Goal: Task Accomplishment & Management: Complete application form

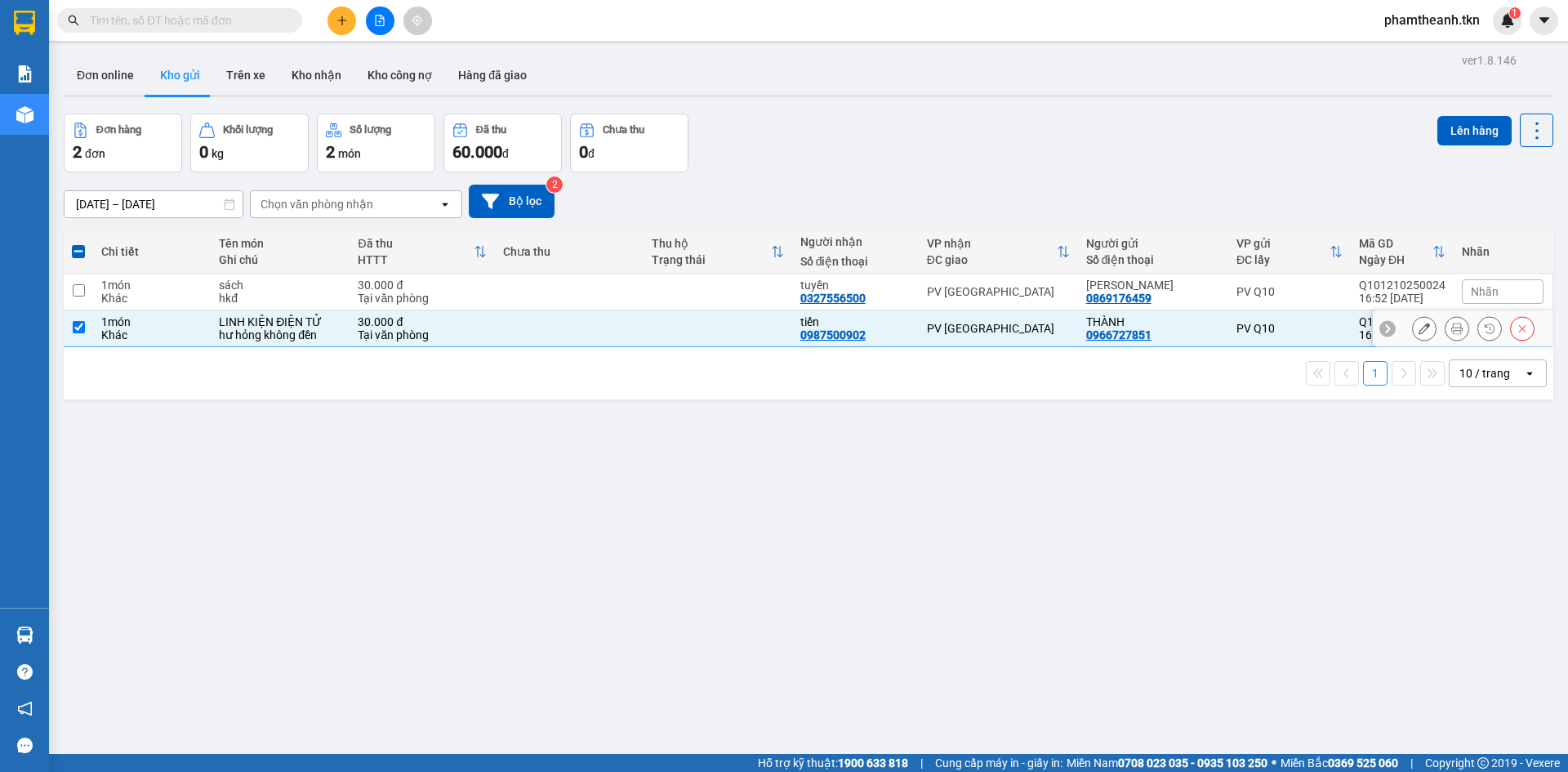
click at [73, 326] on input "checkbox" at bounding box center [78, 327] width 12 height 12
checkbox input "false"
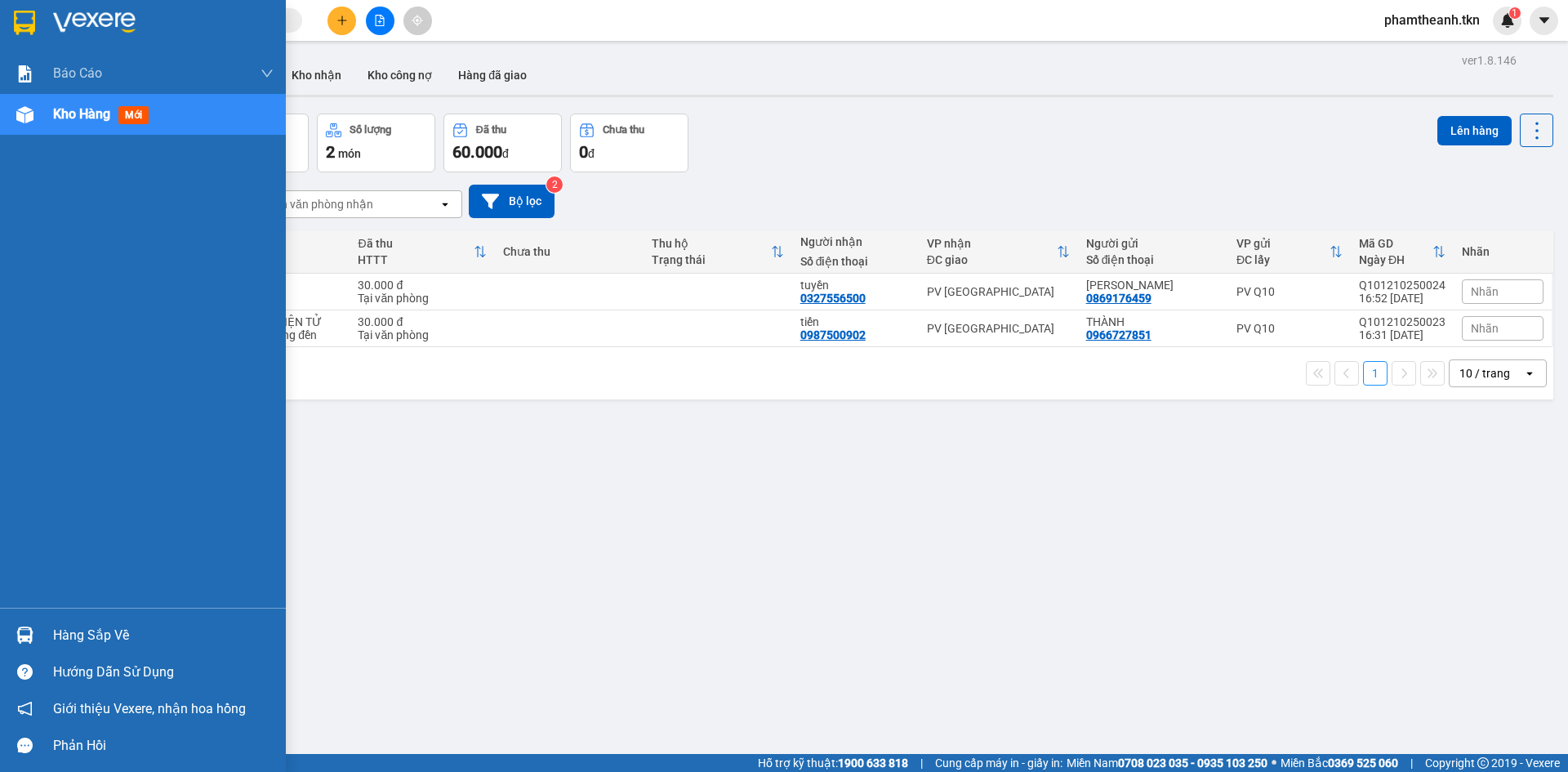
click at [12, 631] on div at bounding box center [25, 635] width 29 height 29
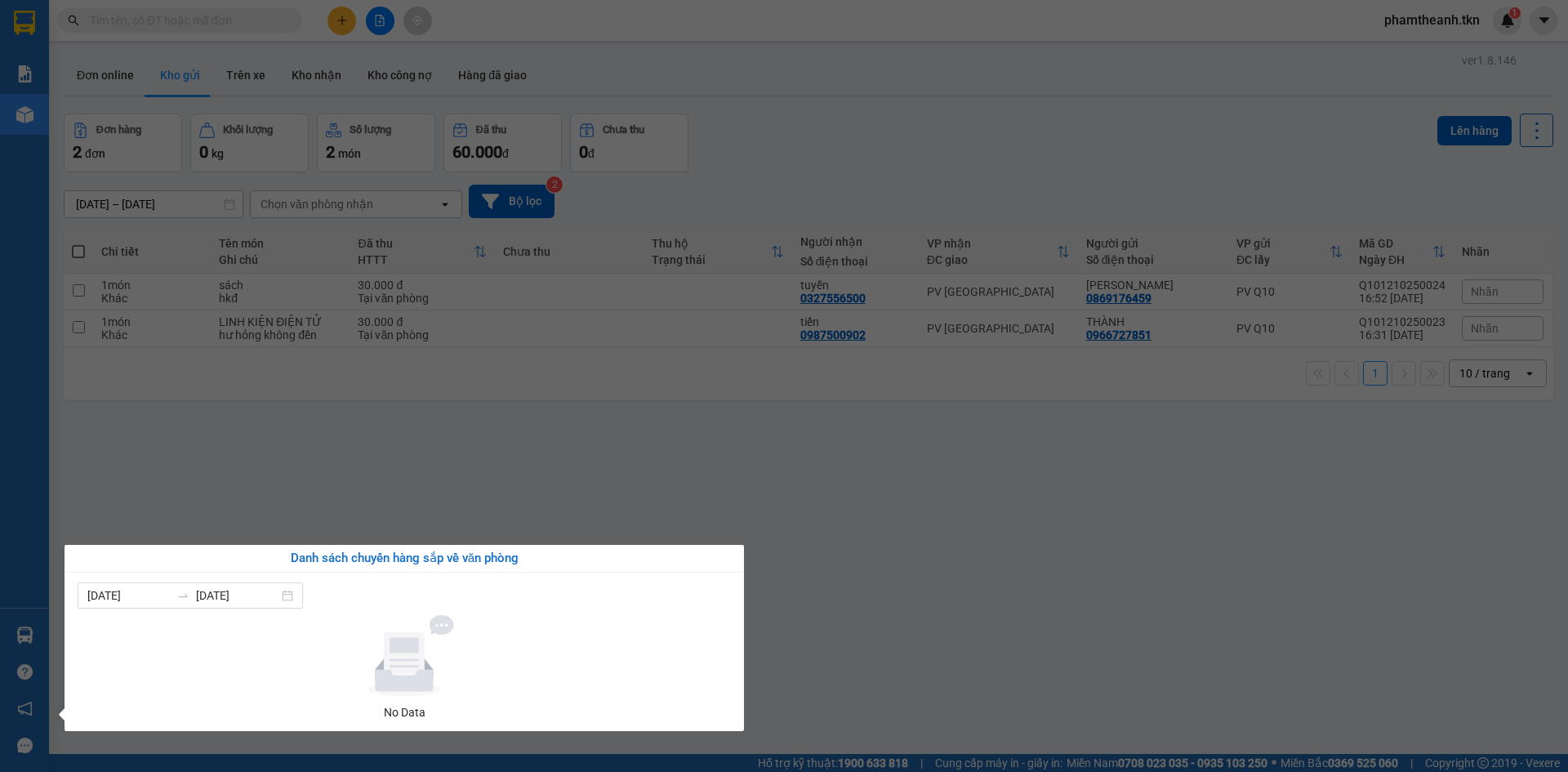
click at [134, 460] on section "Kết quả tìm kiếm ( 0 ) Bộ lọc No Data phamtheanh.tkn 1 Báo cáo Mẫu 1: Báo cáo d…" at bounding box center [784, 386] width 1568 height 772
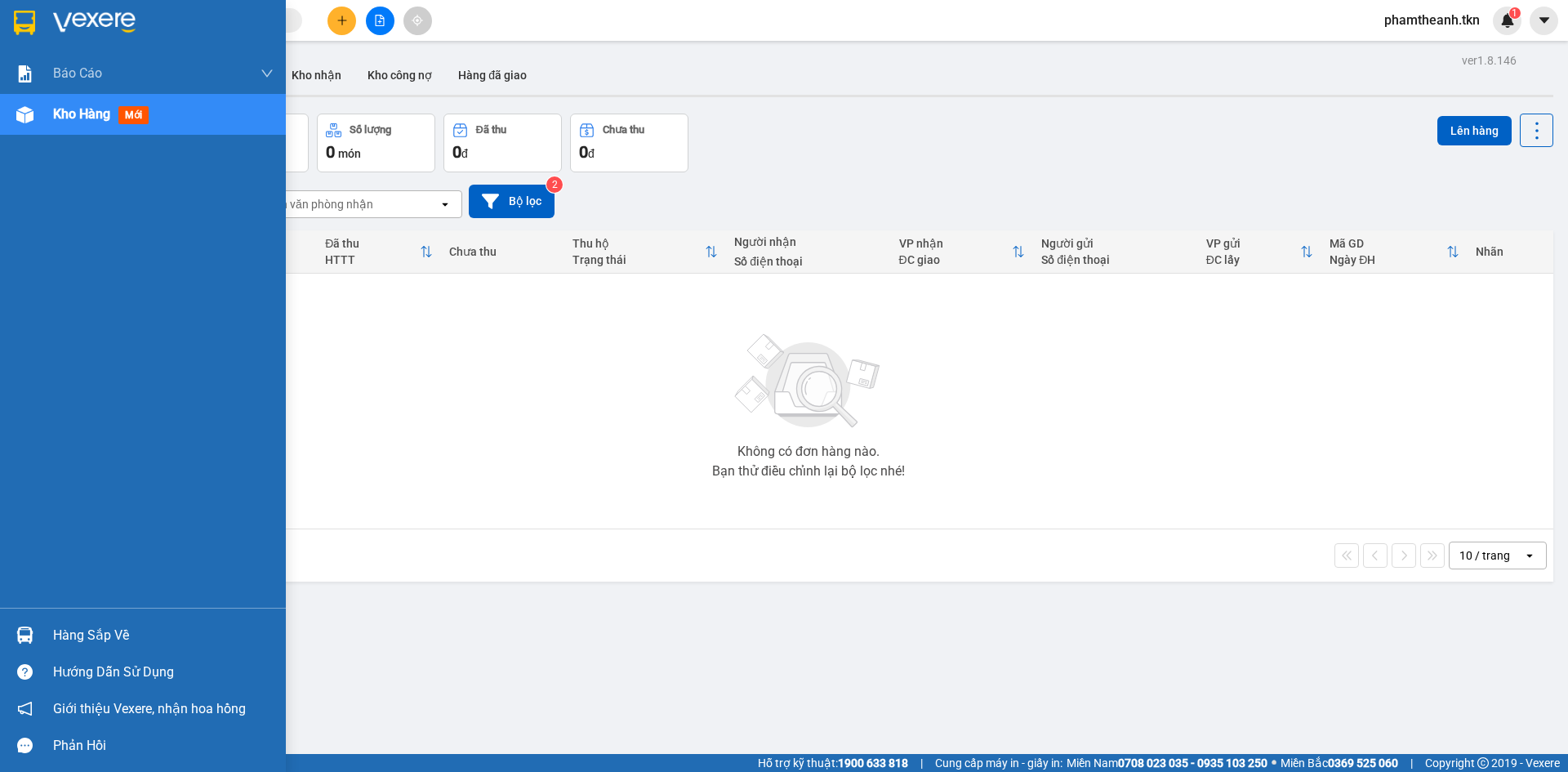
click at [16, 632] on img at bounding box center [24, 635] width 17 height 17
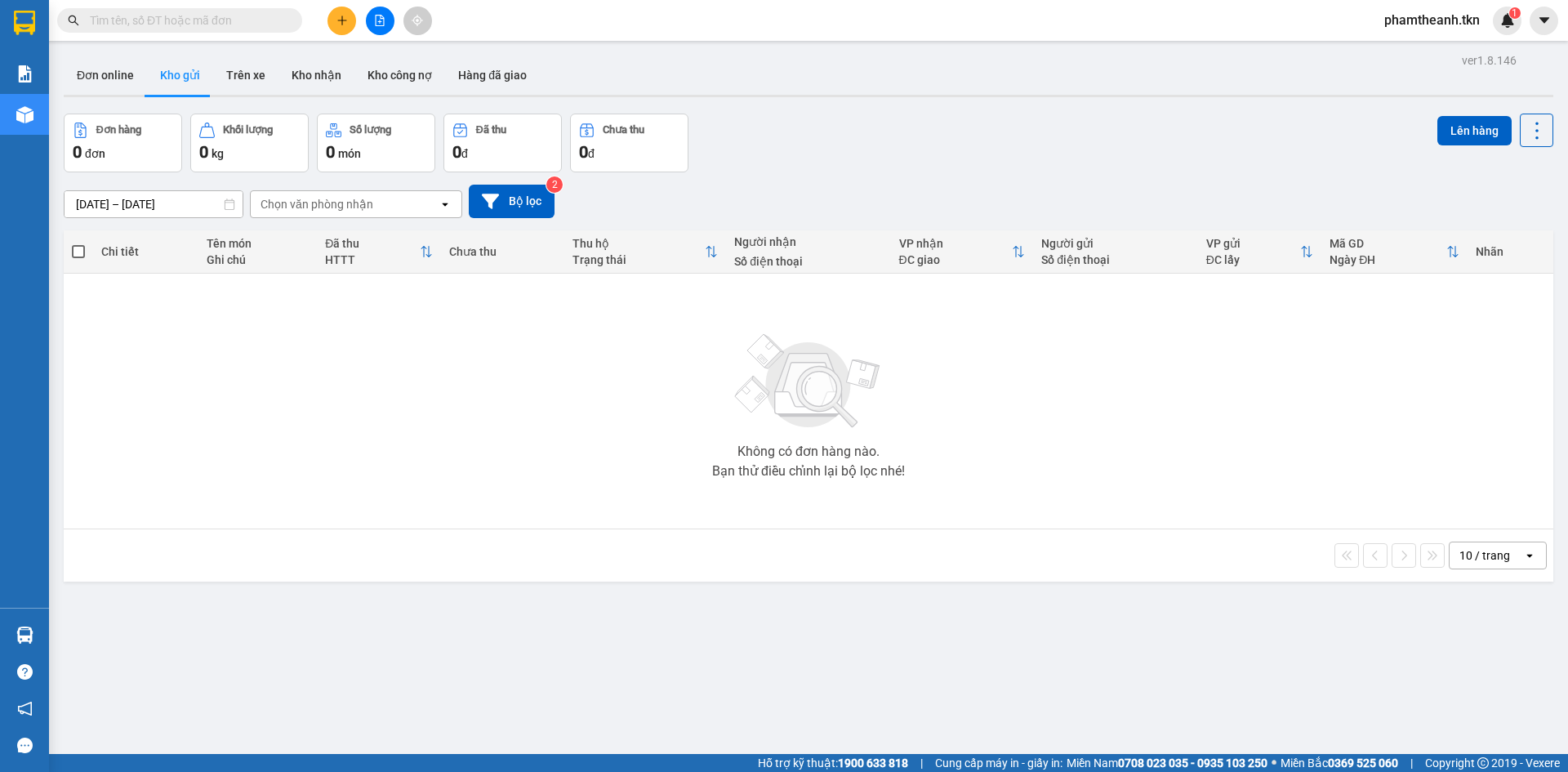
click at [380, 433] on section "Kết quả tìm kiếm ( 0 ) Bộ lọc No Data phamtheanh.tkn 1 Báo cáo Mẫu 1: Báo cáo d…" at bounding box center [784, 386] width 1568 height 772
click at [340, 21] on icon "plus" at bounding box center [342, 20] width 9 height 1
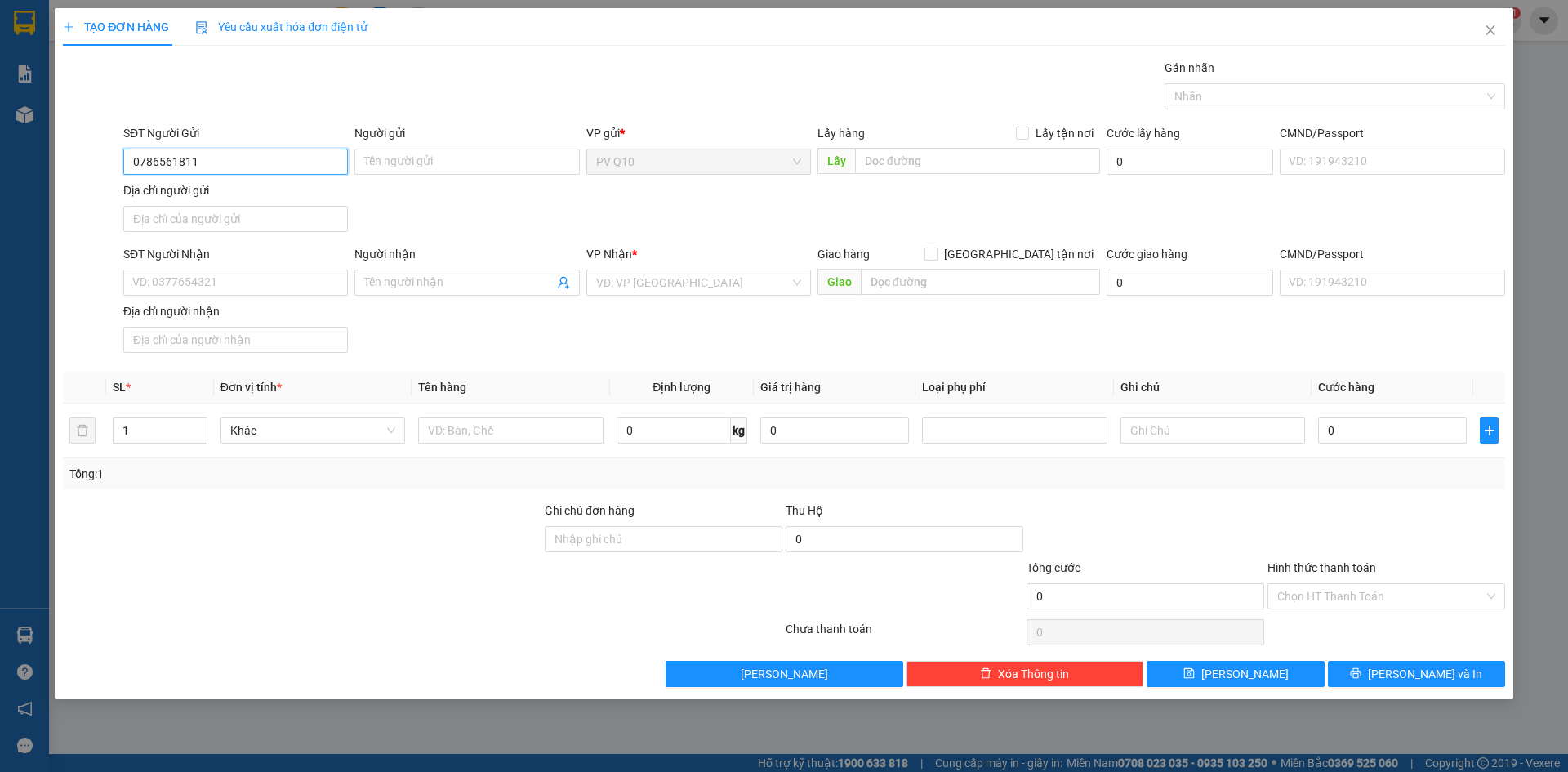
type input "0786561811"
click at [394, 146] on div "Người gửi" at bounding box center [467, 136] width 224 height 25
click at [407, 171] on input "Người gửi" at bounding box center [467, 162] width 224 height 26
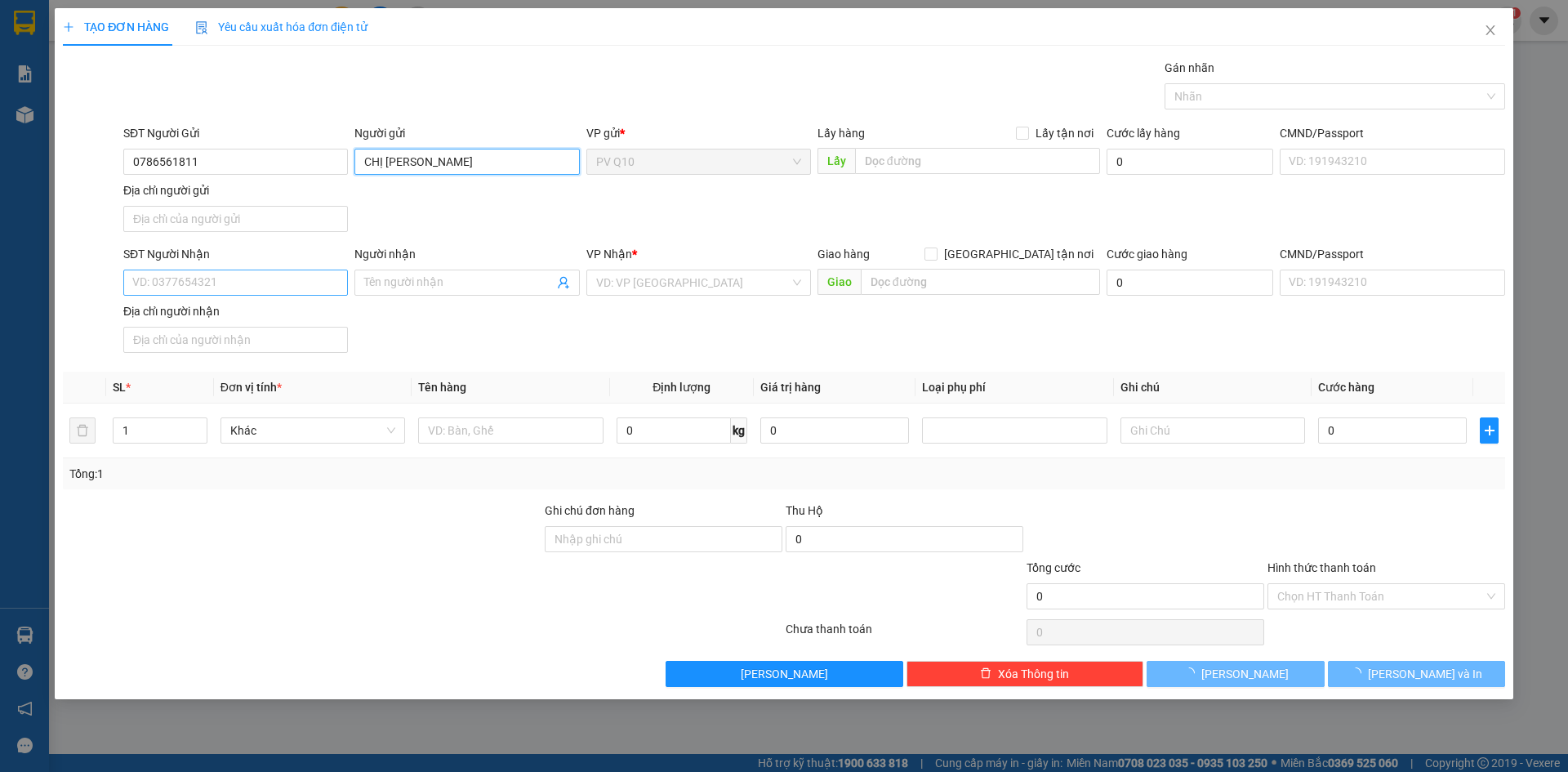
type input "CHỊ LINH"
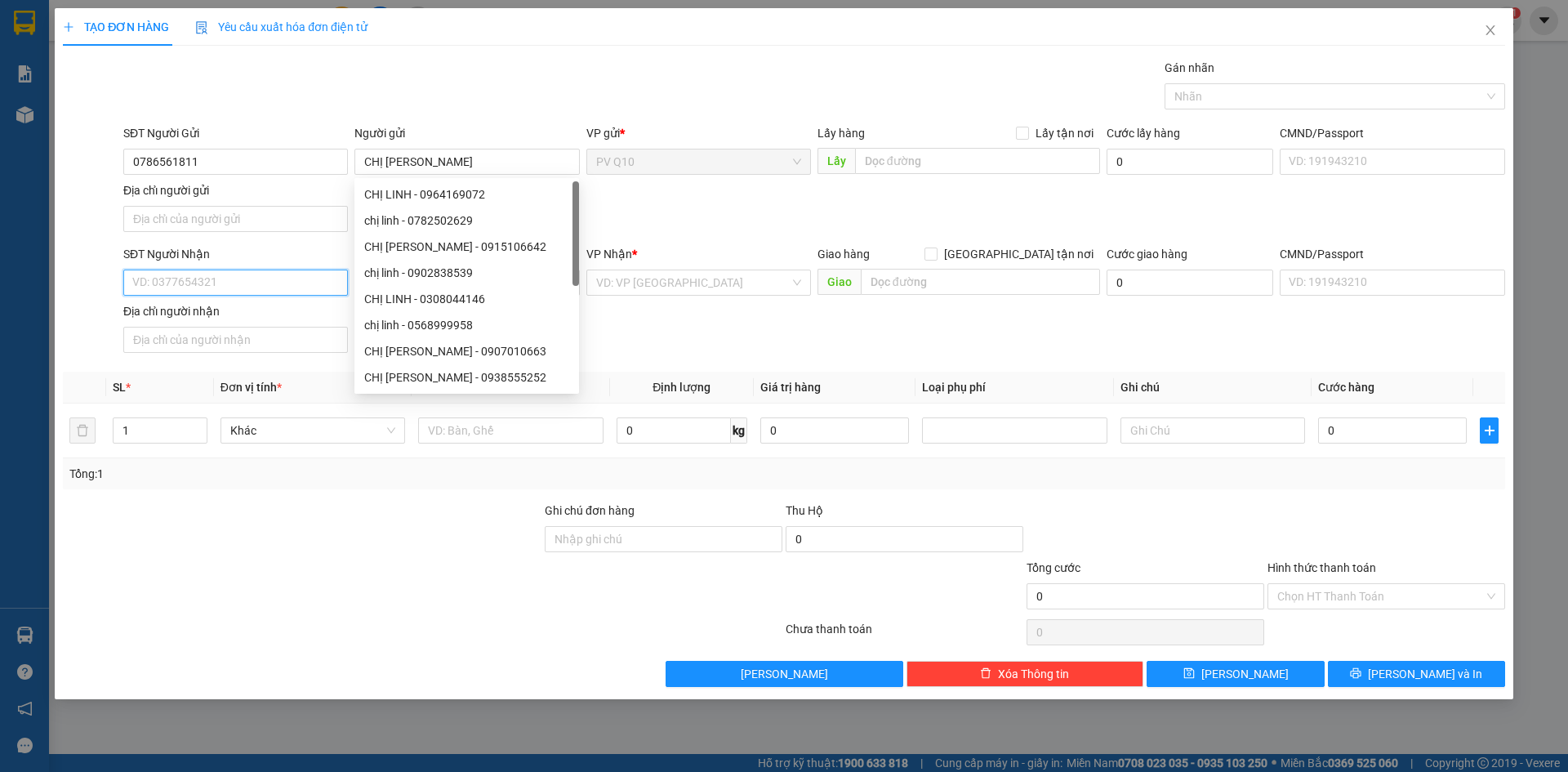
click at [195, 292] on input "SĐT Người Nhận" at bounding box center [235, 282] width 224 height 26
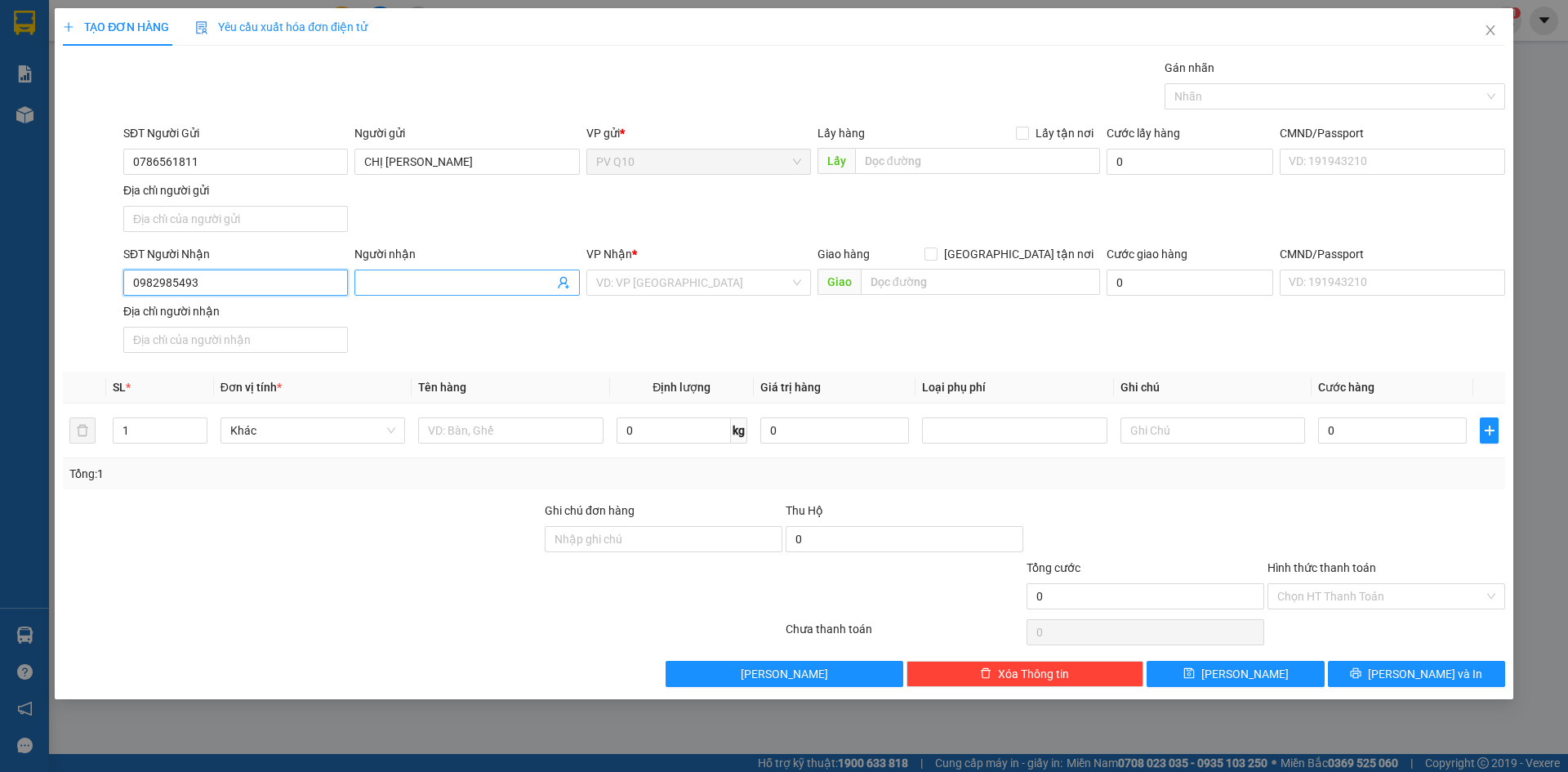
type input "0982985493"
click at [440, 290] on input "Người nhận" at bounding box center [459, 283] width 189 height 18
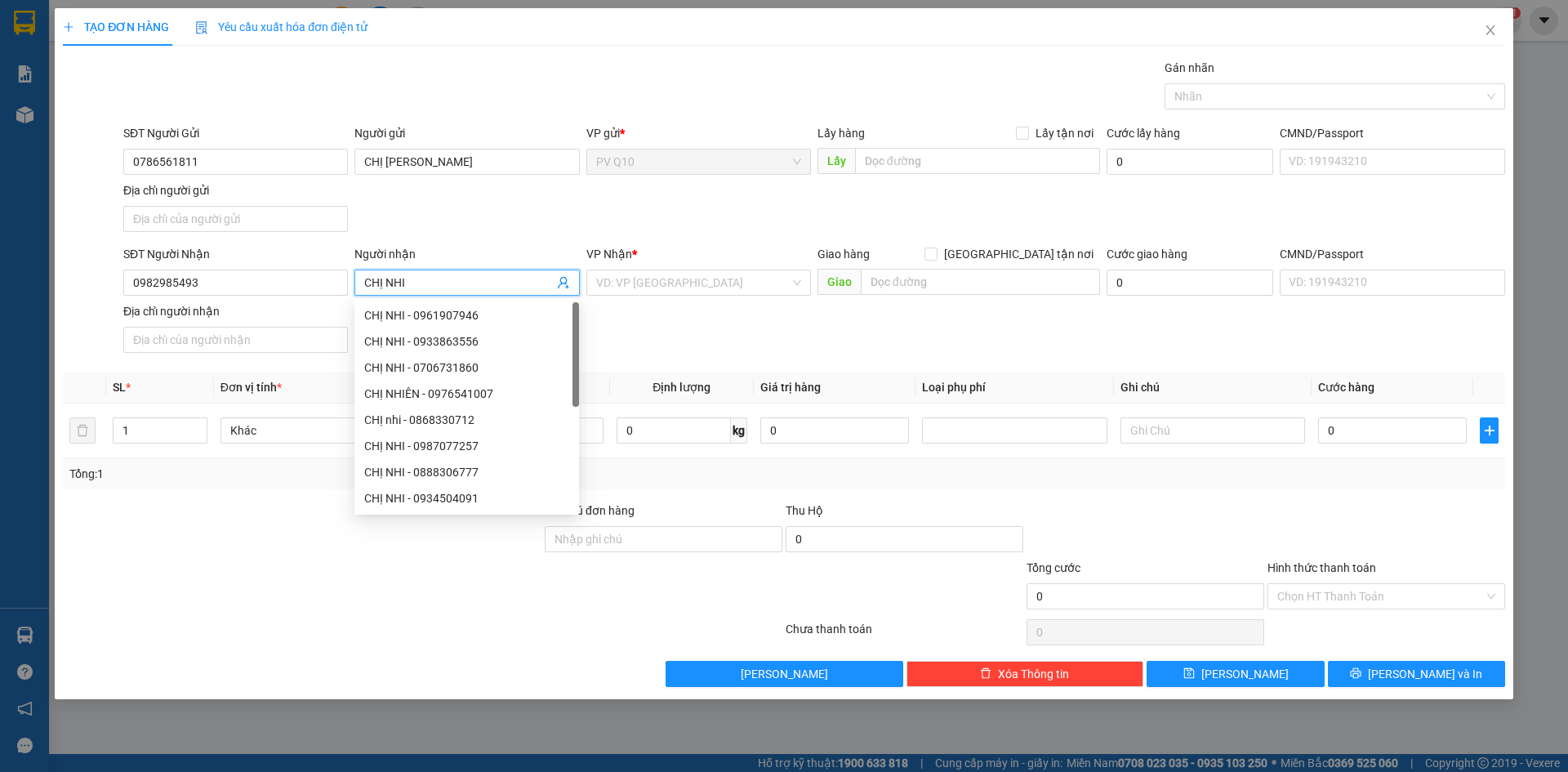
type input "CHỊ NHI"
click at [531, 210] on div "SĐT Người Gửi 0786561811 Người gửi CHỊ LINH VP gửi * PV Q10 Lấy hàng Lấy tận nơ…" at bounding box center [814, 181] width 1388 height 114
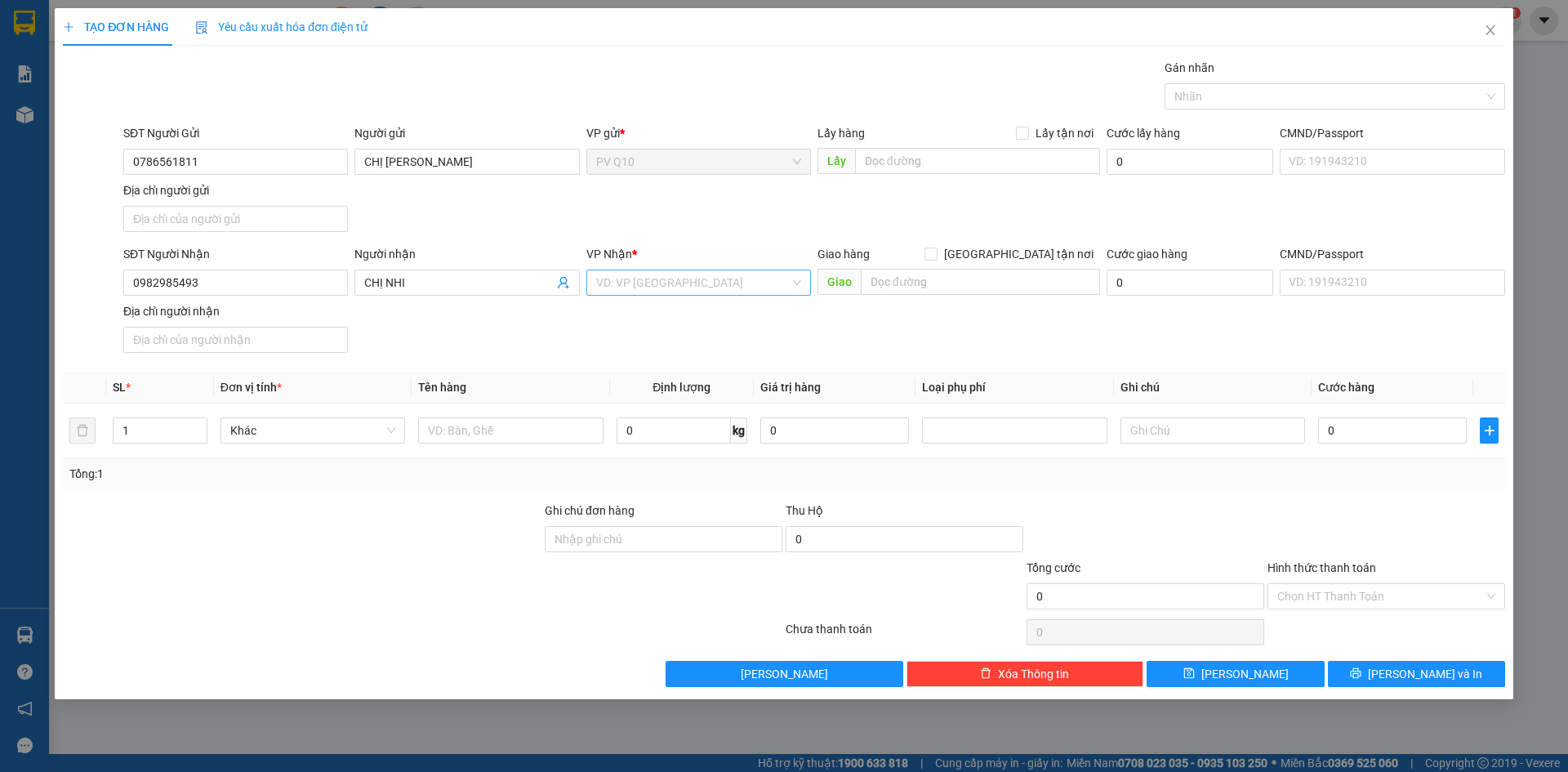
click at [759, 282] on input "search" at bounding box center [692, 282] width 194 height 25
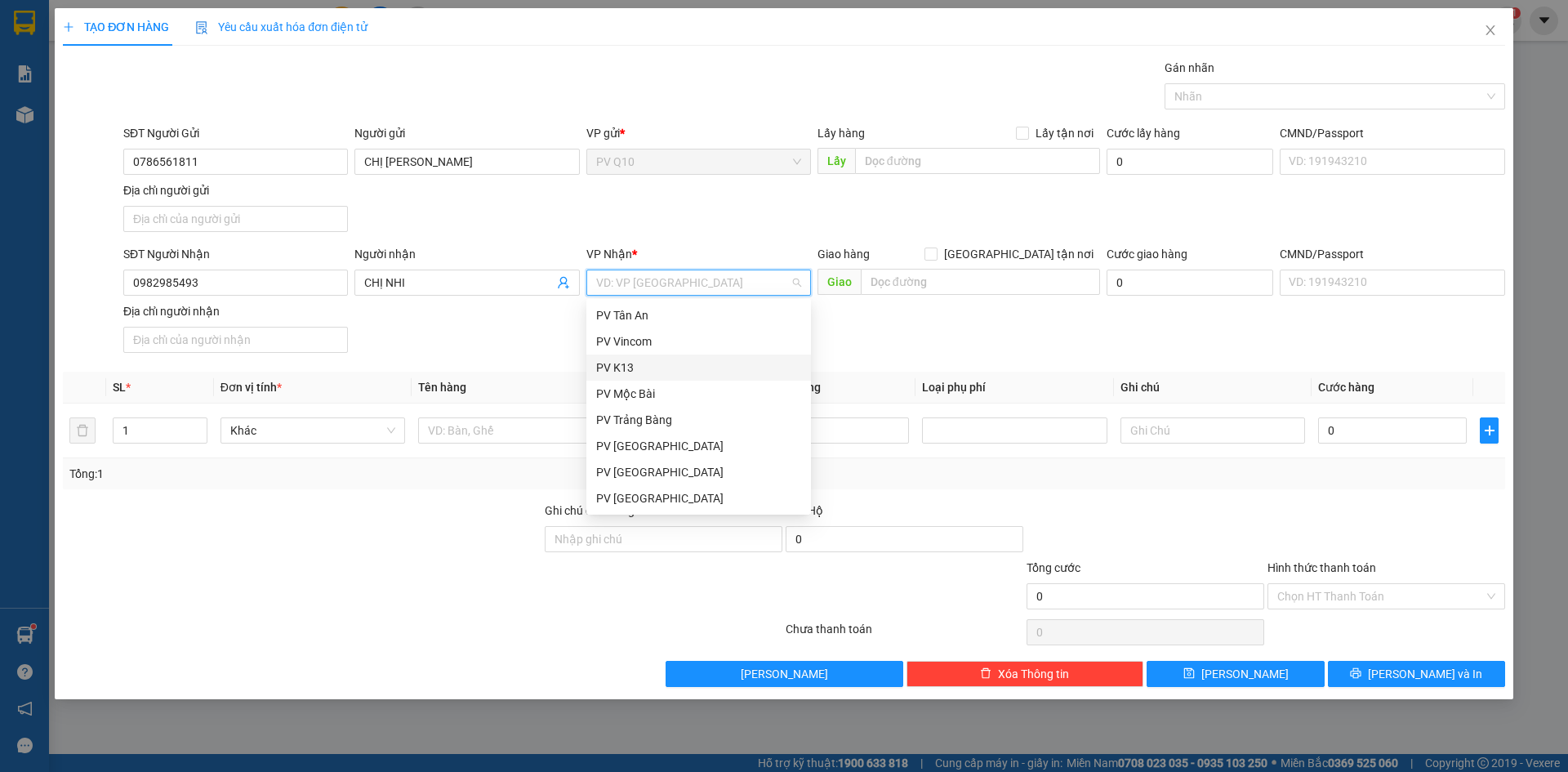
scroll to position [104, 0]
click at [679, 476] on div "PV Gò Dầu" at bounding box center [698, 472] width 205 height 18
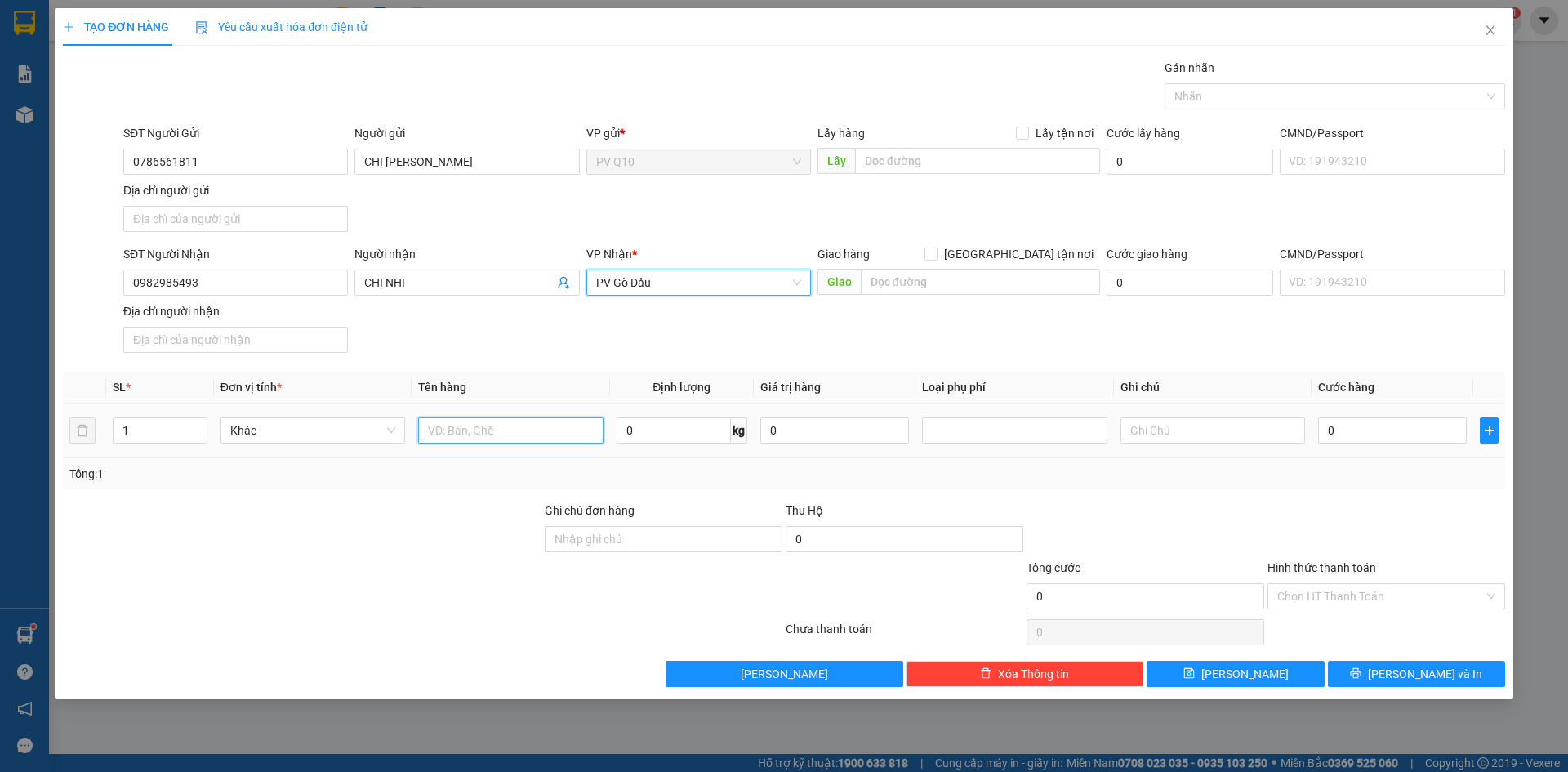
click at [484, 432] on input "text" at bounding box center [510, 430] width 185 height 26
type input "D"
type input "ĐỒ ĂN"
click at [412, 520] on div at bounding box center [302, 531] width 482 height 58
click at [1353, 87] on div at bounding box center [1327, 96] width 316 height 20
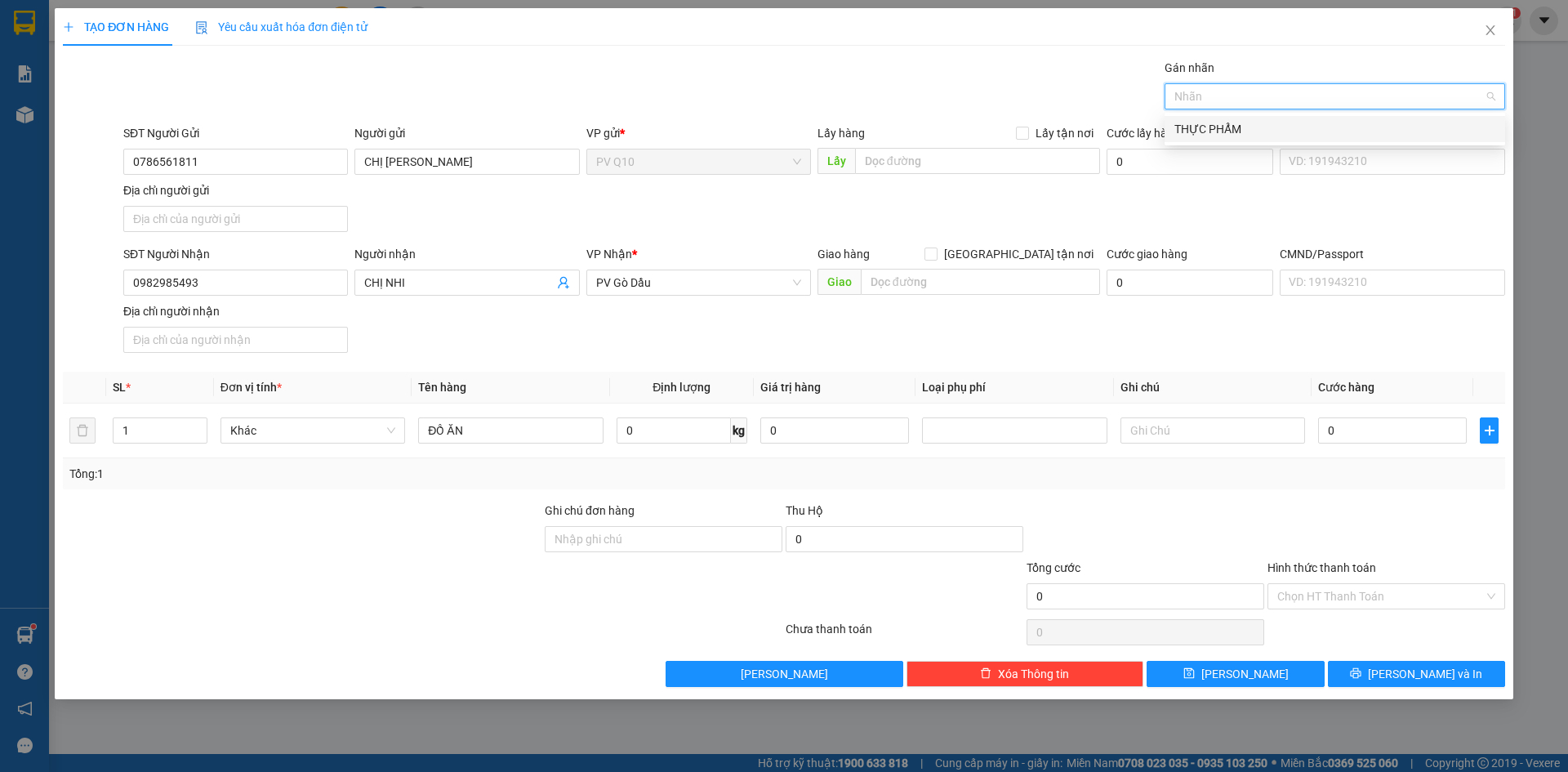
click at [1319, 133] on div "THỰC PHẨM" at bounding box center [1335, 129] width 321 height 18
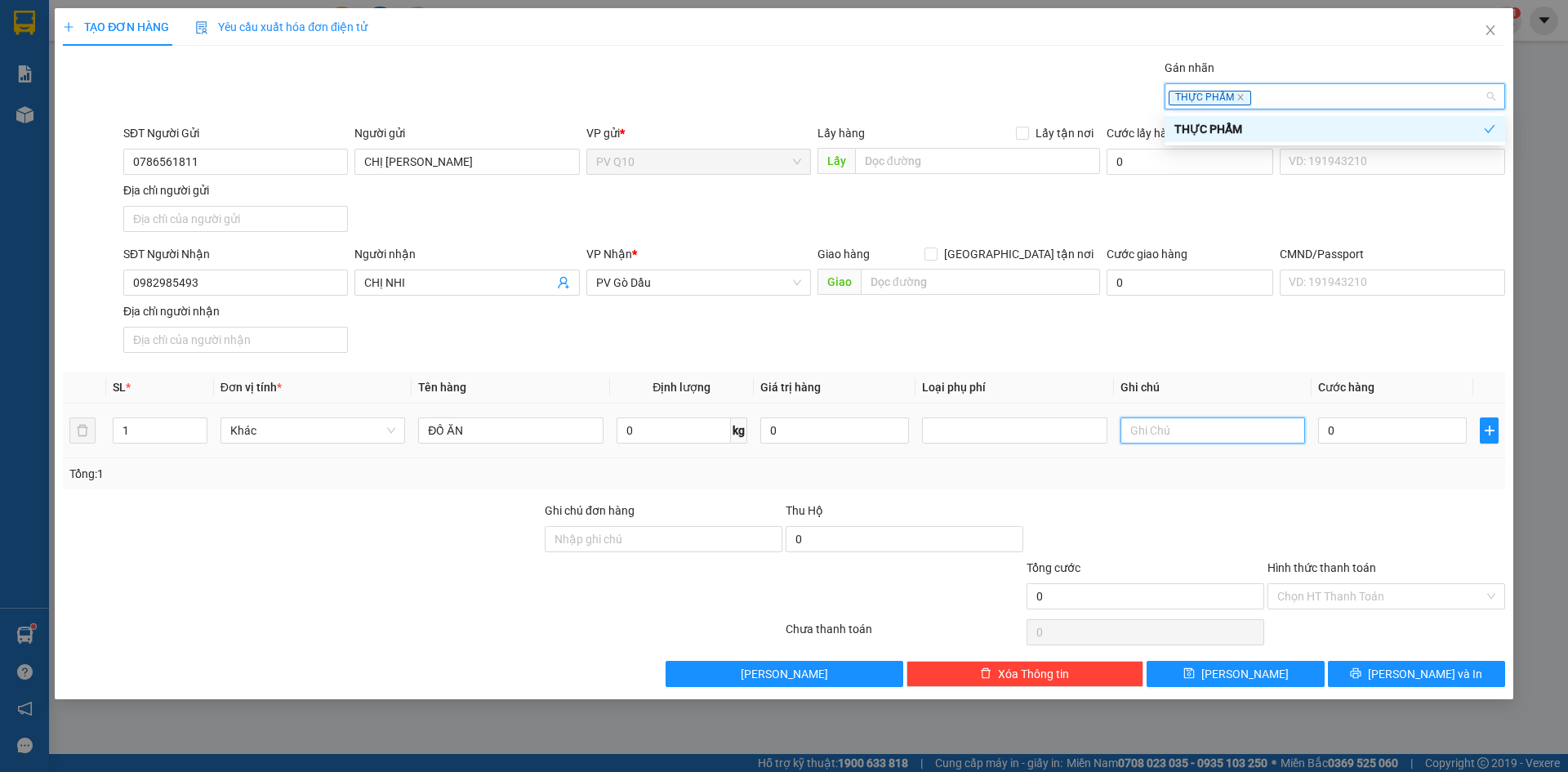
click at [1231, 425] on input "text" at bounding box center [1213, 430] width 185 height 26
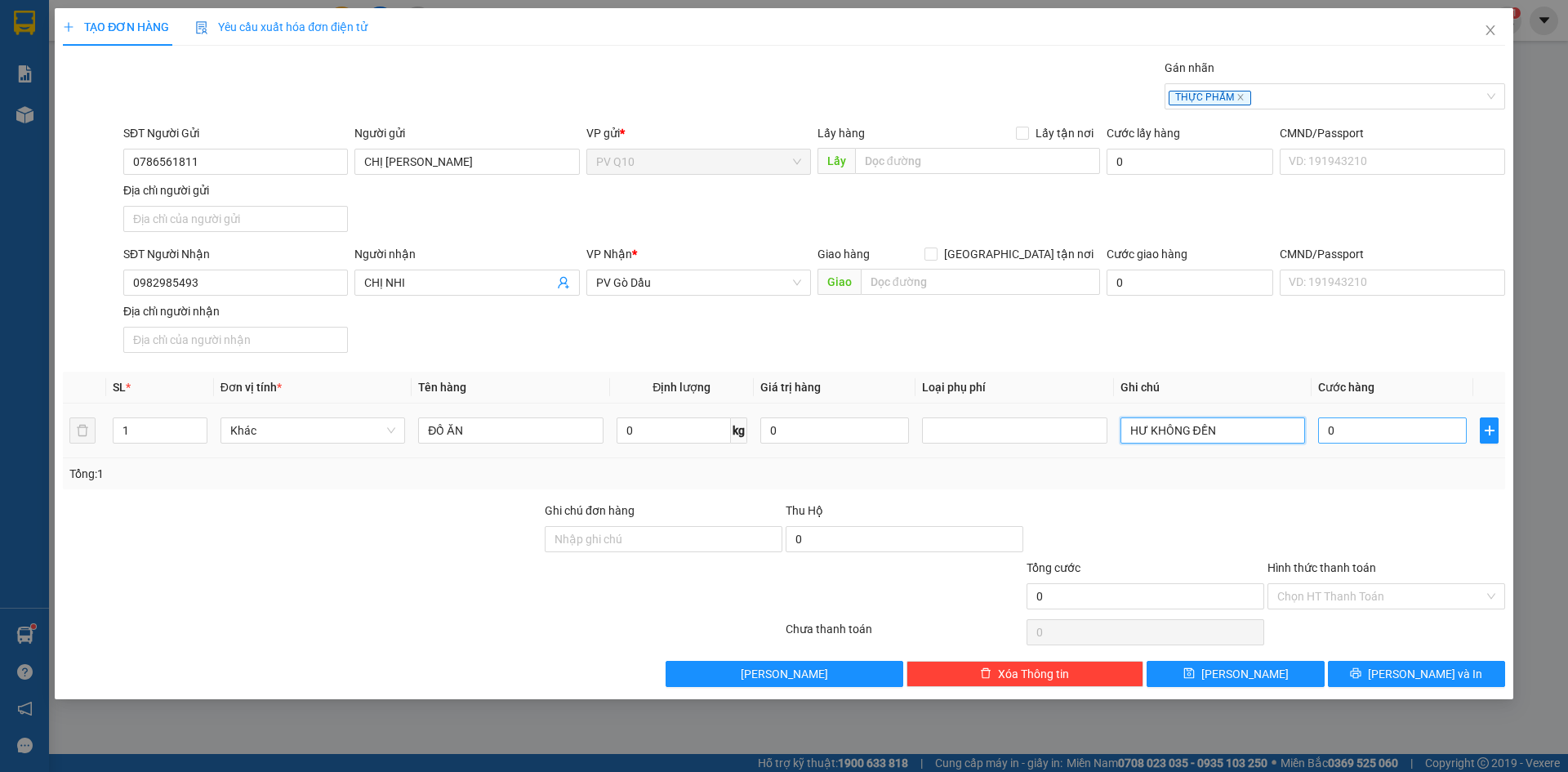
type input "HƯ KHÔNG ĐỀN"
click at [1338, 436] on input "0" at bounding box center [1393, 430] width 149 height 26
type input "3"
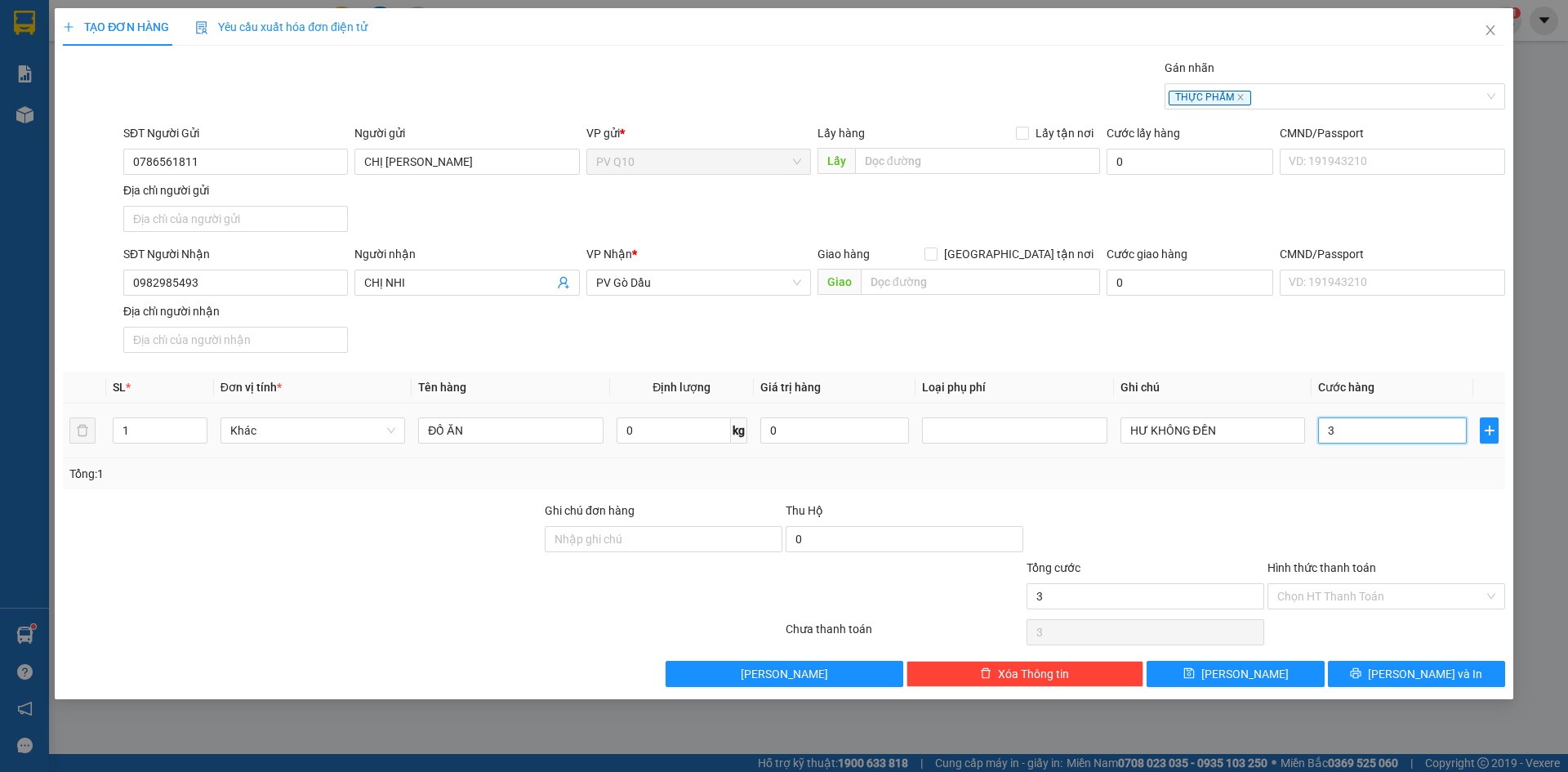
type input "30"
type input "300"
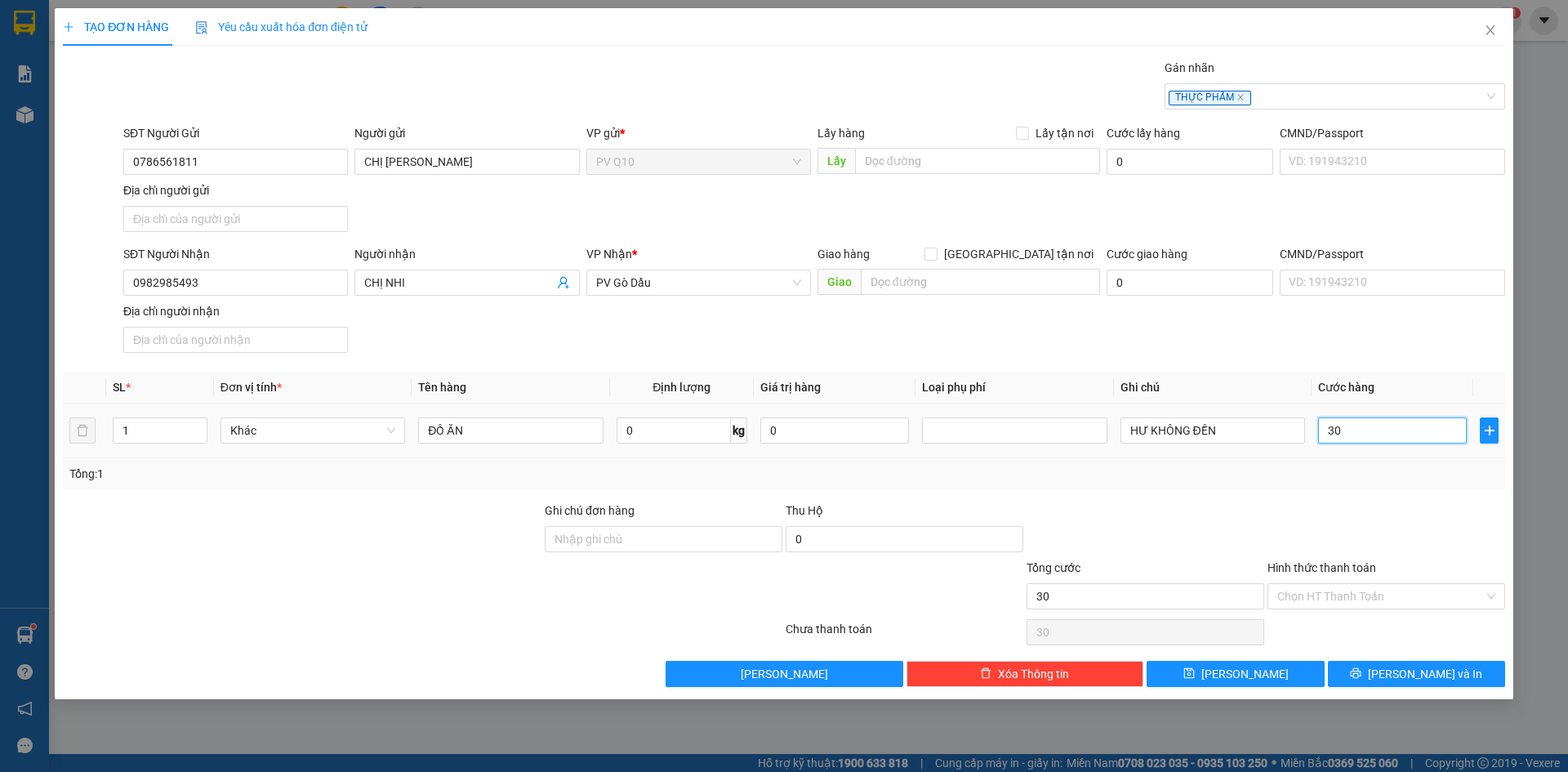
type input "300"
type input "3.000"
type input "30.000"
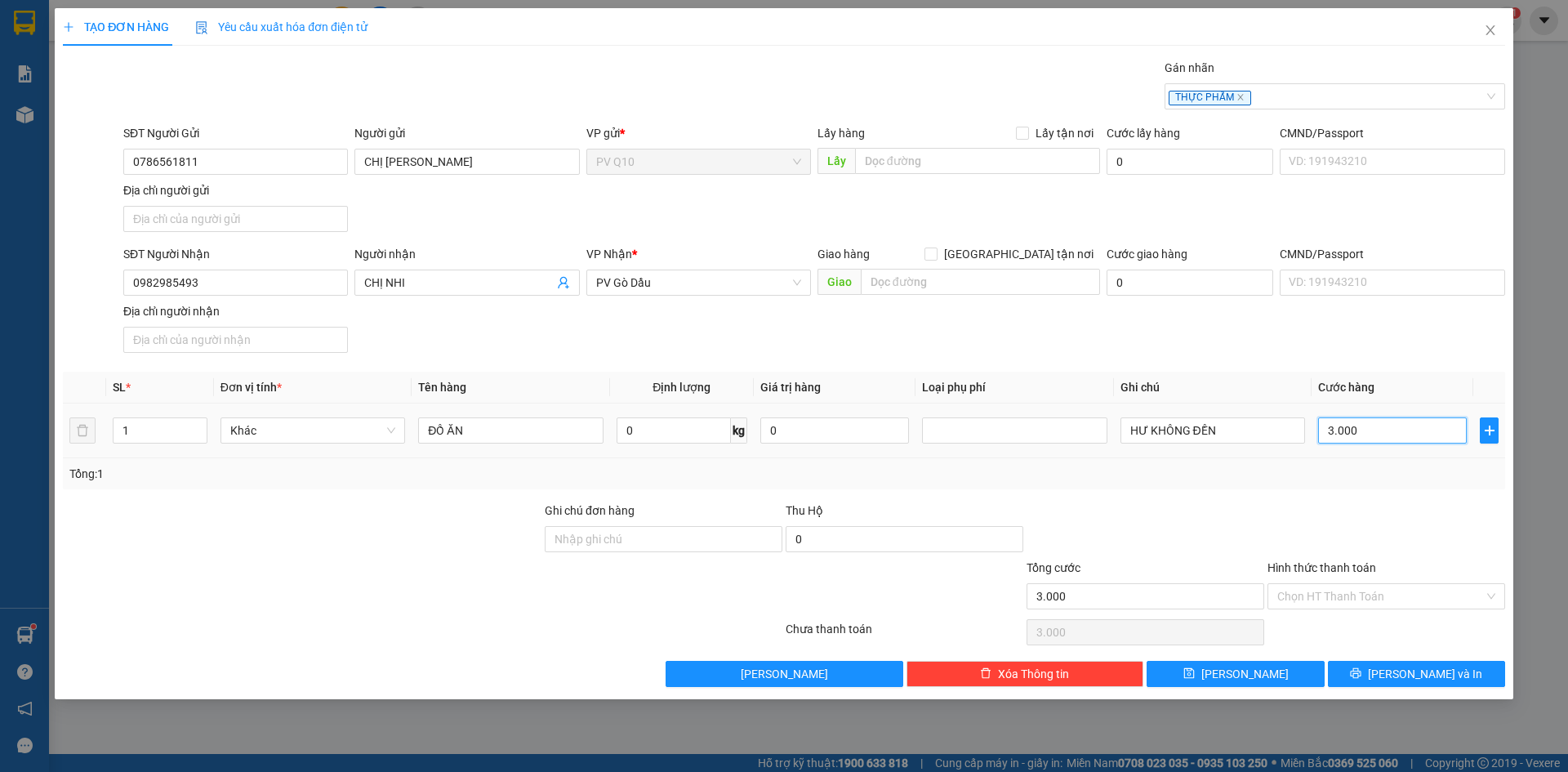
type input "30.000"
click at [1351, 530] on div at bounding box center [1386, 531] width 241 height 58
click at [1393, 425] on input "30.000" at bounding box center [1393, 430] width 149 height 26
type input "0"
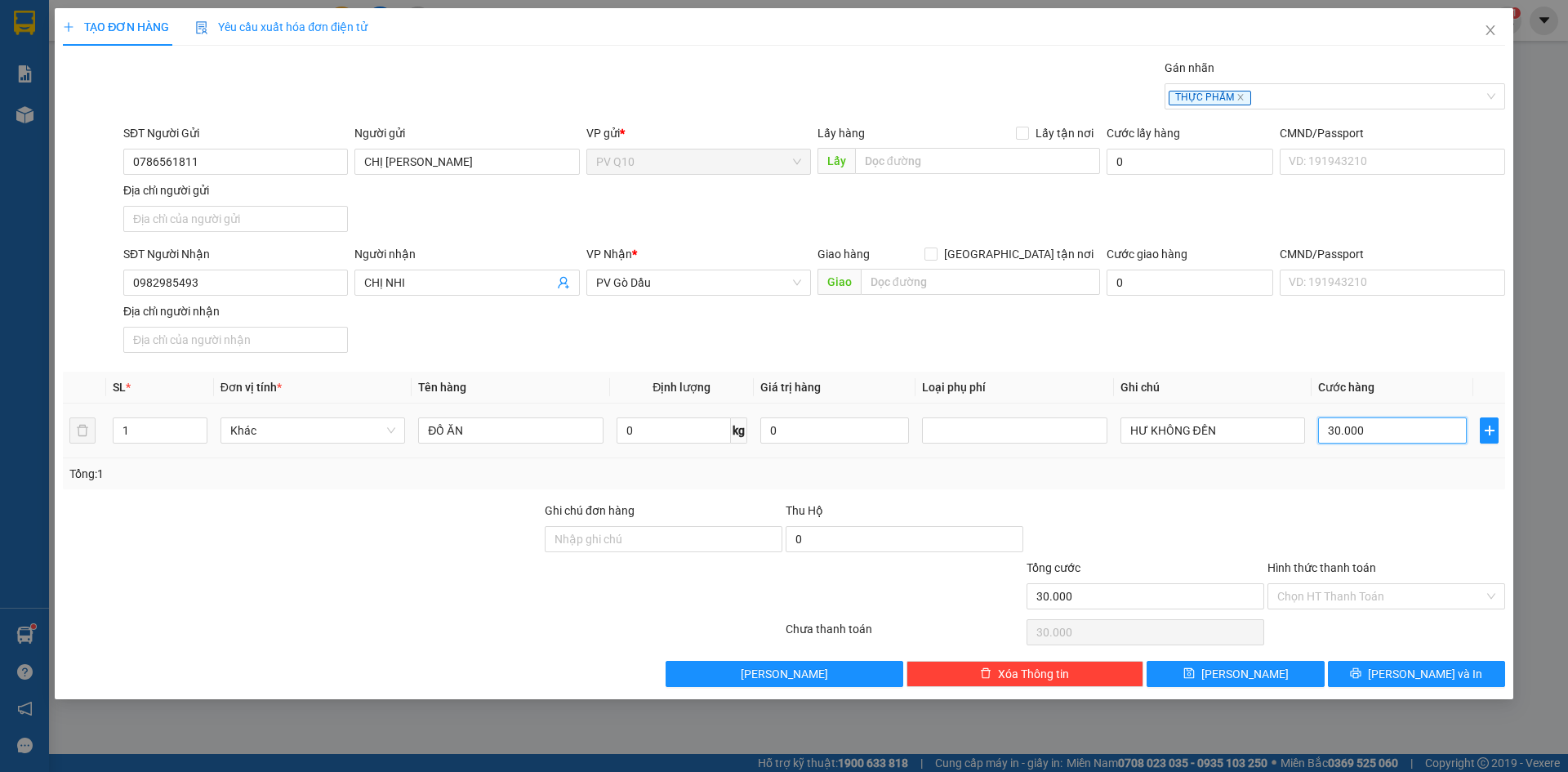
type input "0"
type input "03"
type input "3"
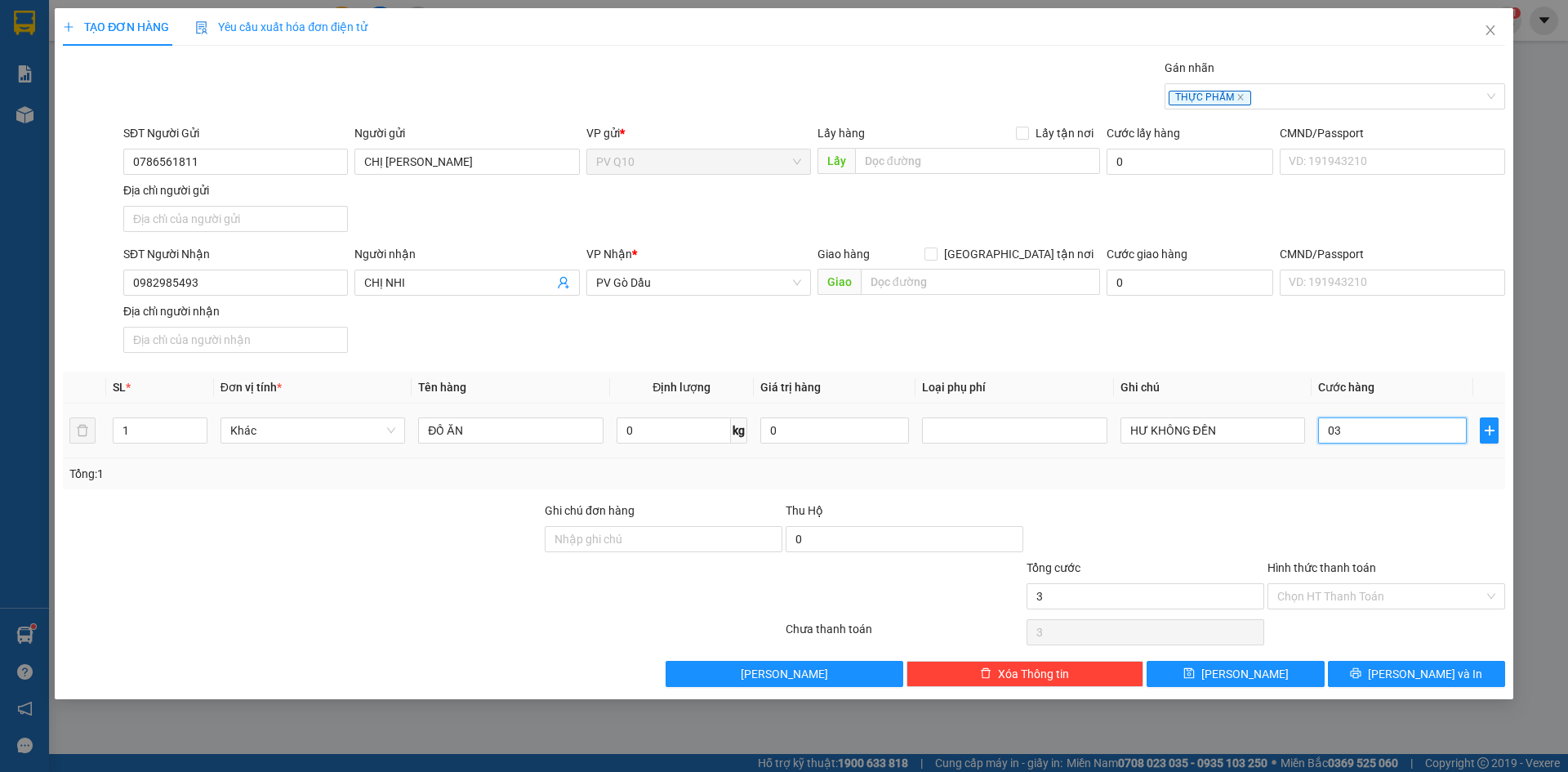
type input "030"
type input "30"
type input "30.000"
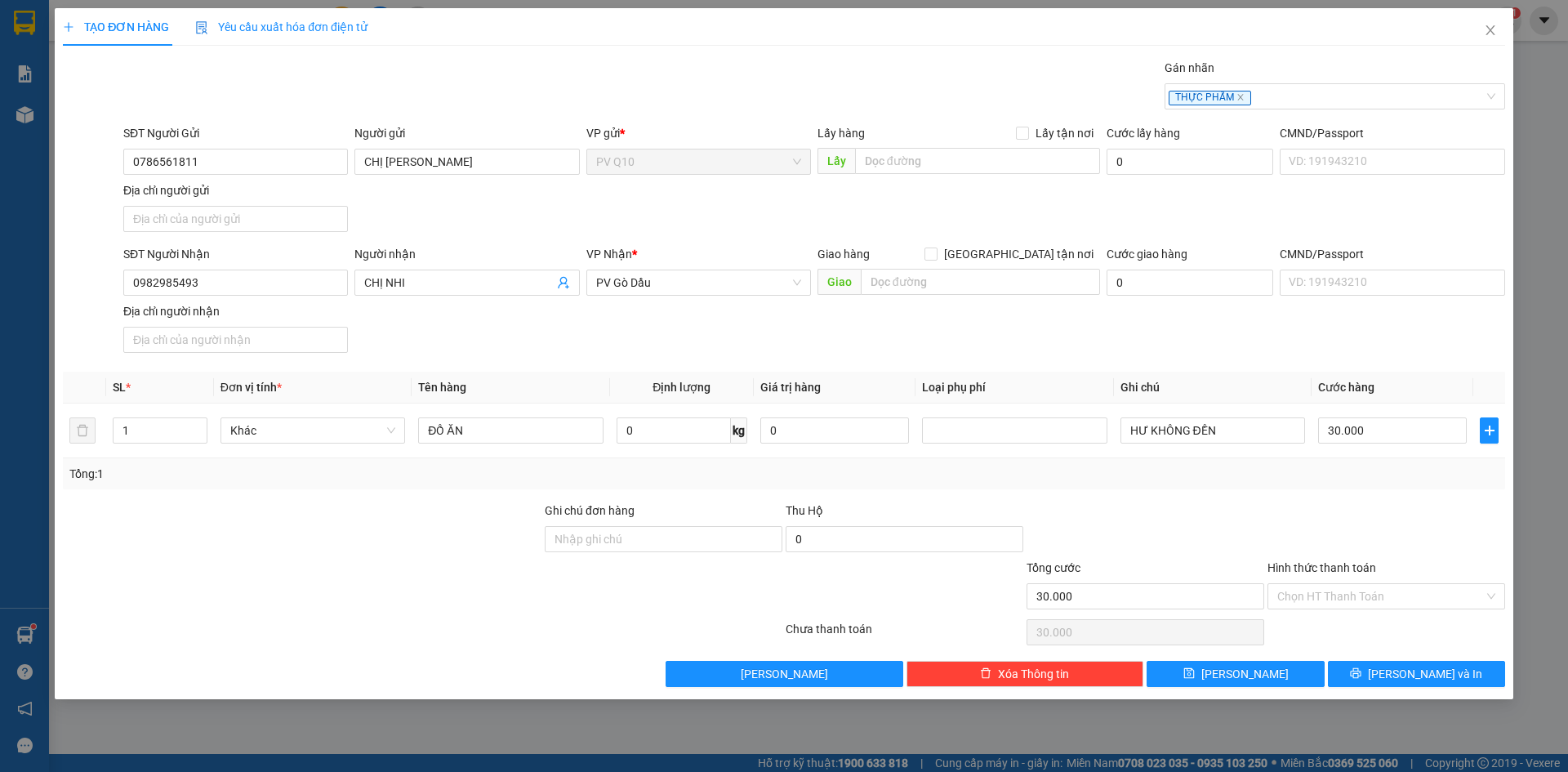
click at [1200, 504] on div at bounding box center [1145, 531] width 241 height 58
click at [1368, 584] on input "Hình thức thanh toán" at bounding box center [1380, 596] width 207 height 25
click at [1309, 629] on div "Tại văn phòng" at bounding box center [1386, 629] width 218 height 18
type input "0"
click at [1333, 503] on div at bounding box center [1386, 531] width 241 height 58
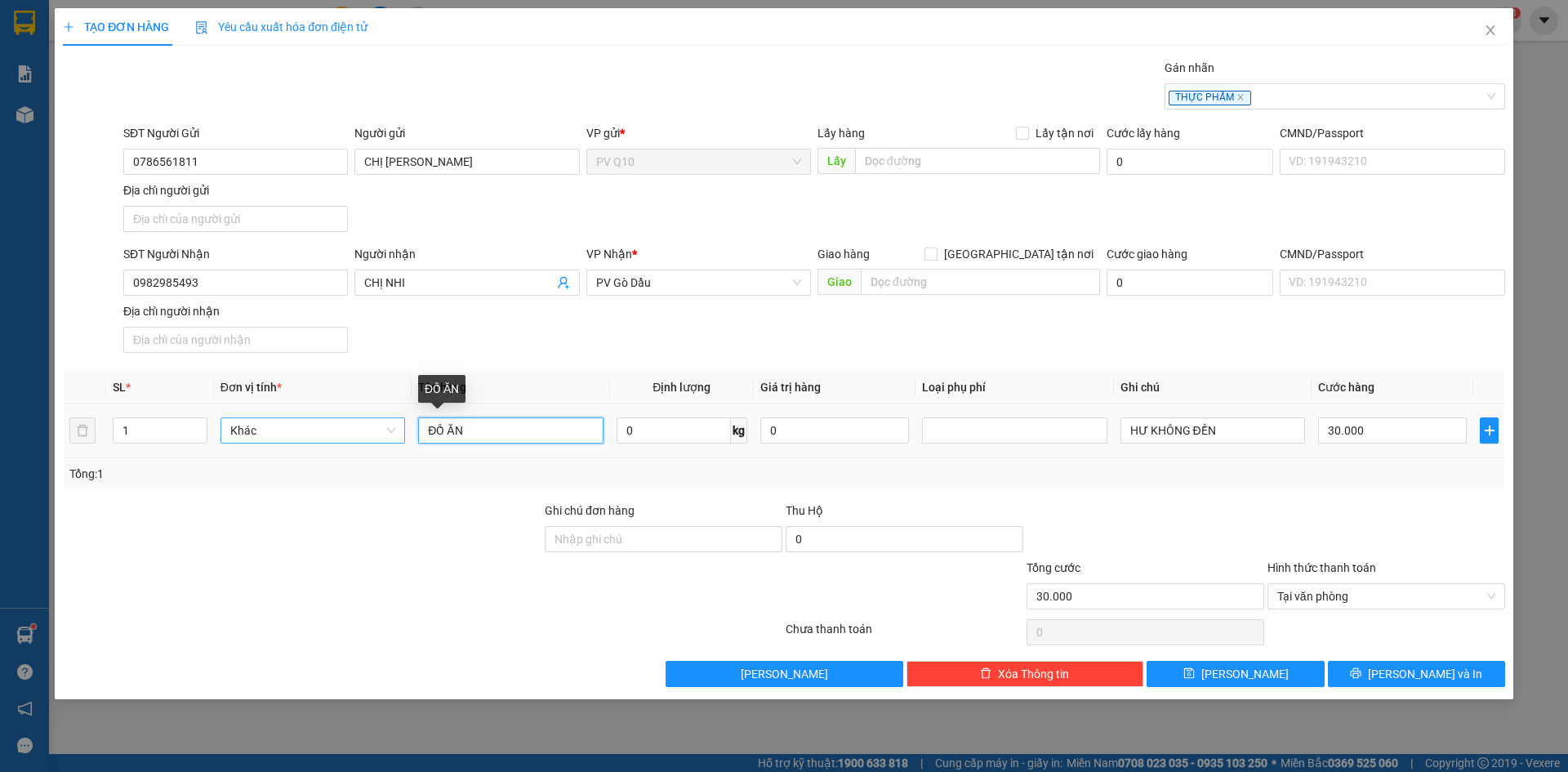
drag, startPoint x: 484, startPoint y: 441, endPoint x: 325, endPoint y: 429, distance: 159.5
click at [342, 430] on tr "1 Khác ĐỒ ĂN 0 kg 0 HƯ KHÔNG ĐỀN 30.000" at bounding box center [784, 430] width 1443 height 55
click at [464, 584] on div at bounding box center [302, 588] width 482 height 58
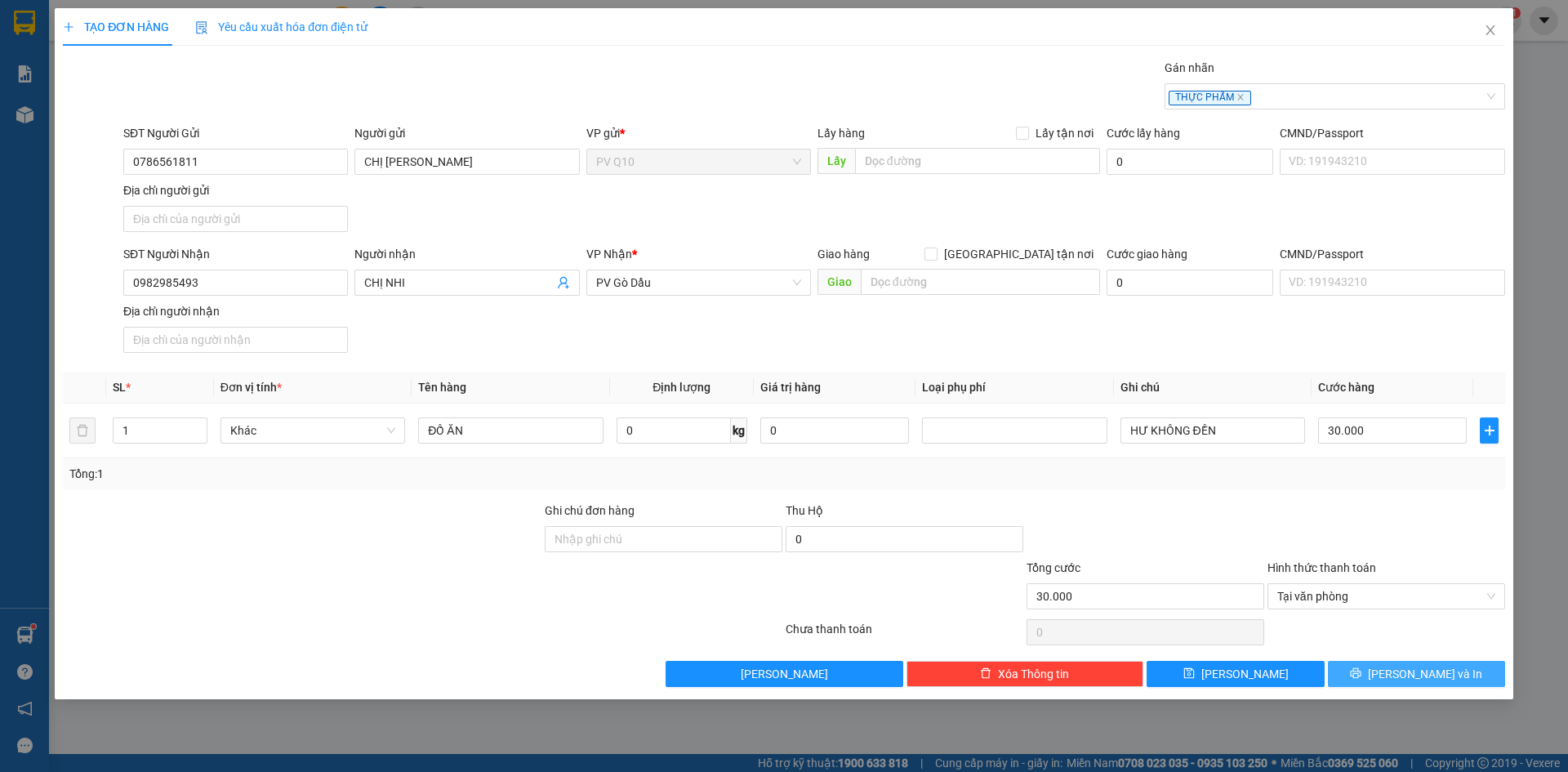
click at [1446, 667] on span "Lưu và In" at bounding box center [1425, 675] width 114 height 18
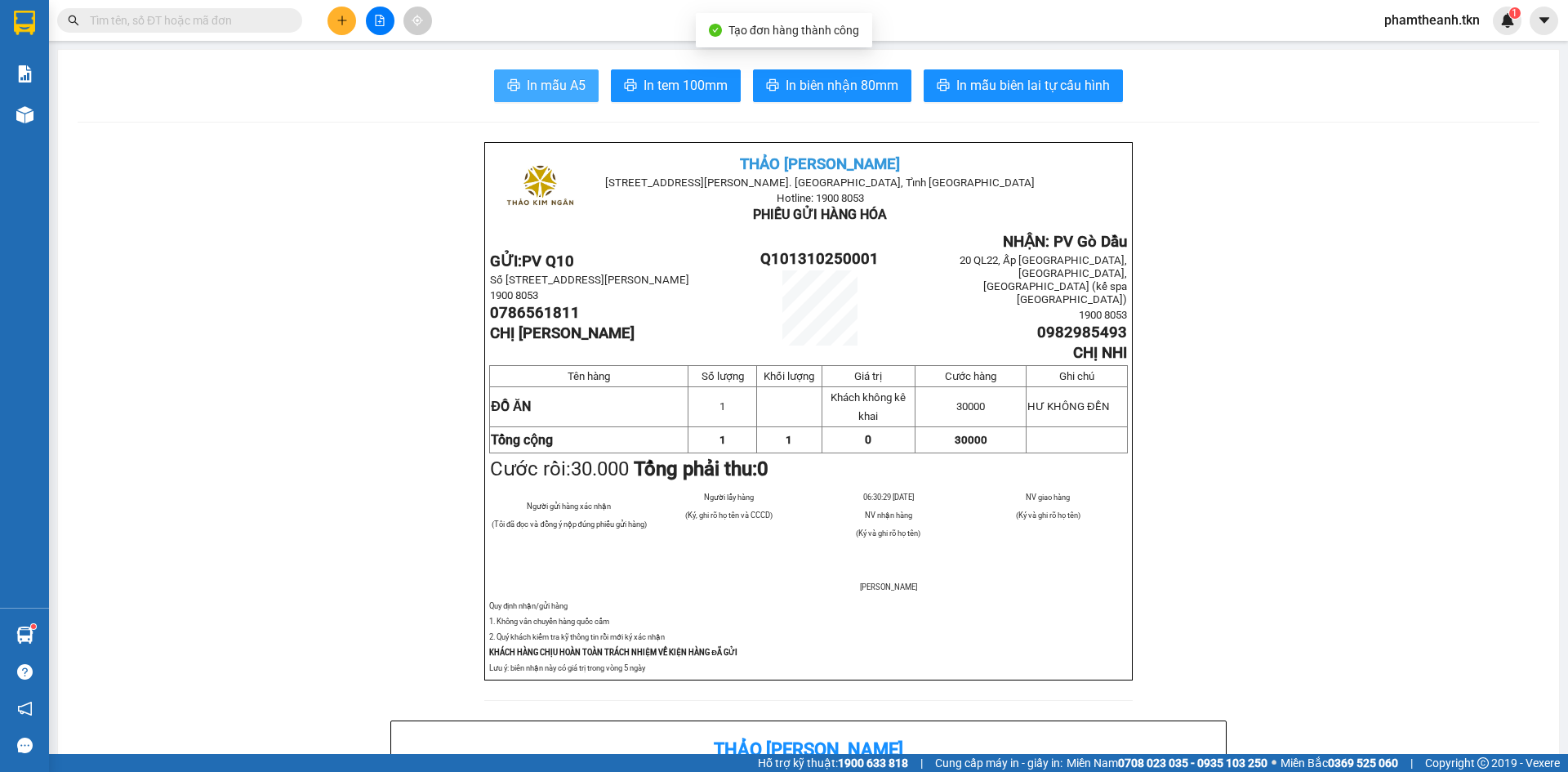
click at [520, 98] on button "In mẫu A5" at bounding box center [546, 85] width 104 height 33
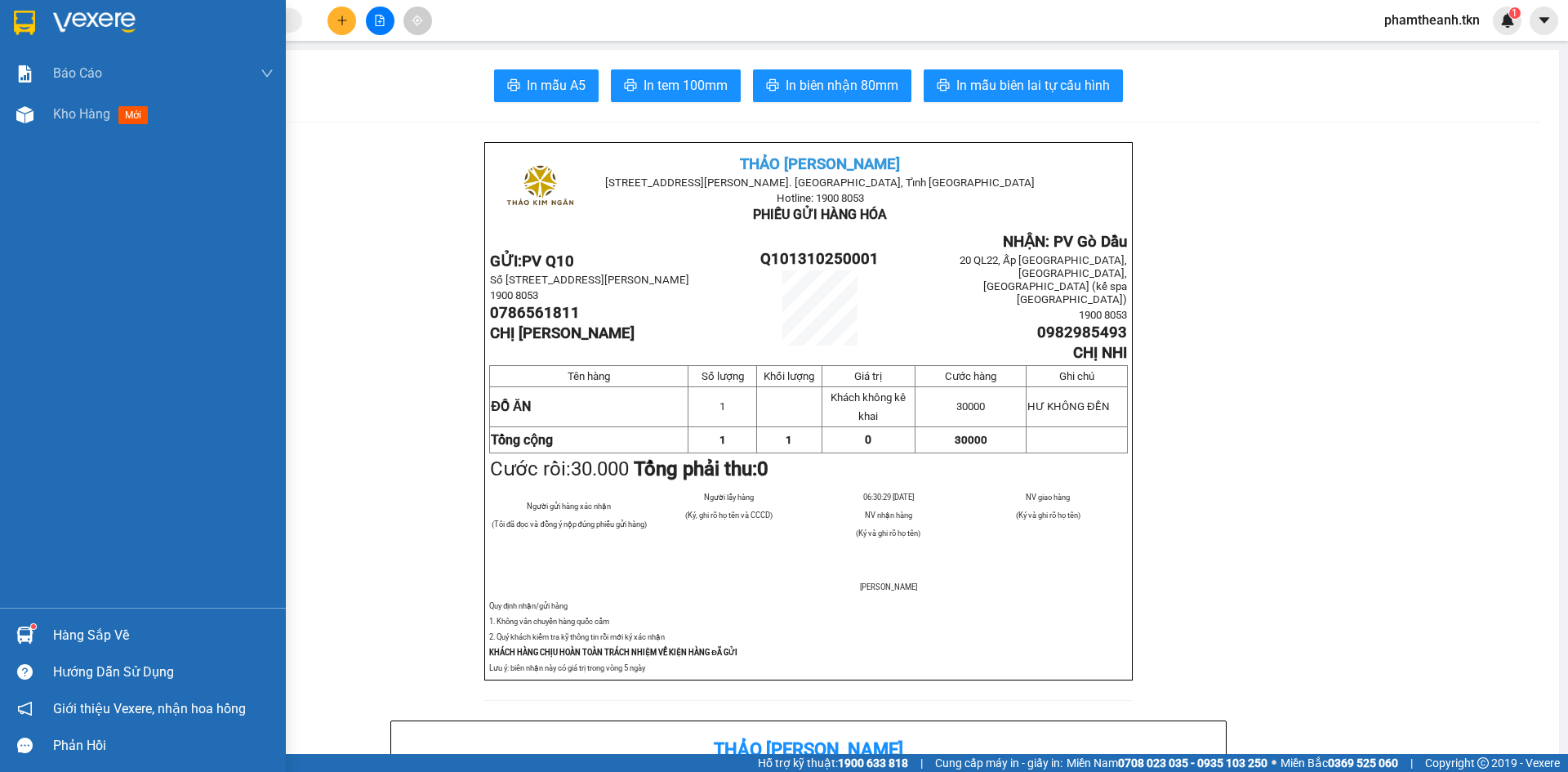
click at [45, 625] on div "Hàng sắp về" at bounding box center [143, 635] width 286 height 37
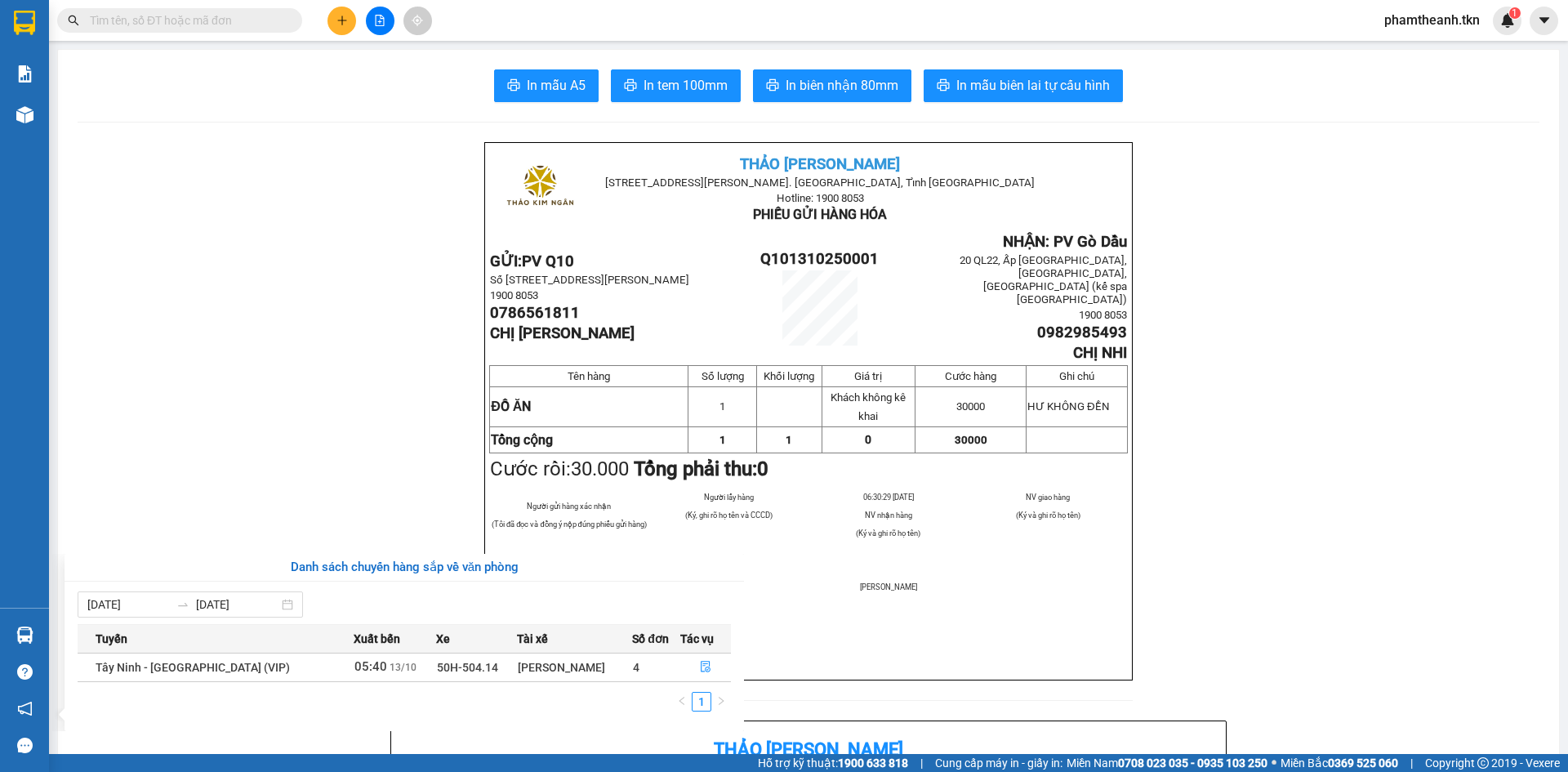
click at [277, 449] on section "Kết quả tìm kiếm ( 0 ) Bộ lọc No Data phamtheanh.tkn 1 Báo cáo Mẫu 1: Báo cáo d…" at bounding box center [784, 386] width 1568 height 772
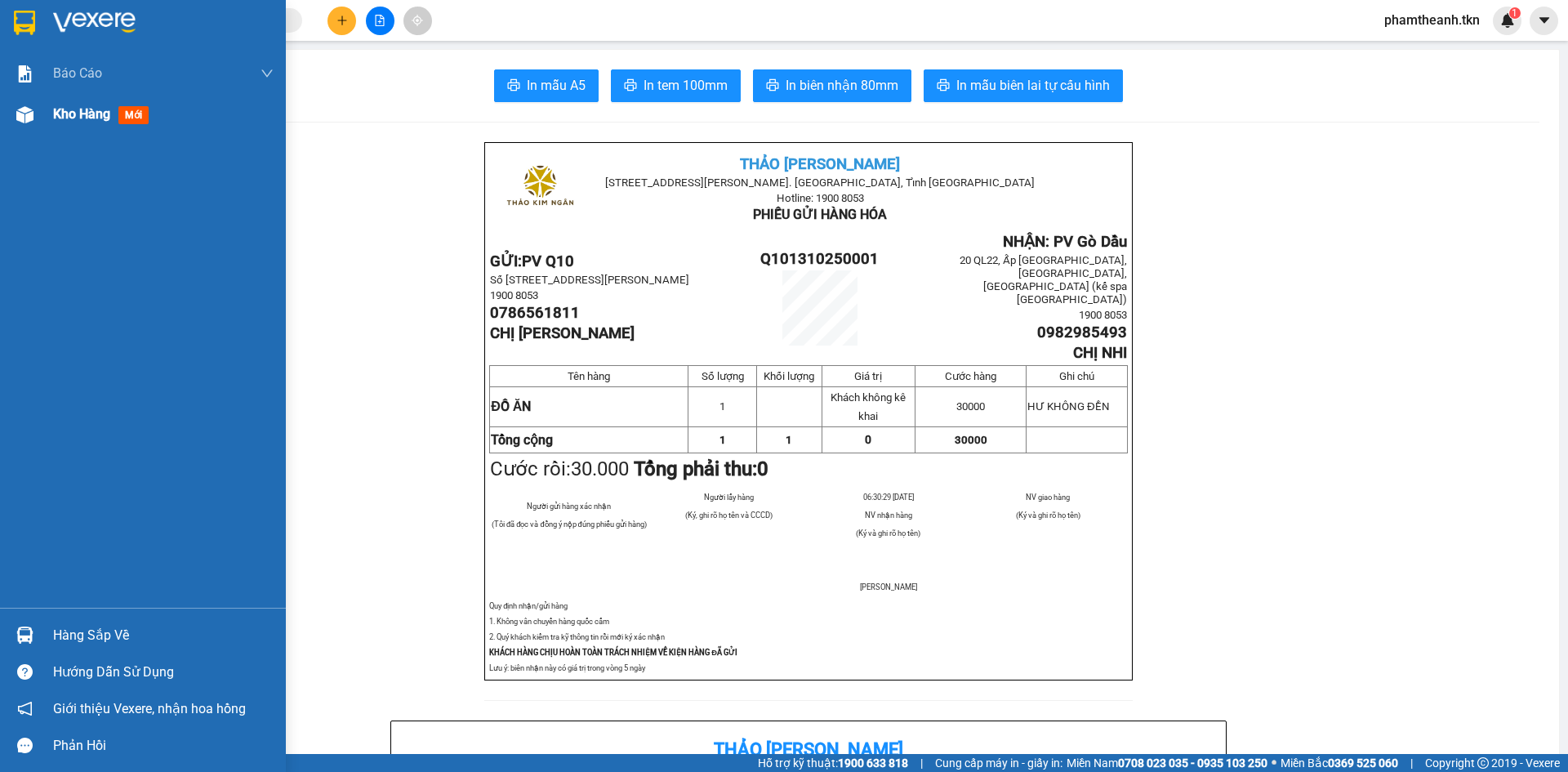
click at [64, 116] on span "Kho hàng" at bounding box center [81, 114] width 58 height 16
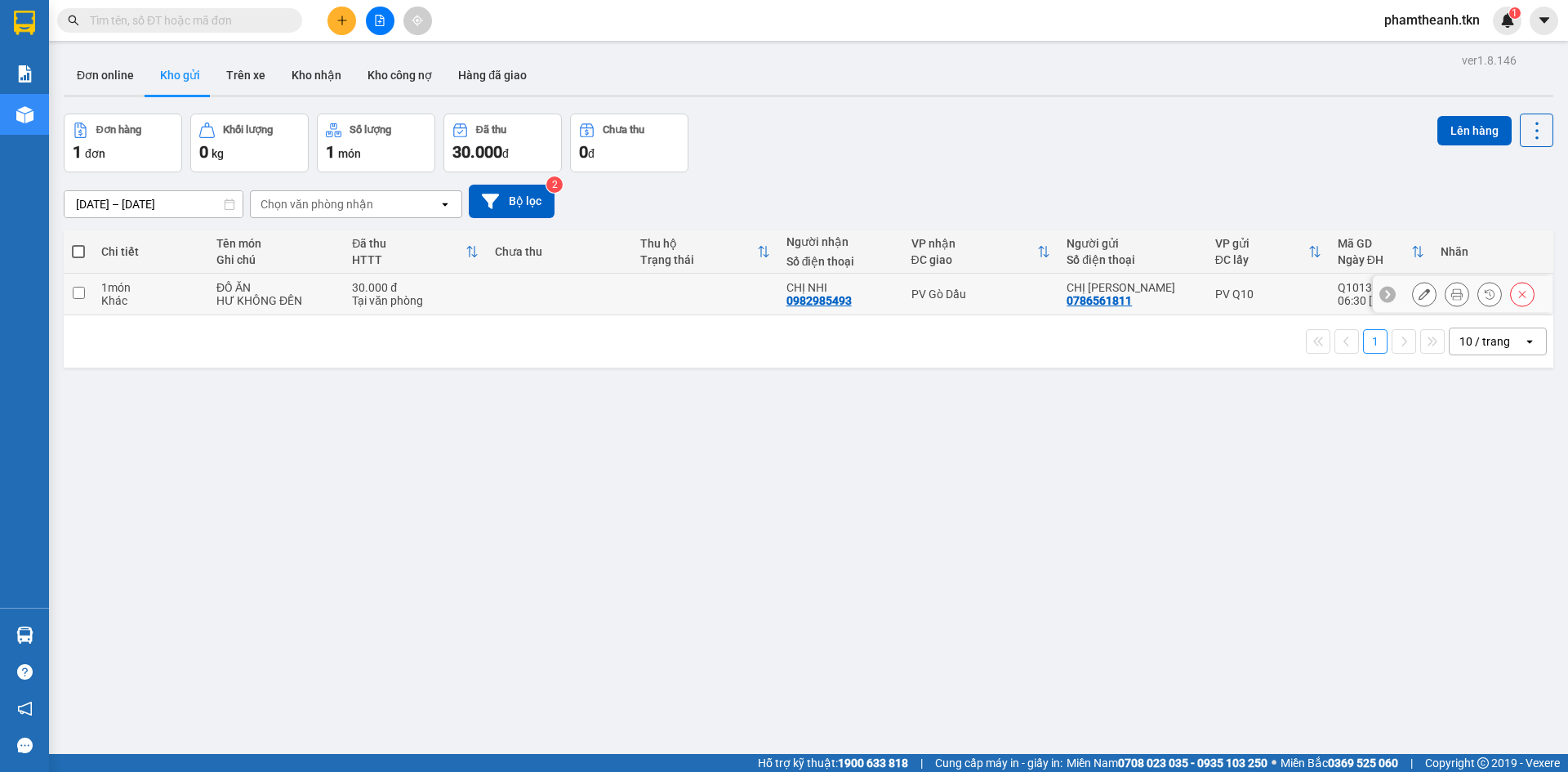
click at [71, 302] on td at bounding box center [78, 295] width 30 height 42
checkbox input "true"
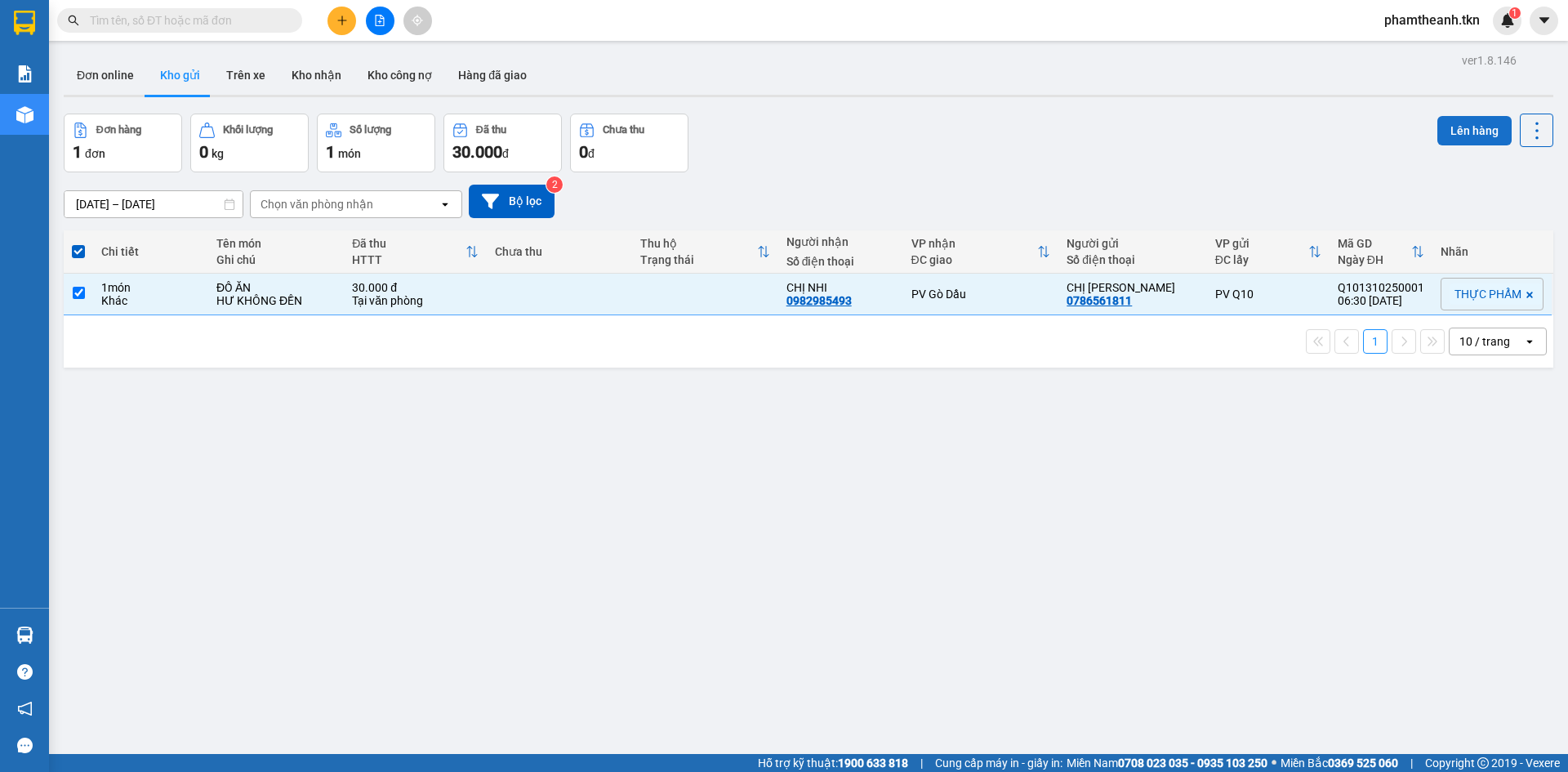
click at [1455, 131] on button "Lên hàng" at bounding box center [1475, 131] width 74 height 30
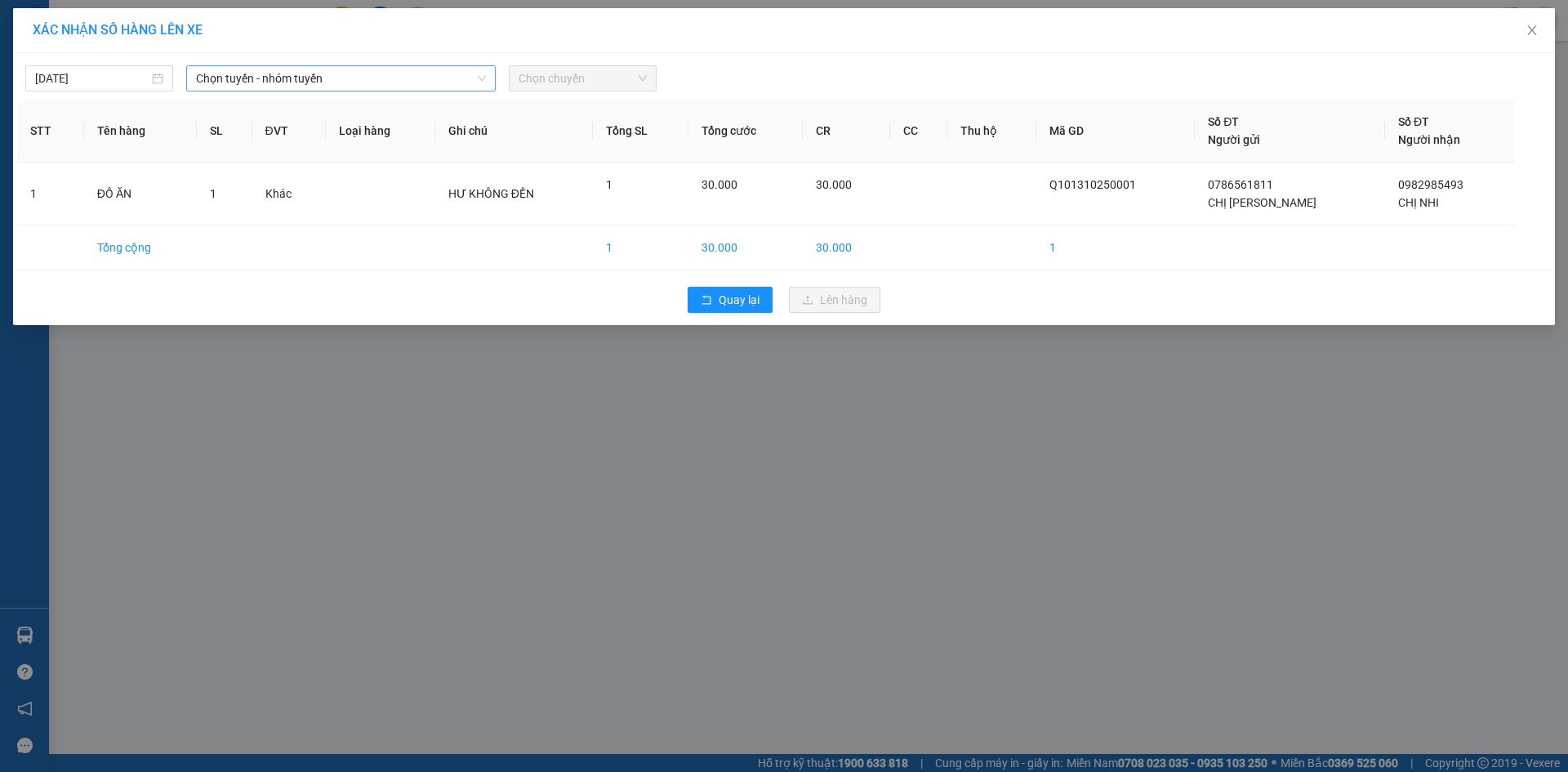
click at [342, 76] on span "Chọn tuyến - nhóm tuyến" at bounding box center [341, 78] width 290 height 25
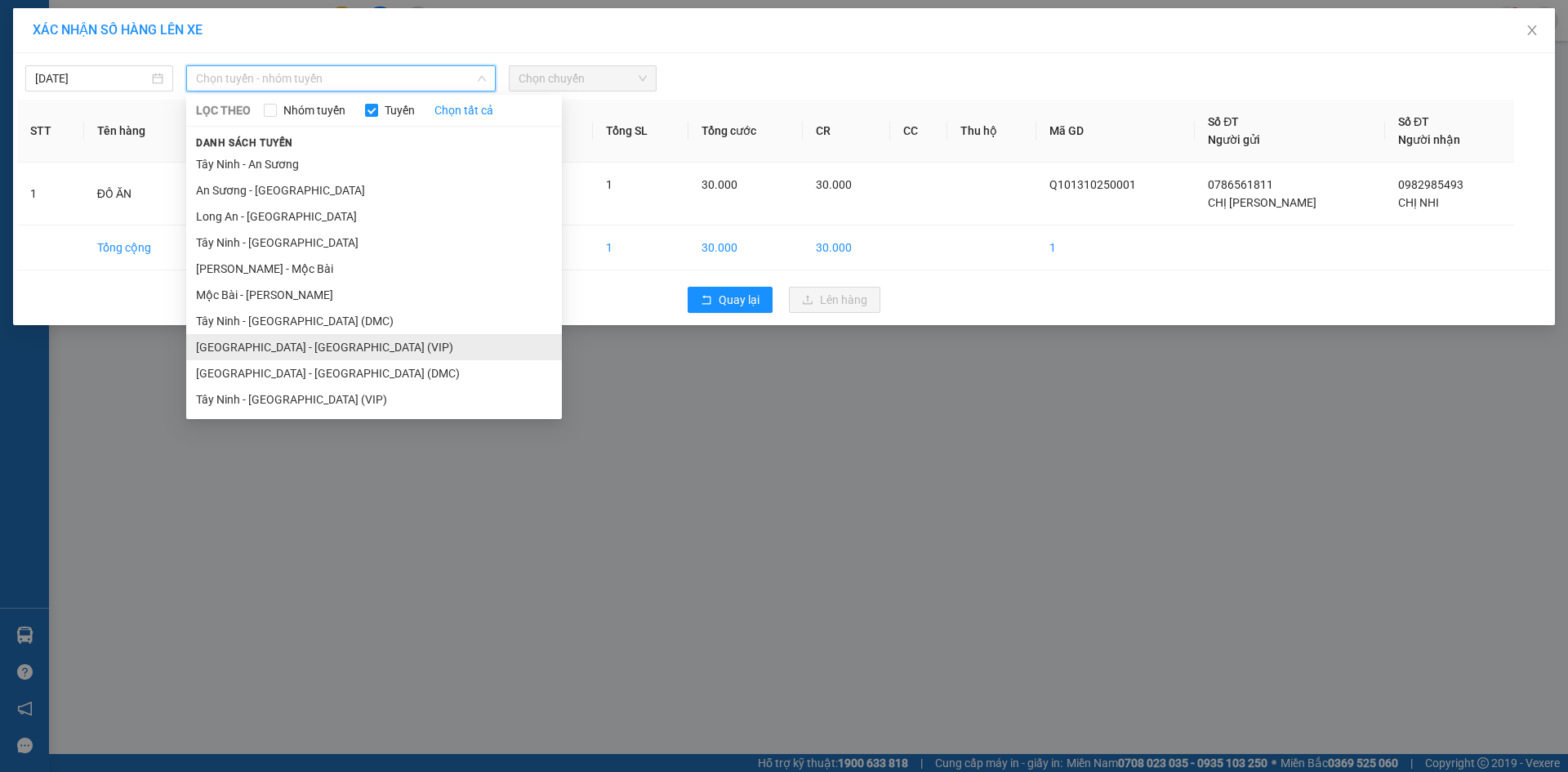
click at [383, 338] on li "Sài Gòn - Tây Ninh (VIP)" at bounding box center [374, 347] width 375 height 26
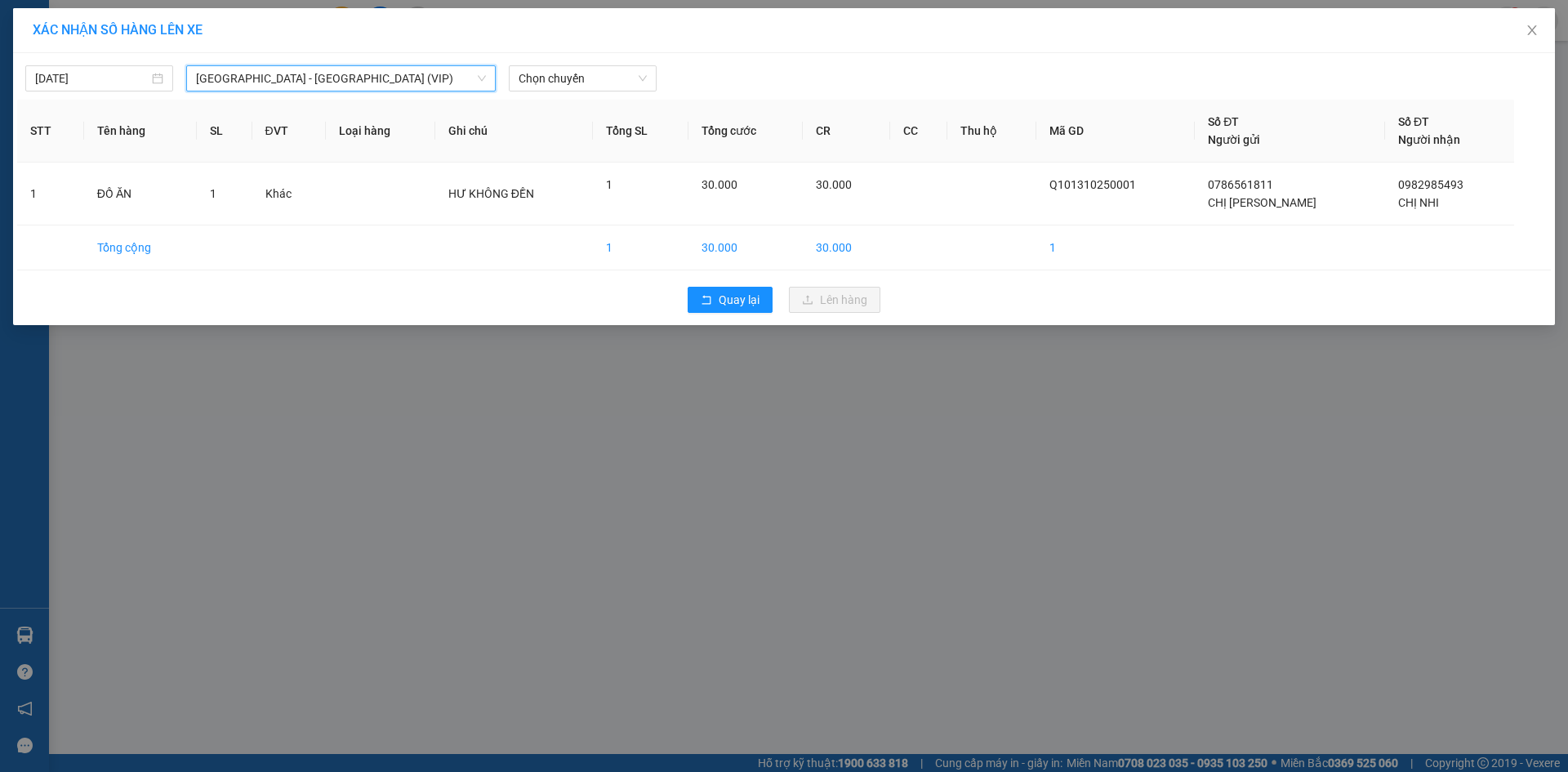
click at [590, 96] on div "13/10/2025 Sài Gòn - Tây Ninh (VIP) Sài Gòn - Tây Ninh (VIP) LỌC THEO Nhóm tuyế…" at bounding box center [784, 189] width 1542 height 272
click at [594, 79] on span "Chọn chuyến" at bounding box center [582, 78] width 128 height 25
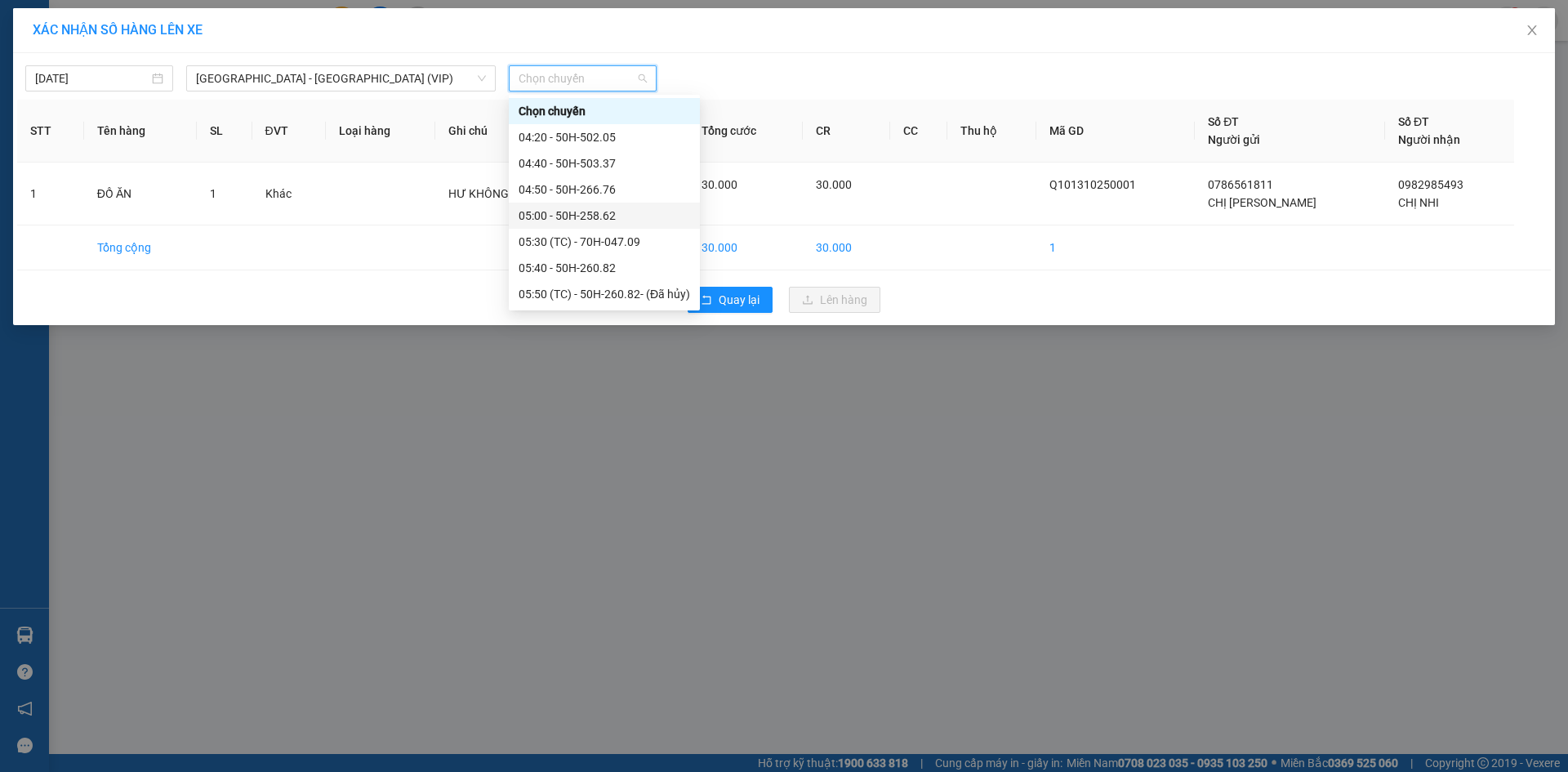
scroll to position [81, 0]
click at [652, 150] on div "05:30 (TC) - 70H-047.09" at bounding box center [604, 160] width 191 height 26
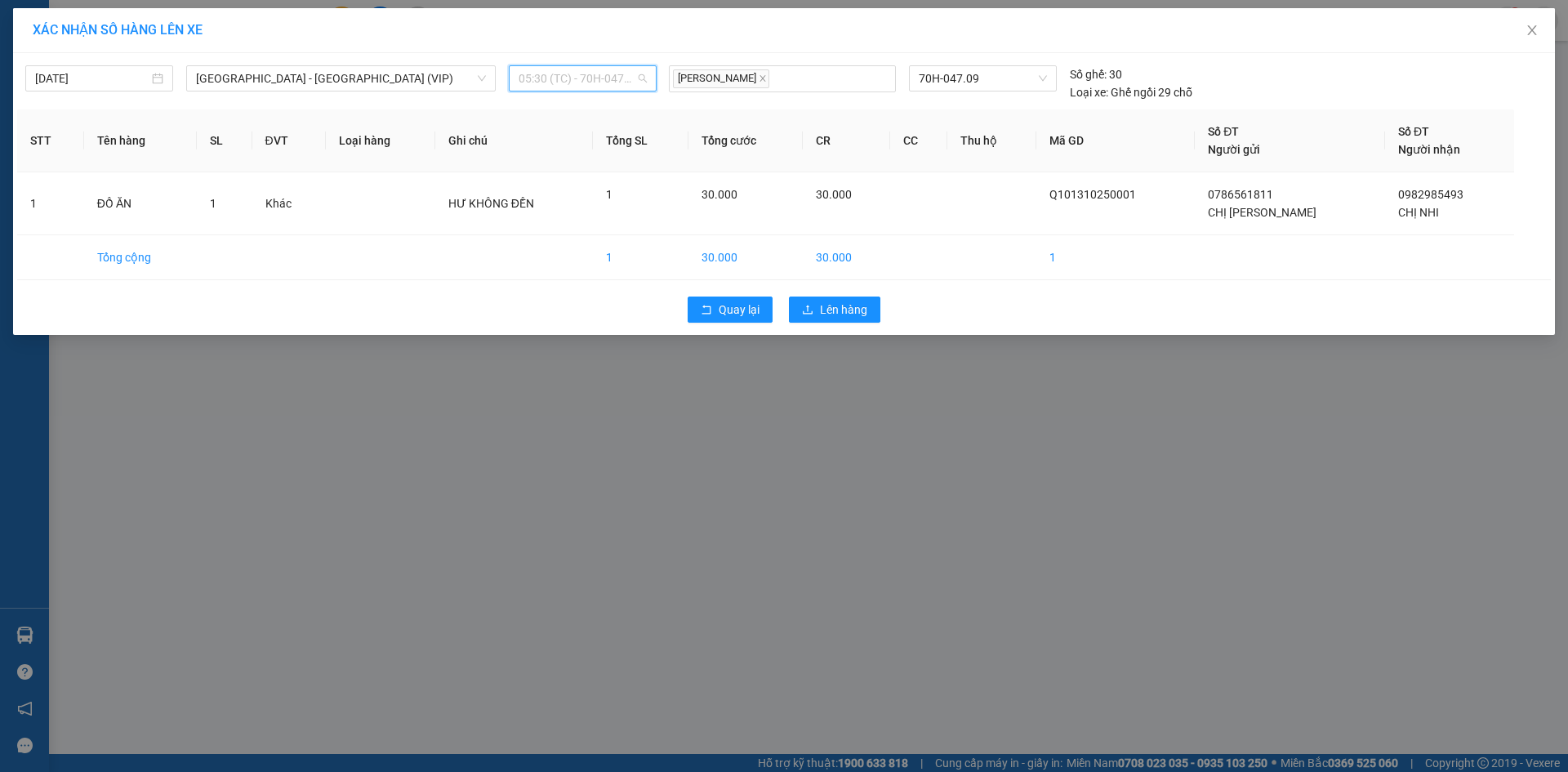
click at [604, 79] on span "05:30 (TC) - 70H-047.09" at bounding box center [582, 78] width 128 height 25
click at [640, 77] on span "05:30 (TC) - 70H-047.09" at bounding box center [582, 78] width 128 height 25
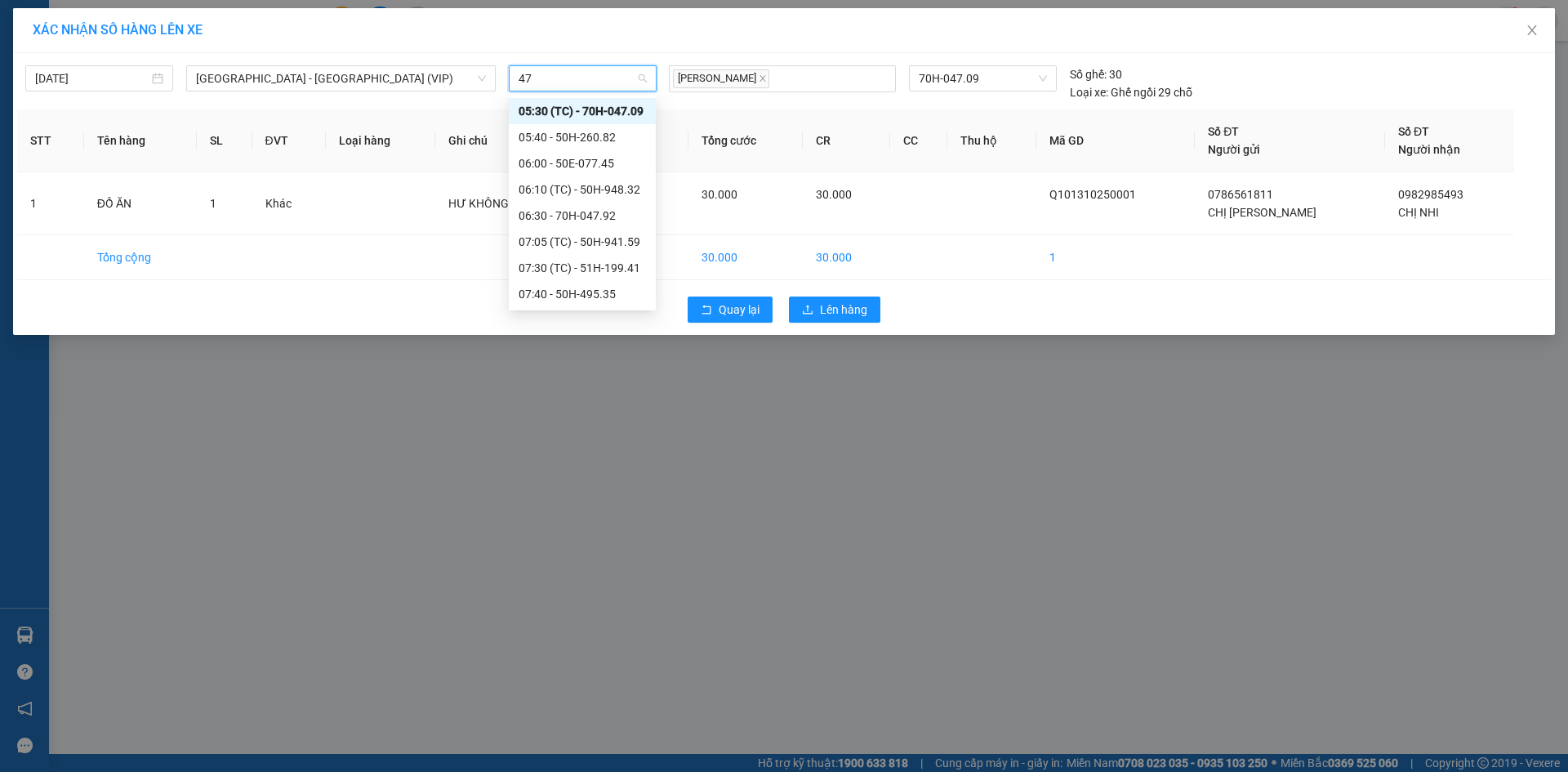
scroll to position [0, 0]
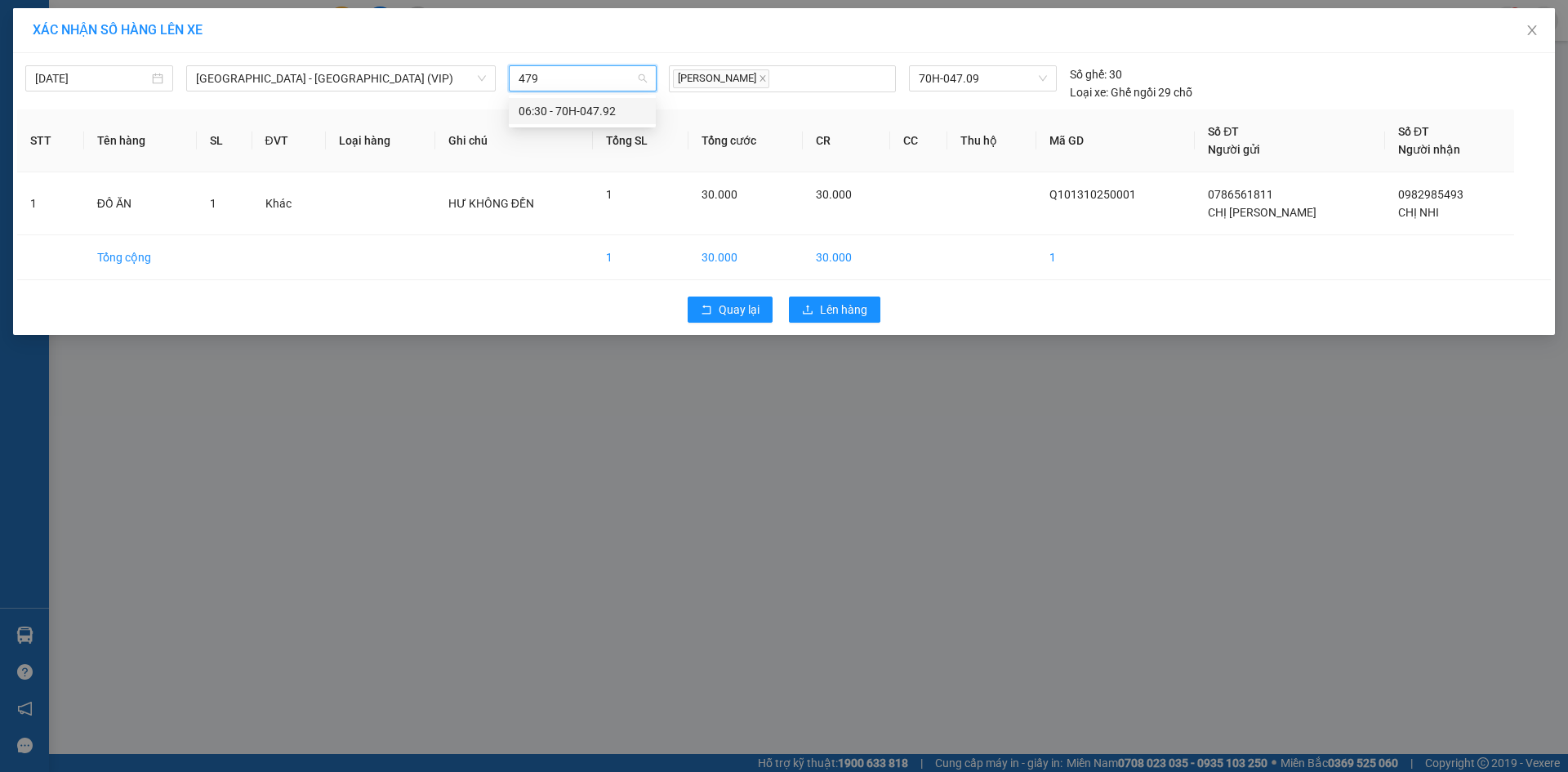
type input "4792"
click at [581, 106] on div "06:30 - 70H-047.92" at bounding box center [582, 111] width 127 height 18
click at [831, 317] on span "Lên hàng" at bounding box center [844, 310] width 48 height 18
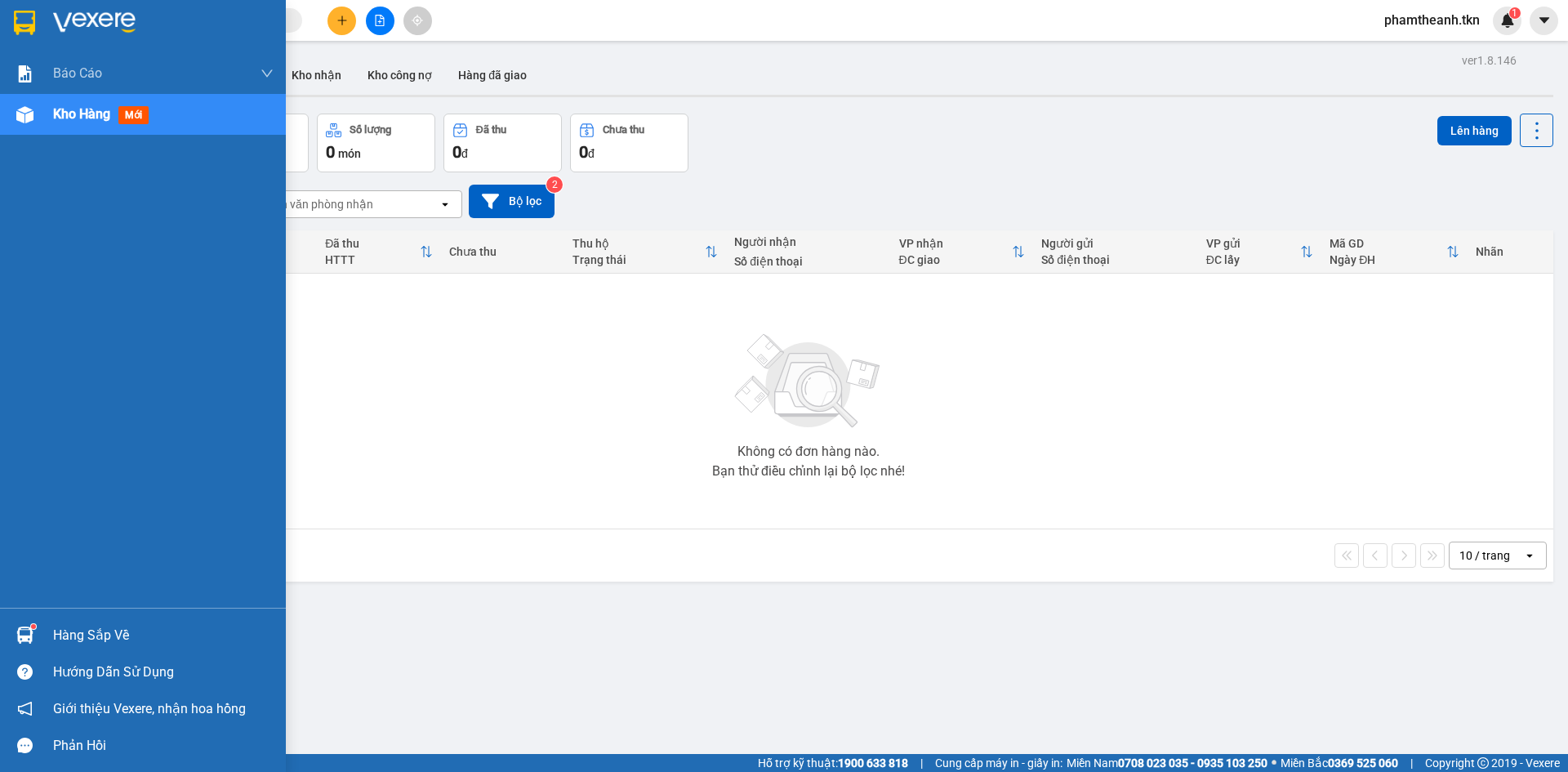
click at [58, 637] on div "Hàng sắp về" at bounding box center [163, 636] width 220 height 25
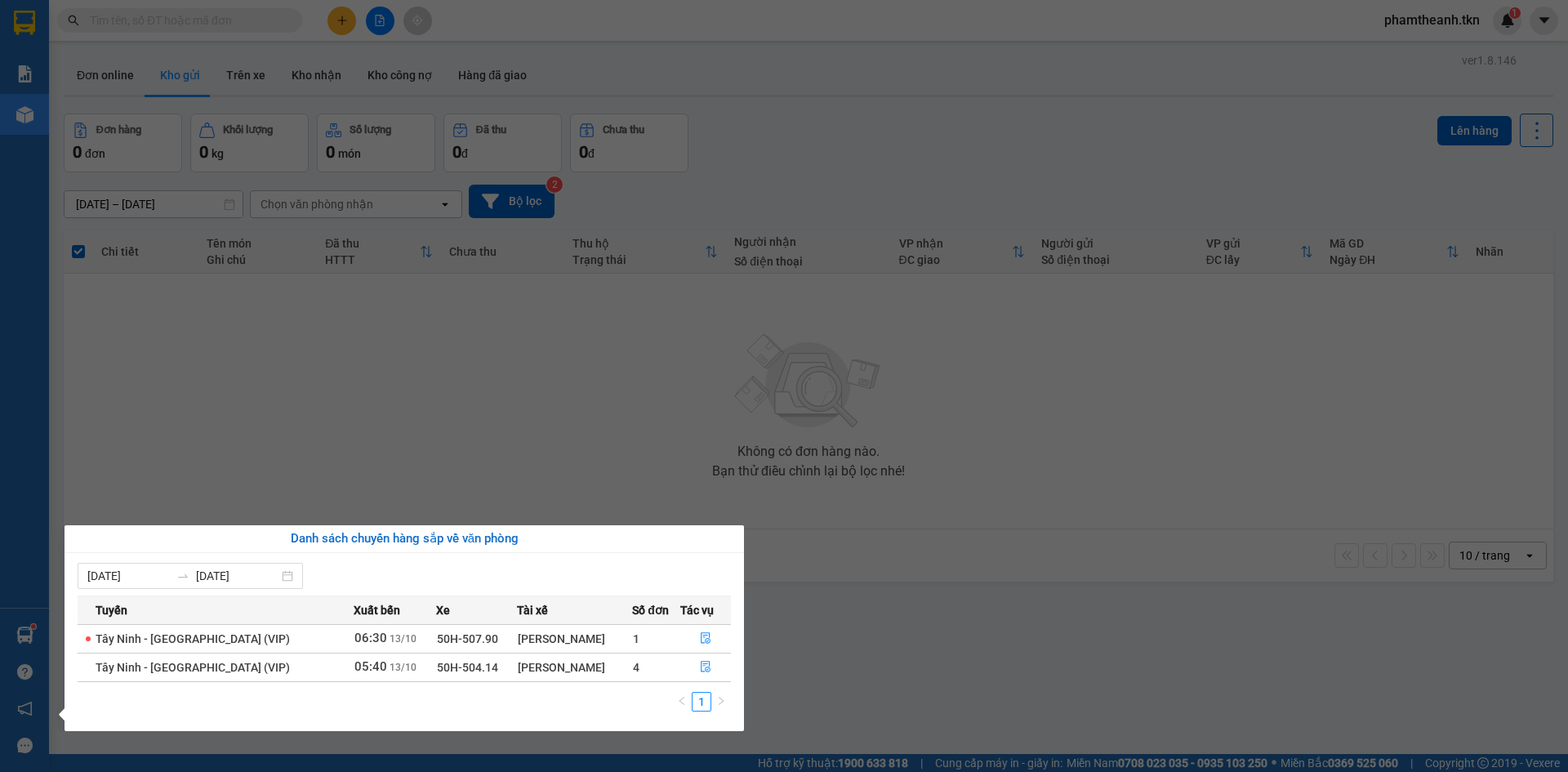
click at [323, 425] on section "Kết quả tìm kiếm ( 0 ) Bộ lọc No Data phamtheanh.tkn 1 Báo cáo Mẫu 1: Báo cáo d…" at bounding box center [784, 386] width 1568 height 772
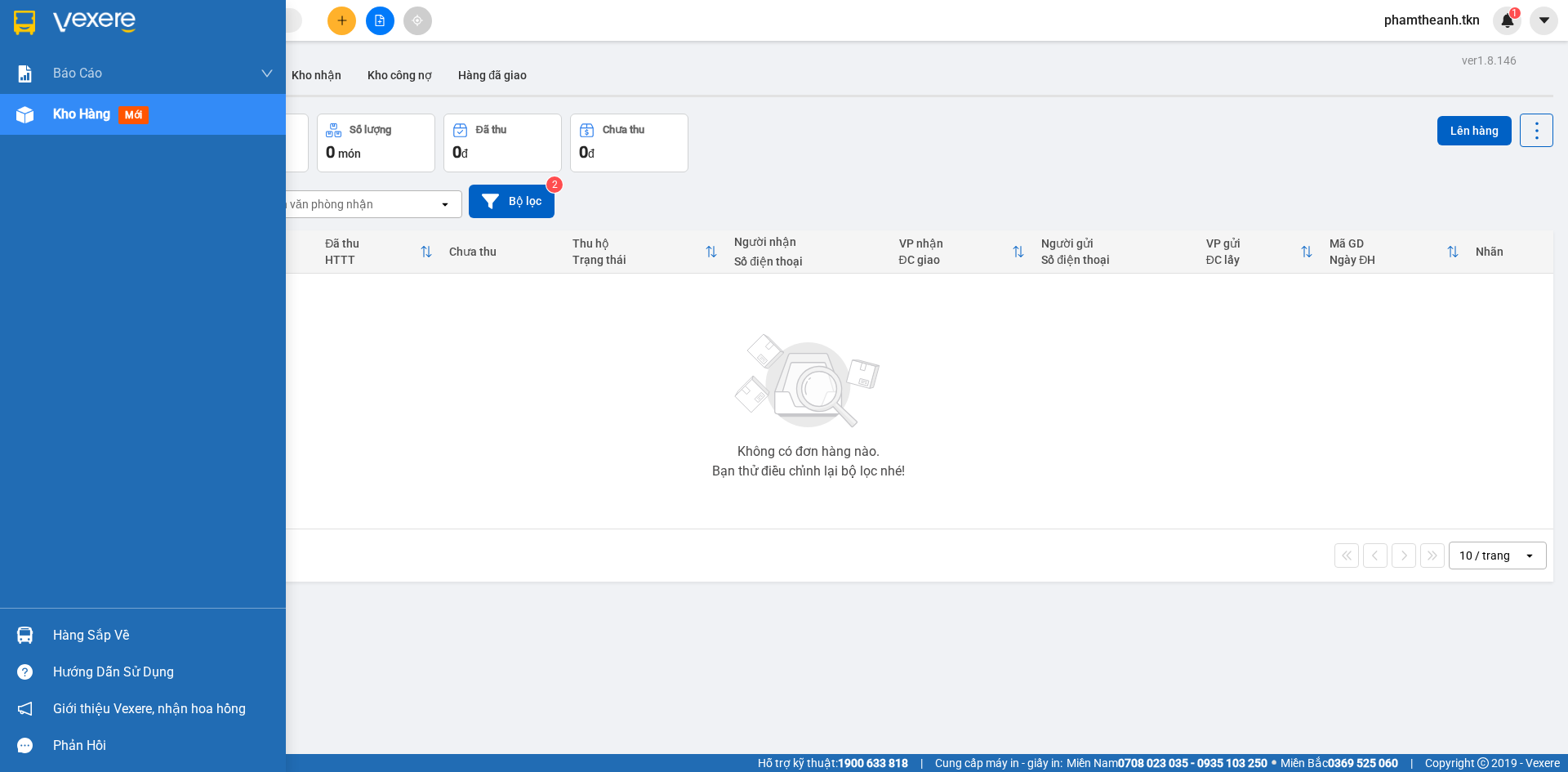
click at [21, 629] on img at bounding box center [24, 635] width 17 height 17
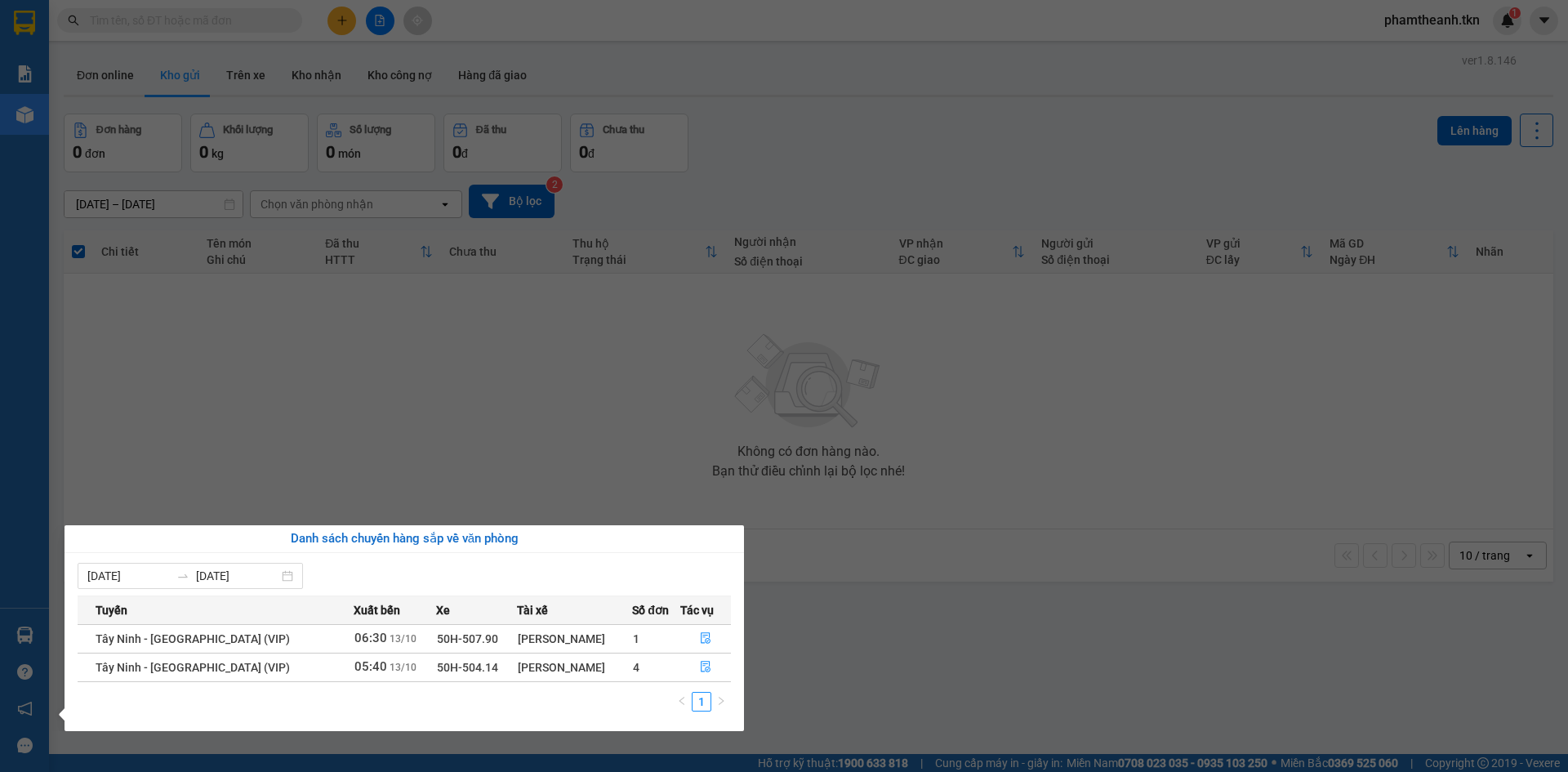
click at [456, 476] on section "Kết quả tìm kiếm ( 0 ) Bộ lọc No Data phamtheanh.tkn 1 Báo cáo Mẫu 1: Báo cáo d…" at bounding box center [784, 386] width 1568 height 772
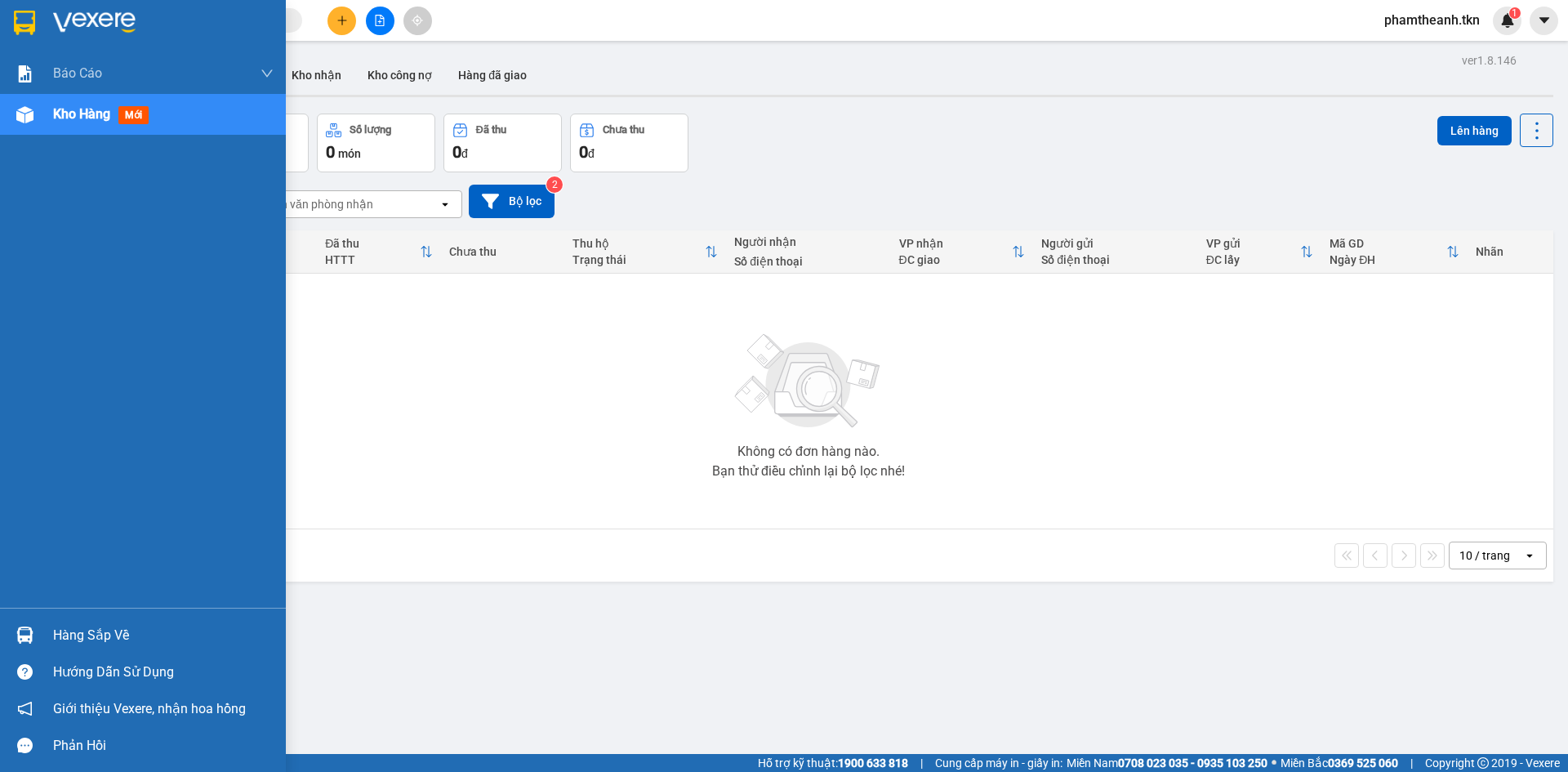
click at [38, 620] on div "Hàng sắp về" at bounding box center [143, 635] width 286 height 37
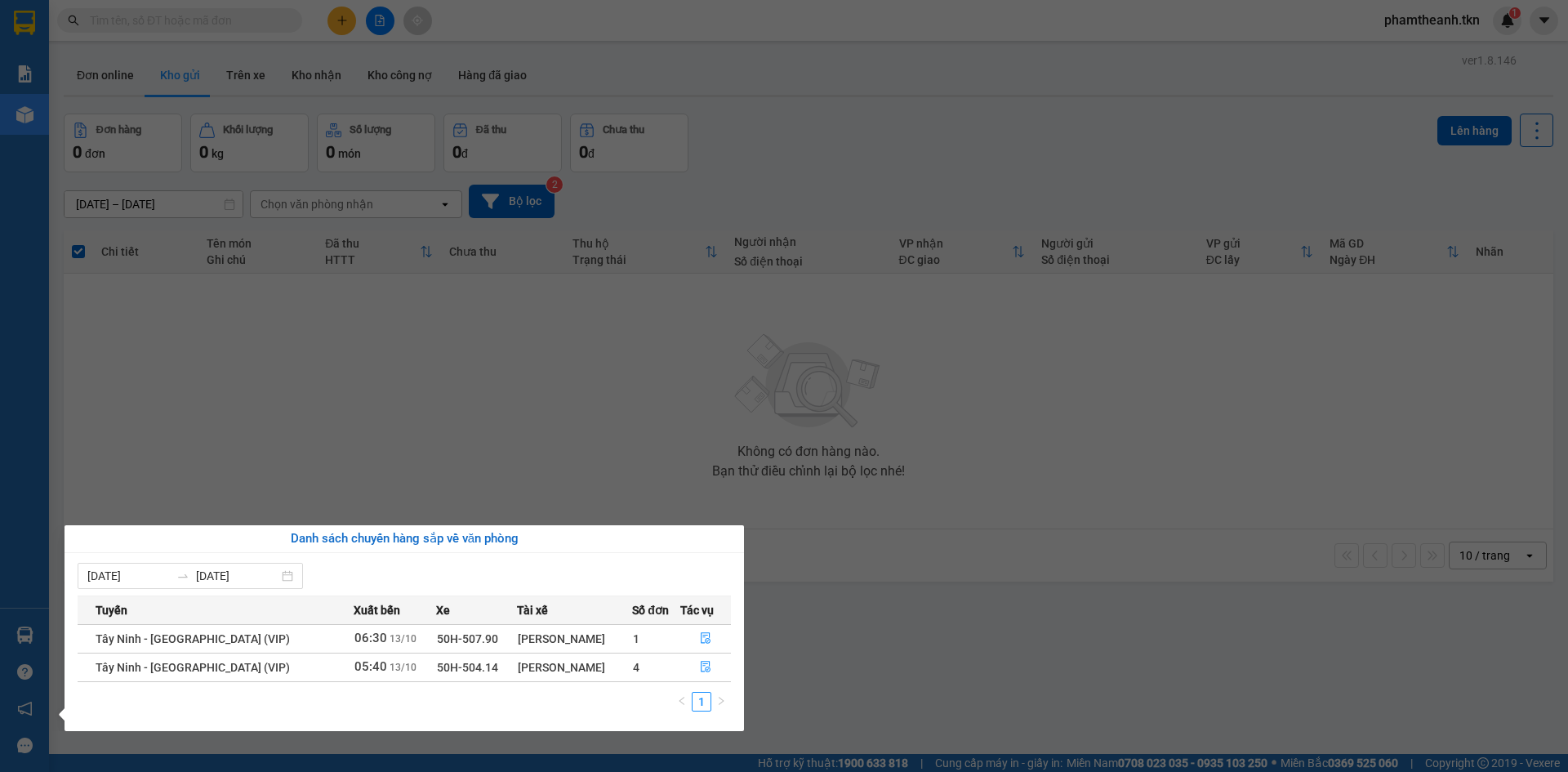
drag, startPoint x: 499, startPoint y: 513, endPoint x: 494, endPoint y: 491, distance: 22.6
click at [499, 513] on section "Kết quả tìm kiếm ( 0 ) Bộ lọc No Data phamtheanh.tkn 1 Báo cáo Mẫu 1: Báo cáo d…" at bounding box center [784, 386] width 1568 height 772
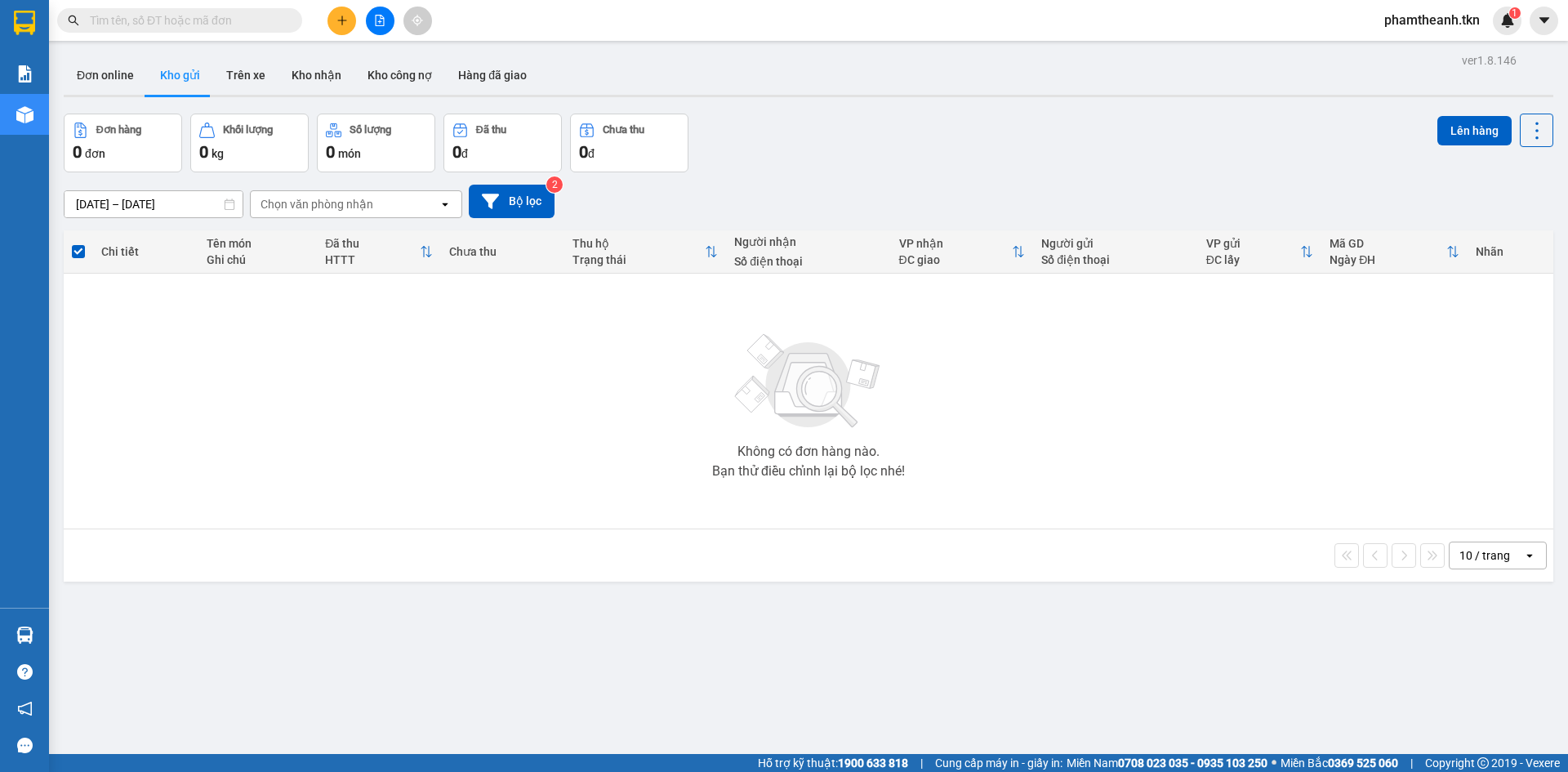
click at [211, 19] on input "text" at bounding box center [186, 21] width 193 height 18
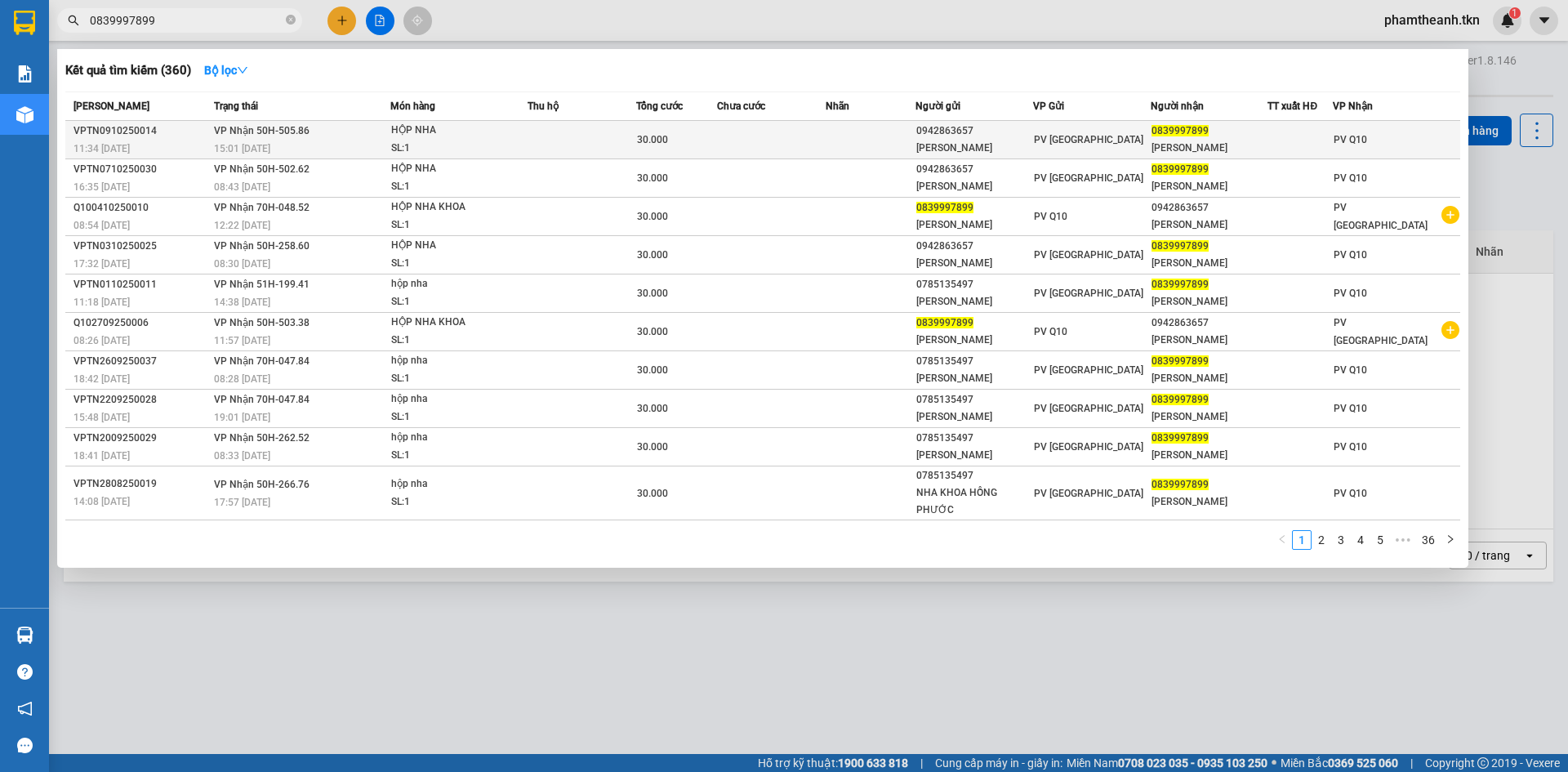
type input "0839997899"
click at [655, 139] on span "30.000" at bounding box center [652, 140] width 31 height 12
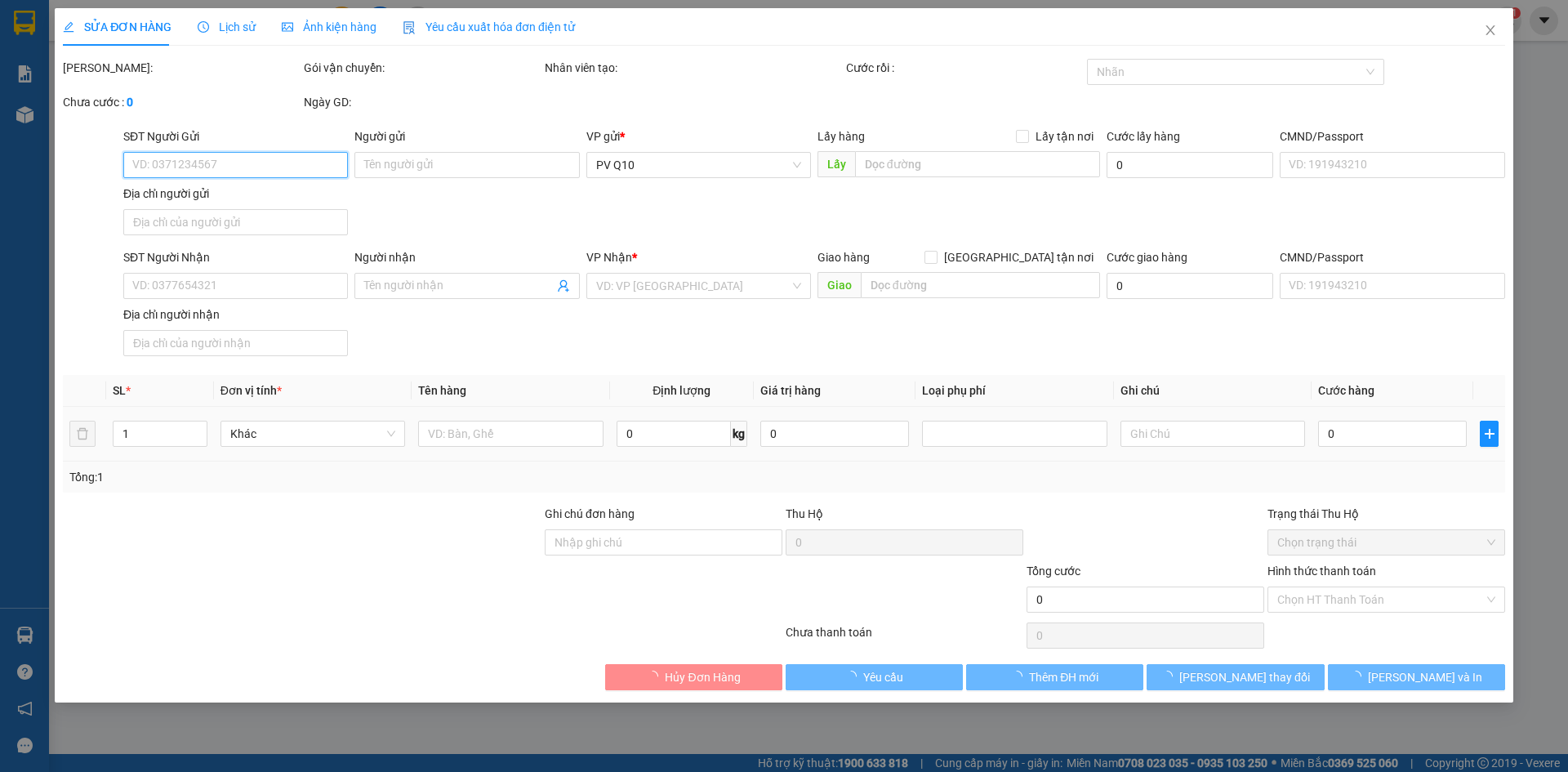
type input "0942863657"
type input "QUỲNH NHƯ"
type input "0839997899"
type input "HẢI ĐĂNG"
type input "30.000"
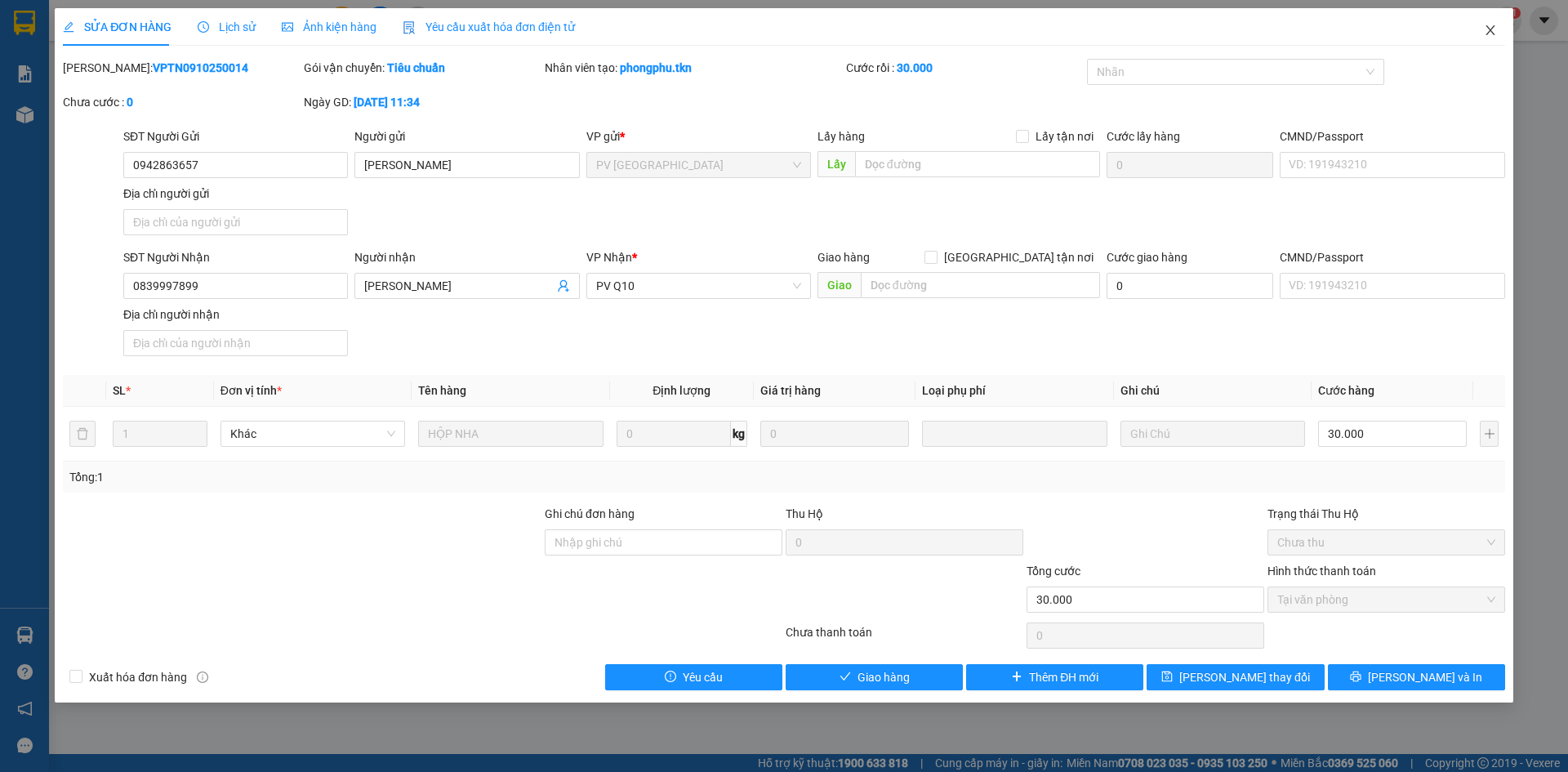
click at [1497, 29] on span "Close" at bounding box center [1491, 31] width 46 height 46
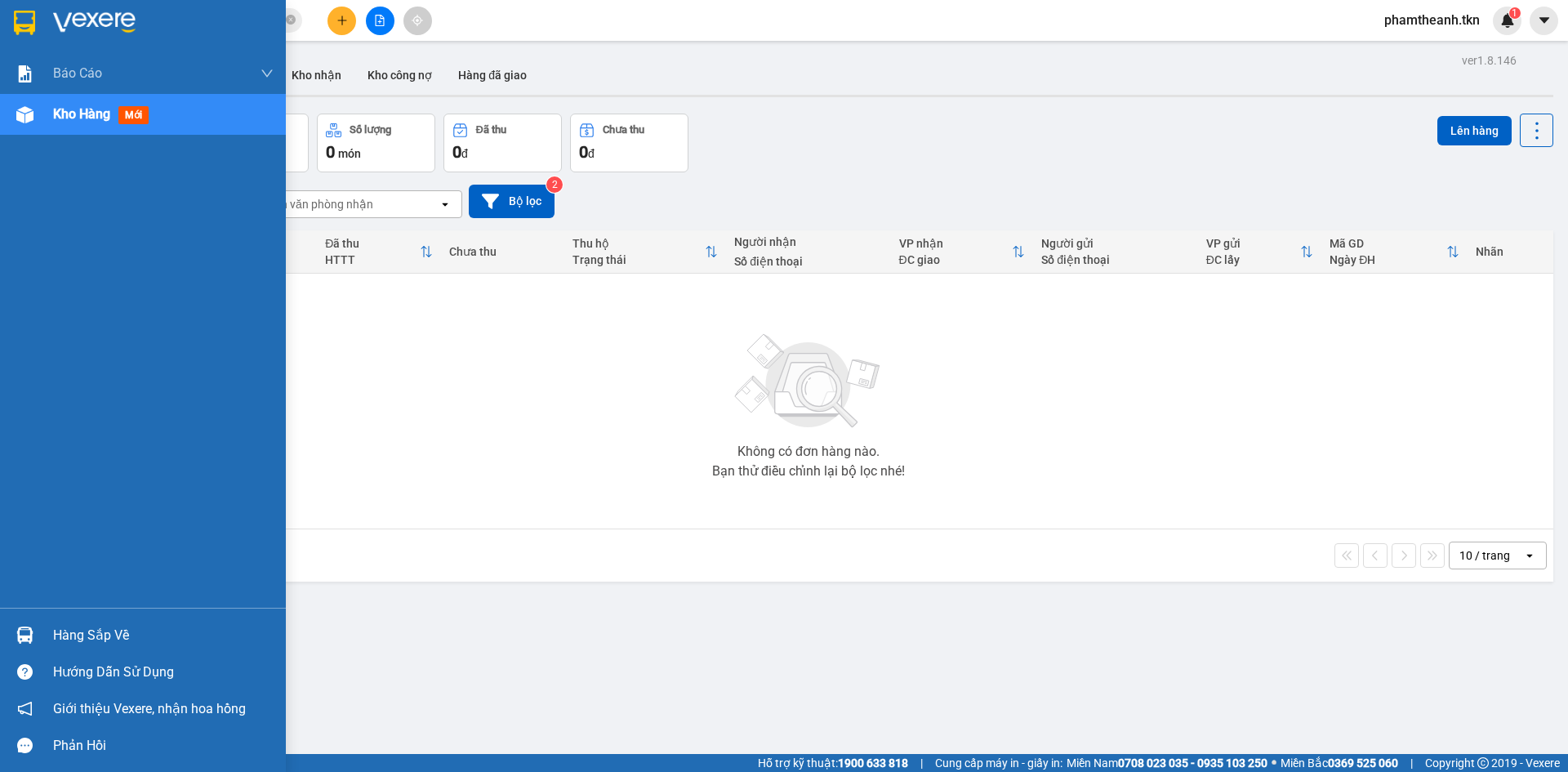
click at [89, 636] on div "Hàng sắp về" at bounding box center [163, 636] width 220 height 25
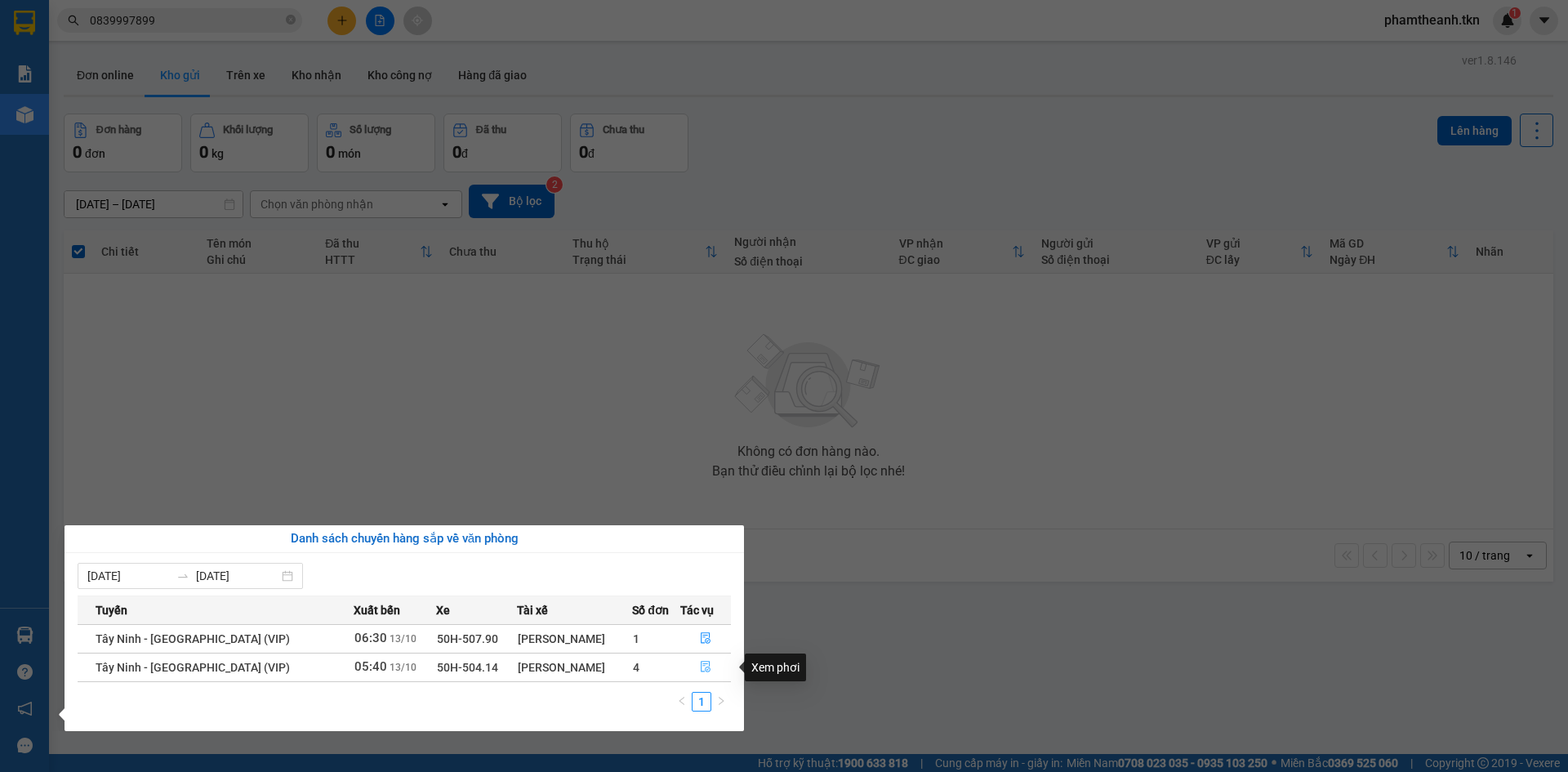
click at [704, 667] on icon "file-done" at bounding box center [706, 667] width 12 height 12
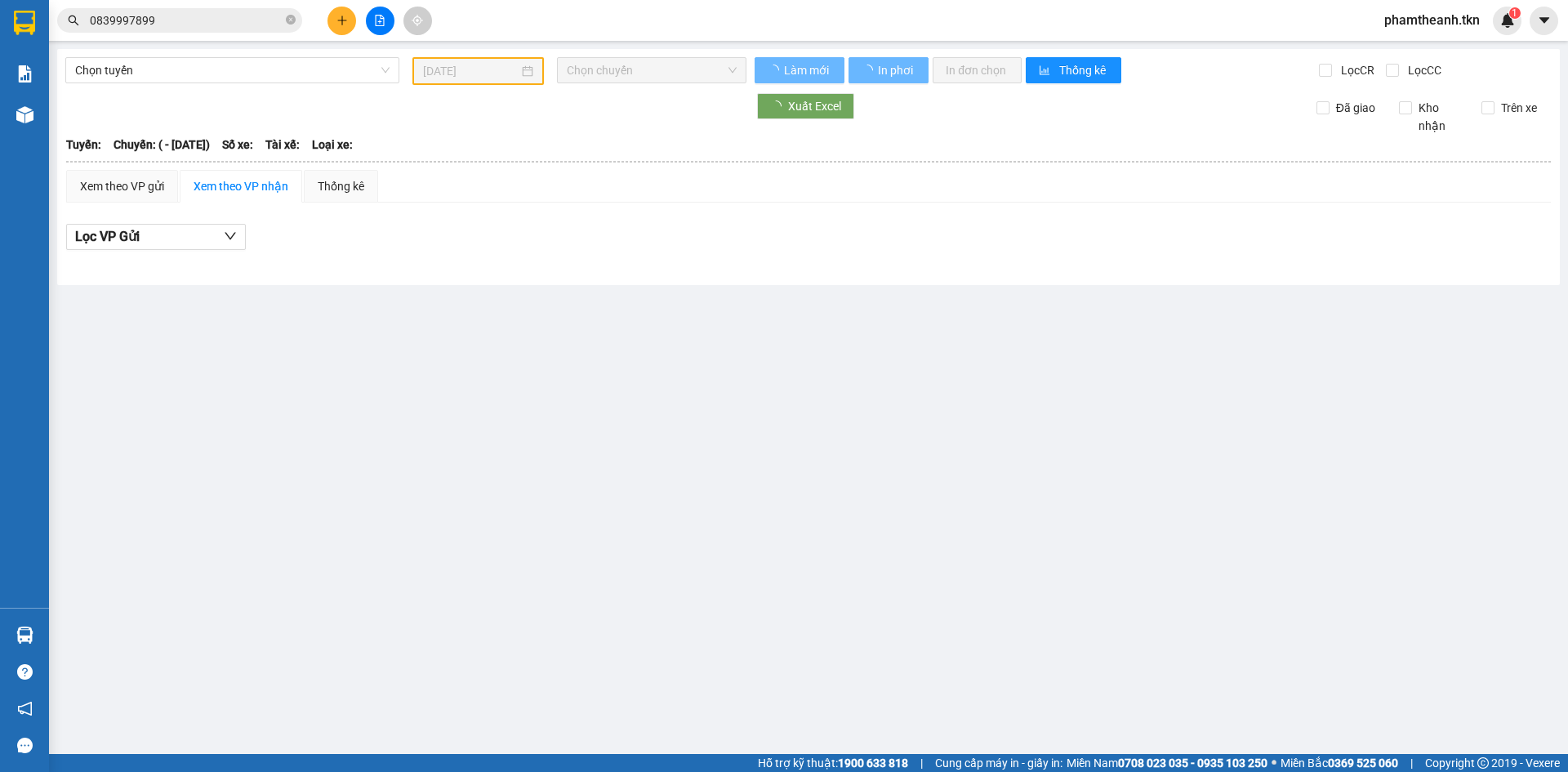
type input "[DATE]"
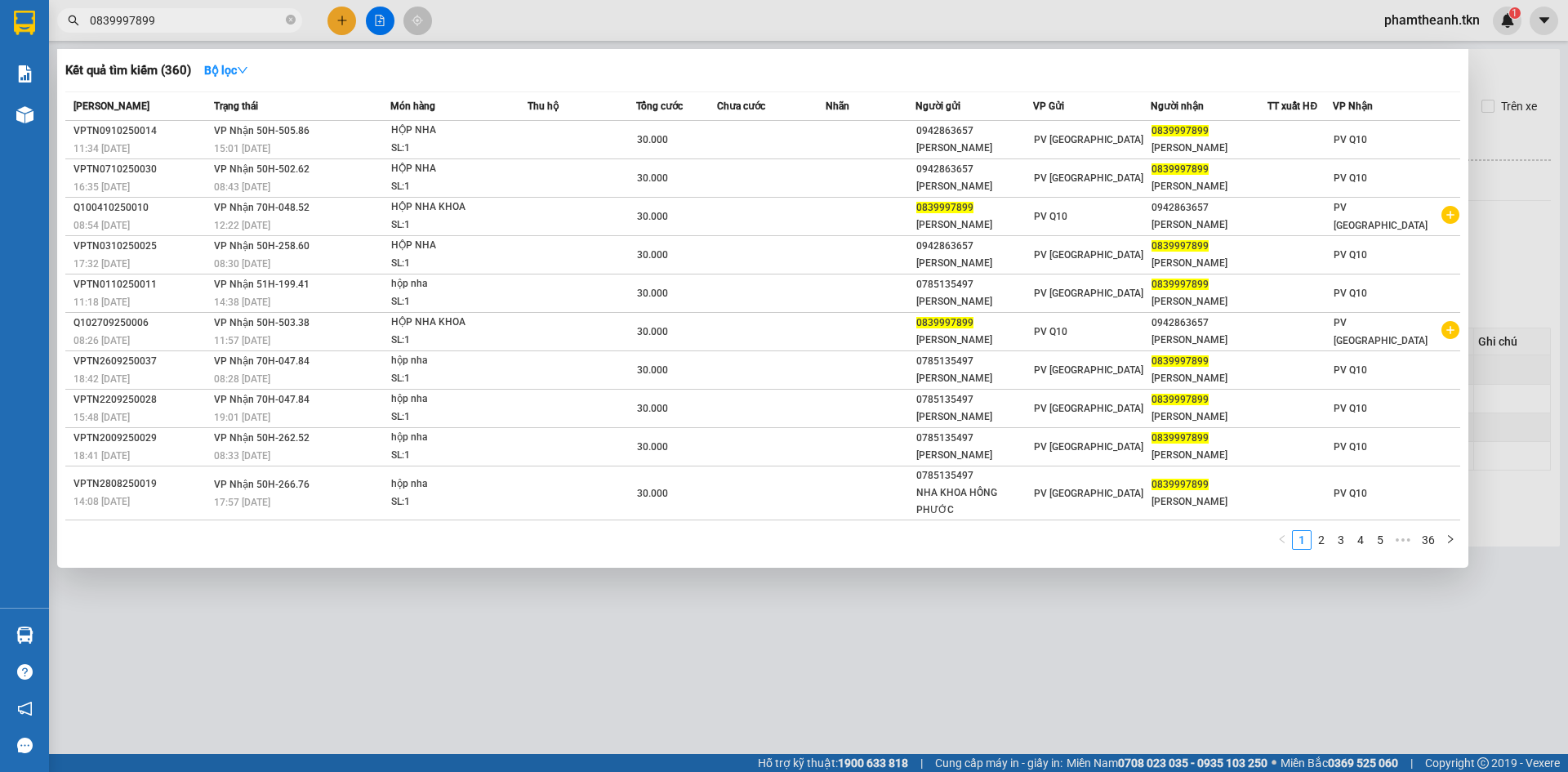
drag, startPoint x: 297, startPoint y: 23, endPoint x: 289, endPoint y: 16, distance: 10.6
click at [296, 23] on span "0839997899" at bounding box center [180, 20] width 245 height 25
click at [285, 13] on span "0839997899" at bounding box center [180, 20] width 245 height 25
click at [339, 14] on div at bounding box center [784, 386] width 1568 height 772
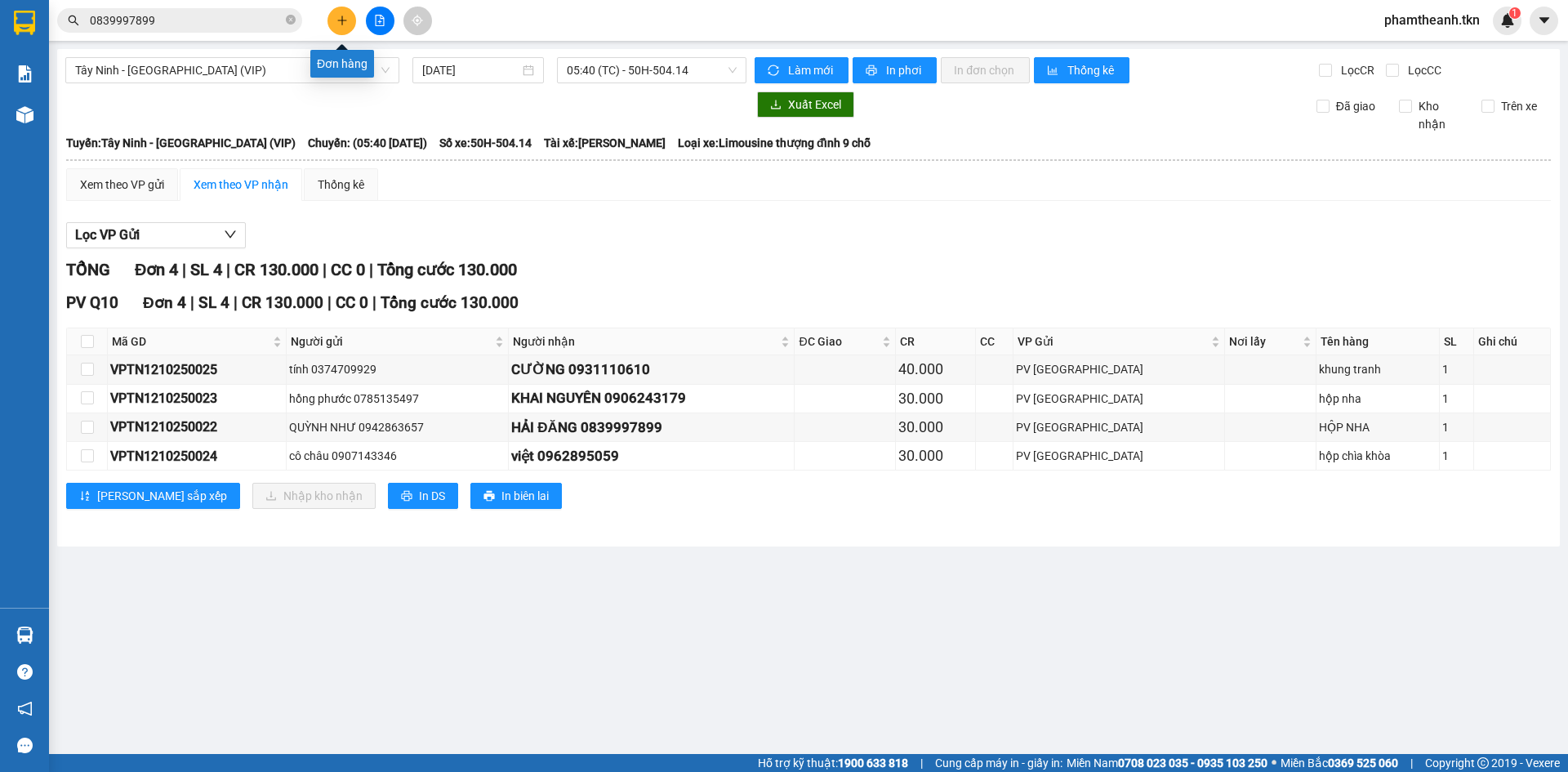
click at [349, 39] on div "Đơn hàng" at bounding box center [343, 58] width 64 height 39
click at [341, 14] on button at bounding box center [342, 21] width 29 height 29
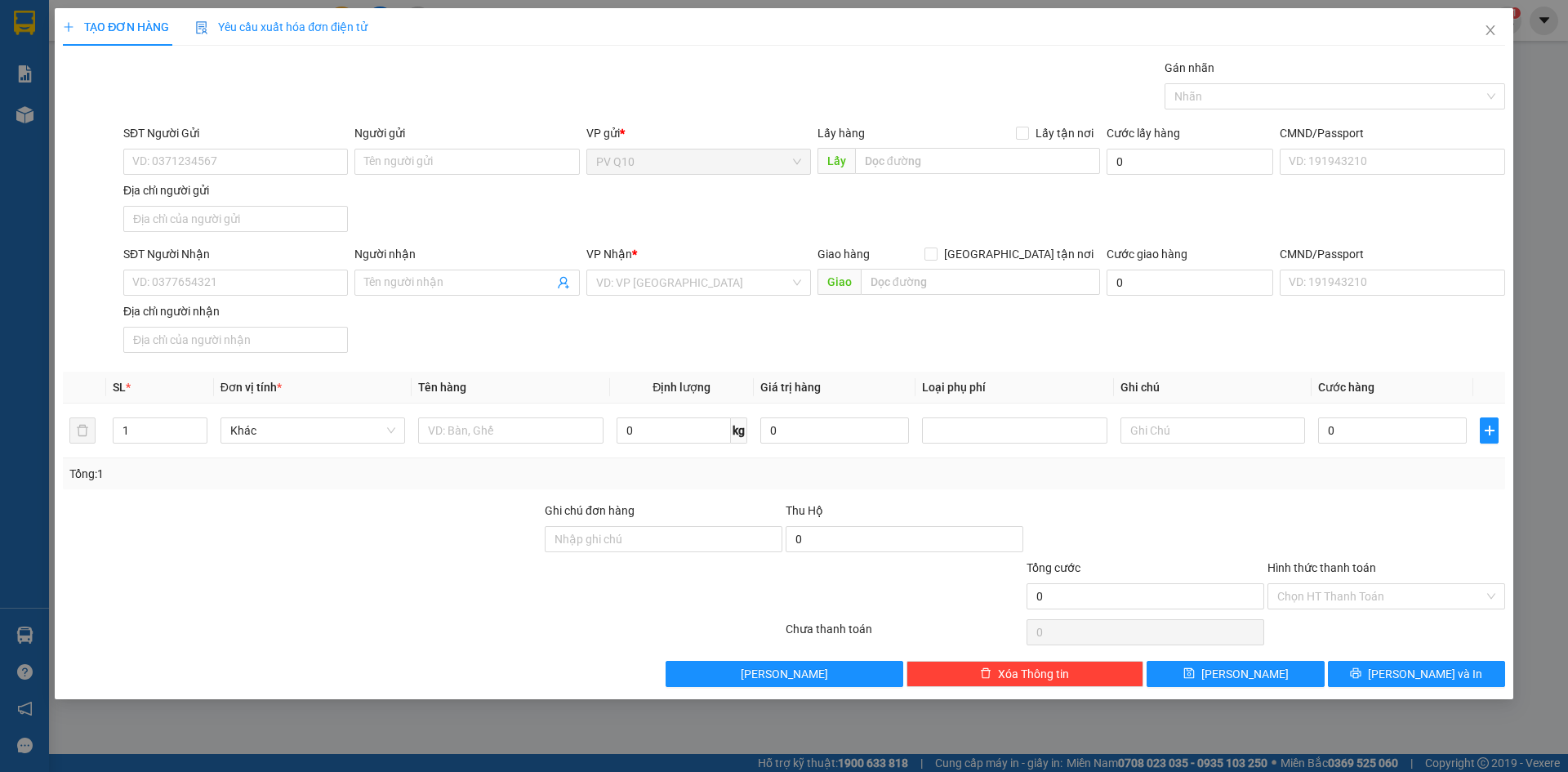
click at [214, 177] on div "SĐT Người Gửi VD: 0371234567" at bounding box center [235, 153] width 224 height 58
click at [222, 158] on input "SĐT Người Gửi" at bounding box center [235, 162] width 224 height 26
type input "0967661894"
click at [419, 155] on input "Người gửi" at bounding box center [467, 162] width 224 height 26
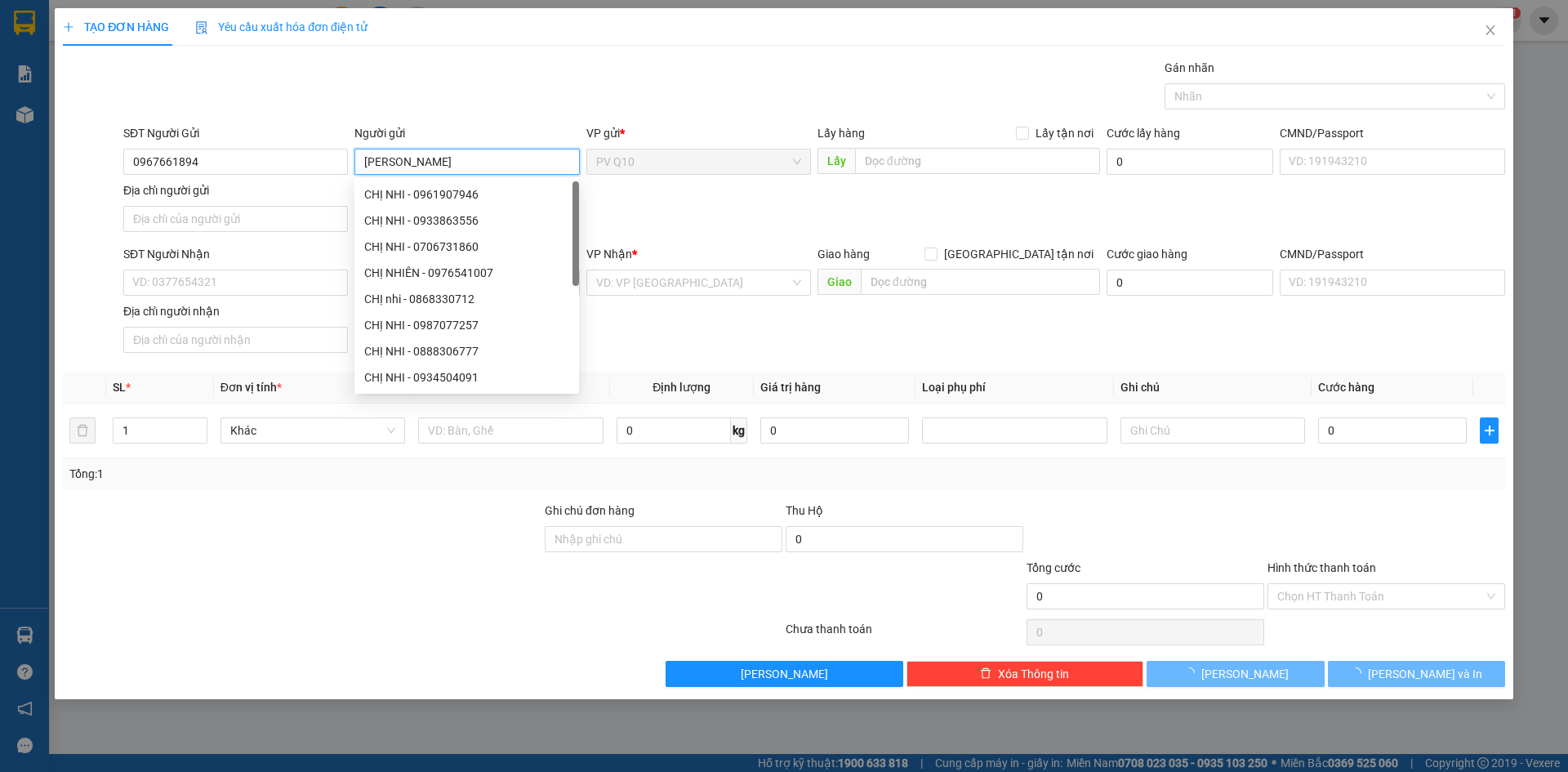
type input "ANH DUY"
click at [403, 94] on div "Gói vận chuyển * Tiêu chuẩn Gán nhãn Nhãn" at bounding box center [814, 87] width 1388 height 58
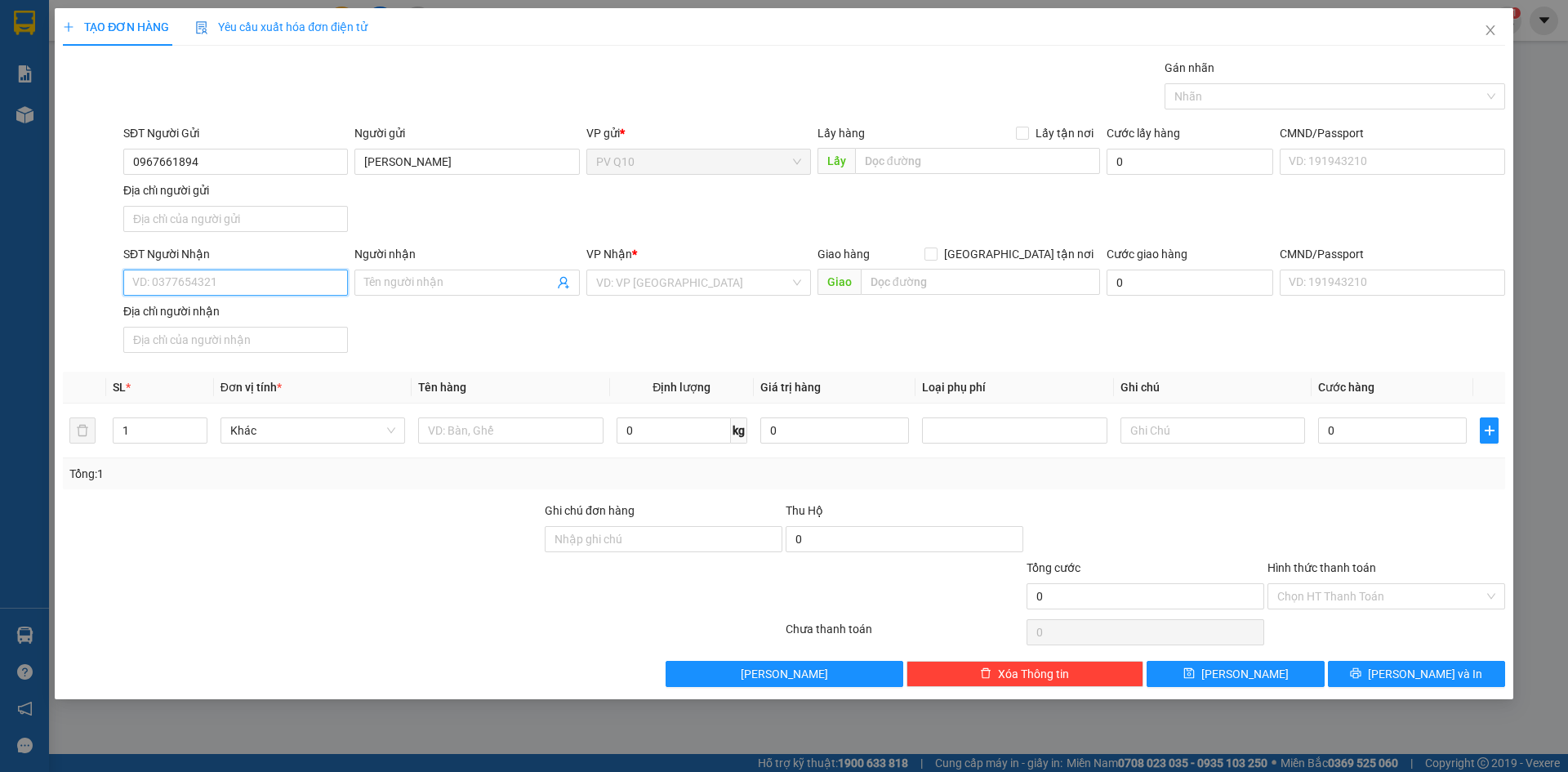
click at [200, 295] on input "SĐT Người Nhận" at bounding box center [235, 282] width 224 height 26
type input "0399123451"
click at [444, 285] on input "Người nhận" at bounding box center [459, 283] width 189 height 18
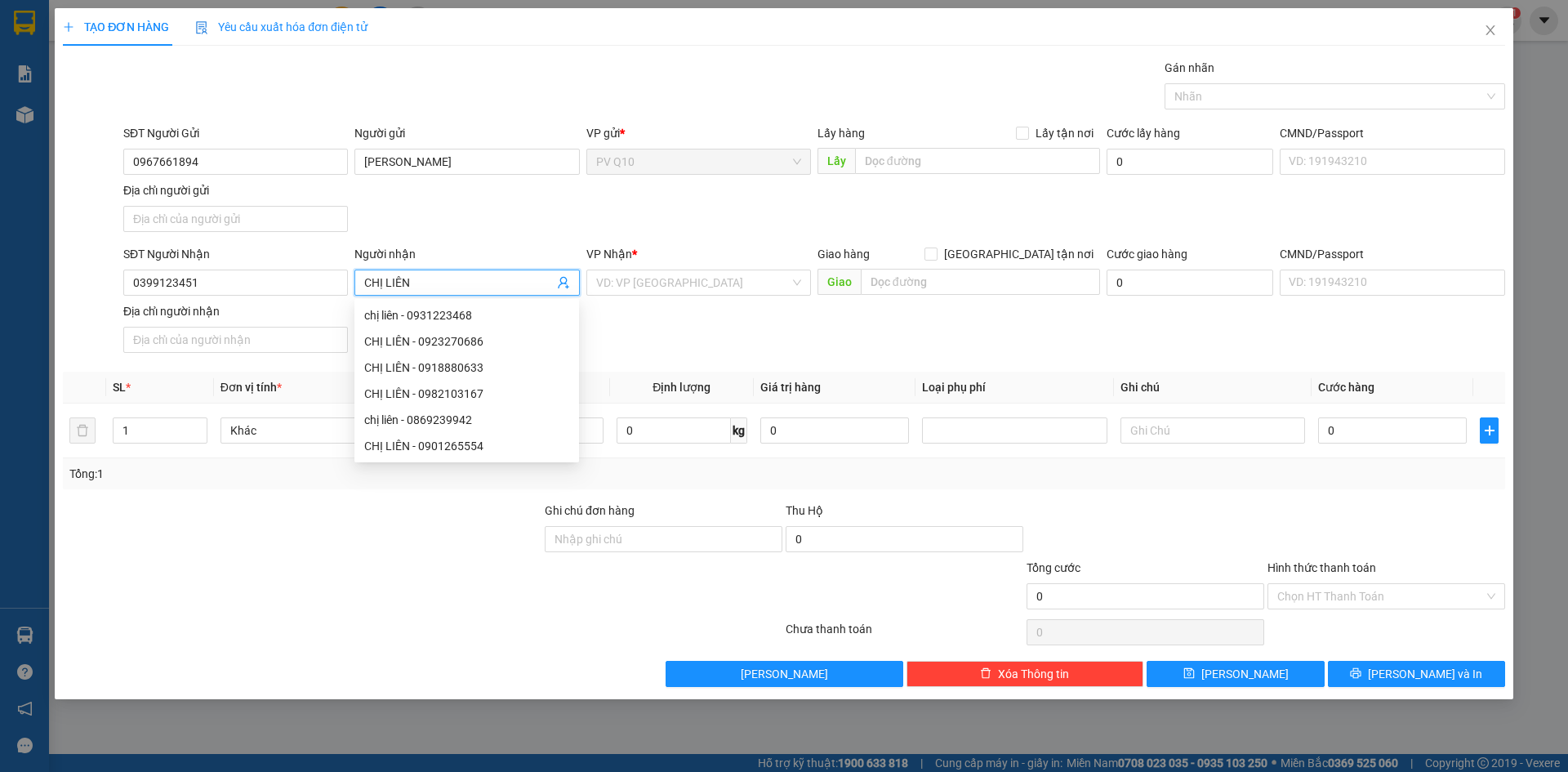
type input "CHỊ LIÊN"
click at [478, 218] on div "SĐT Người Gửi 0967661894 Người gửi ANH DUY VP gửi * PV Q10 Lấy hàng Lấy tận nơi…" at bounding box center [814, 181] width 1388 height 114
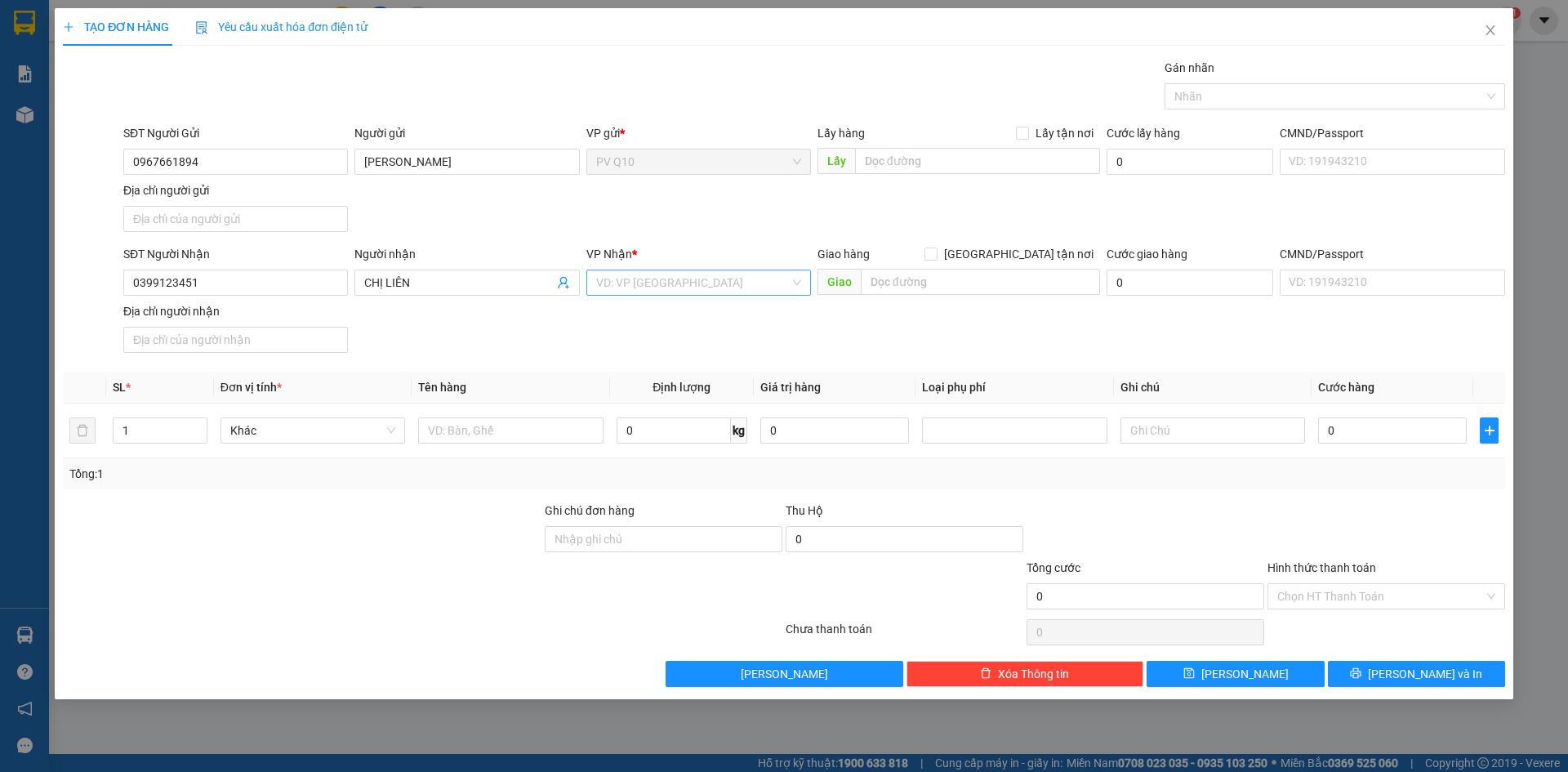
click at [763, 287] on input "search" at bounding box center [692, 282] width 194 height 25
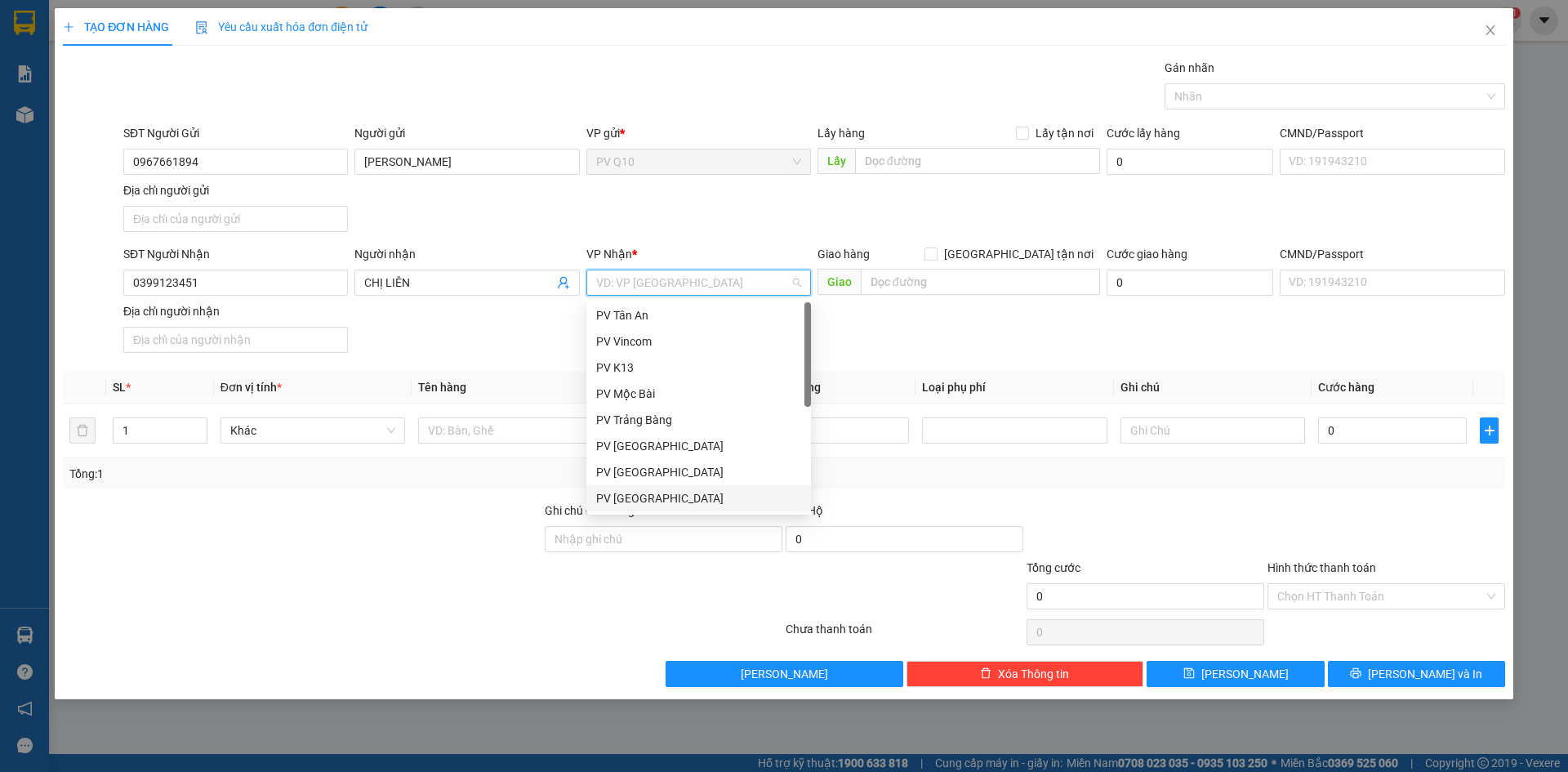
click at [664, 495] on div "PV [GEOGRAPHIC_DATA]" at bounding box center [698, 499] width 205 height 18
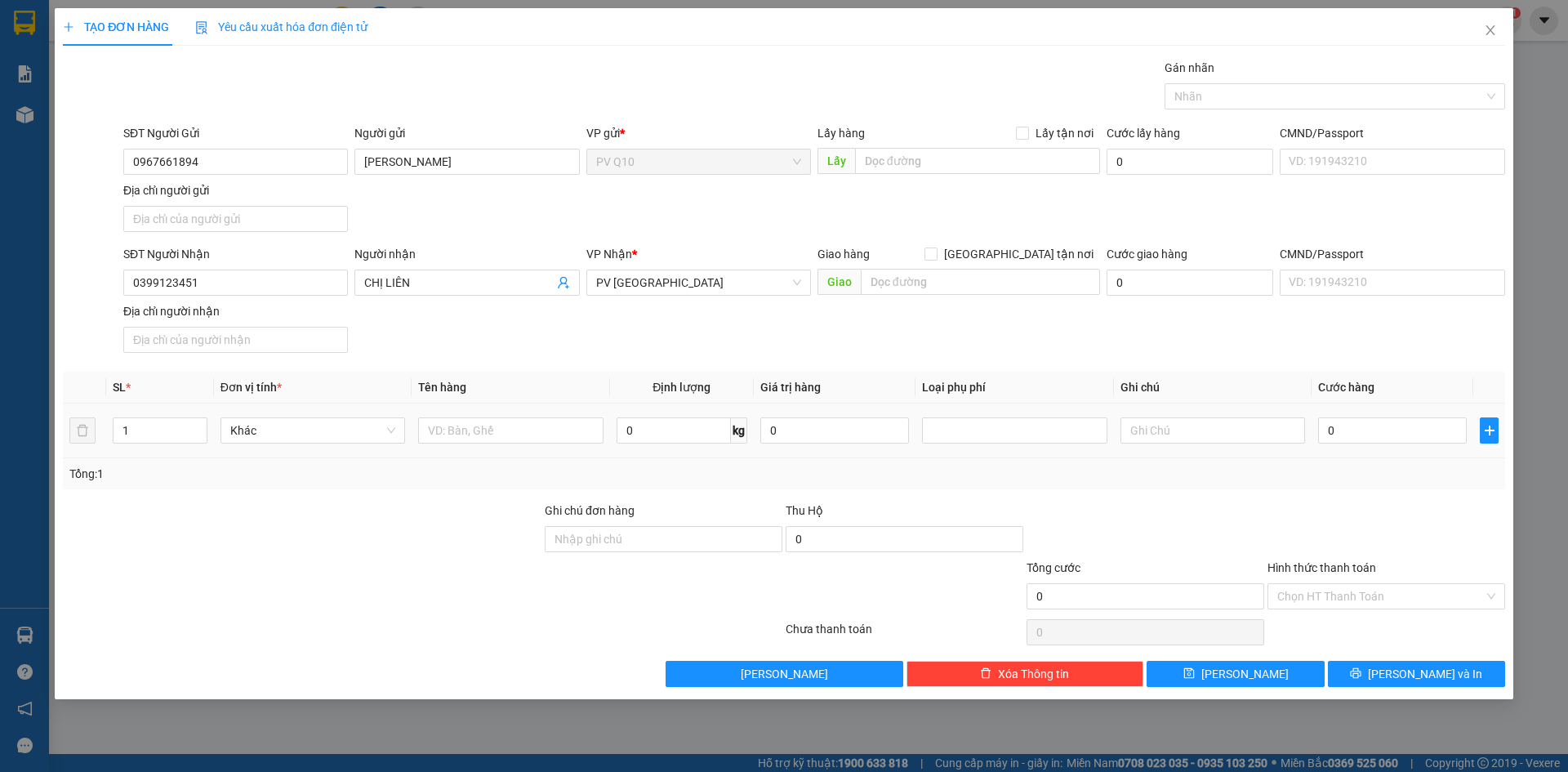
click at [476, 415] on div at bounding box center [510, 430] width 185 height 33
click at [489, 422] on input "text" at bounding box center [510, 430] width 185 height 26
type input "GIẤY TỜ"
click at [600, 301] on div "VP Nhận * PV Tây Ninh" at bounding box center [699, 274] width 224 height 58
click at [1238, 425] on input "text" at bounding box center [1213, 430] width 185 height 26
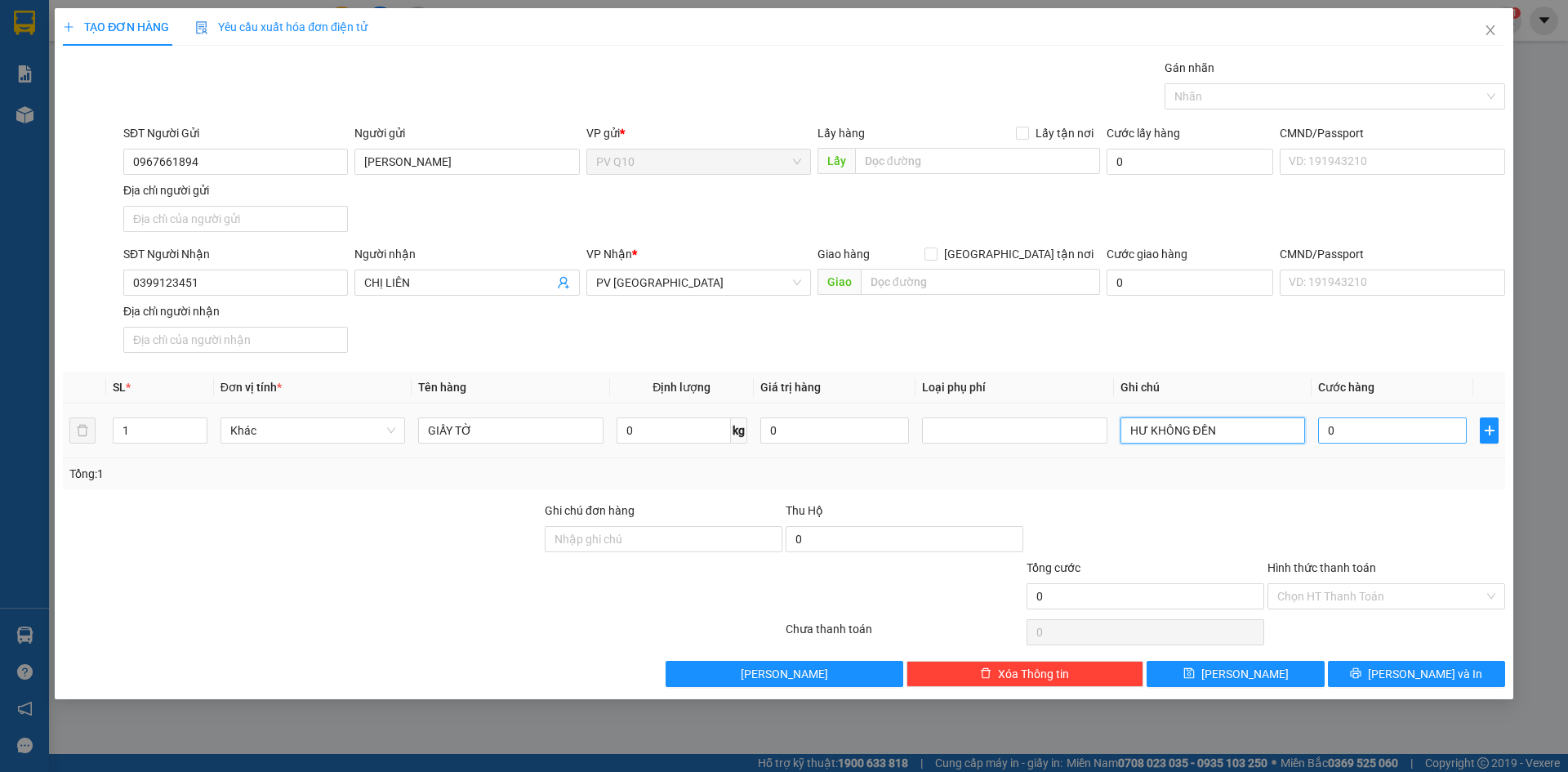
type input "HƯ KHÔNG ĐỀN"
click at [1364, 420] on input "0" at bounding box center [1393, 430] width 149 height 26
type input "3"
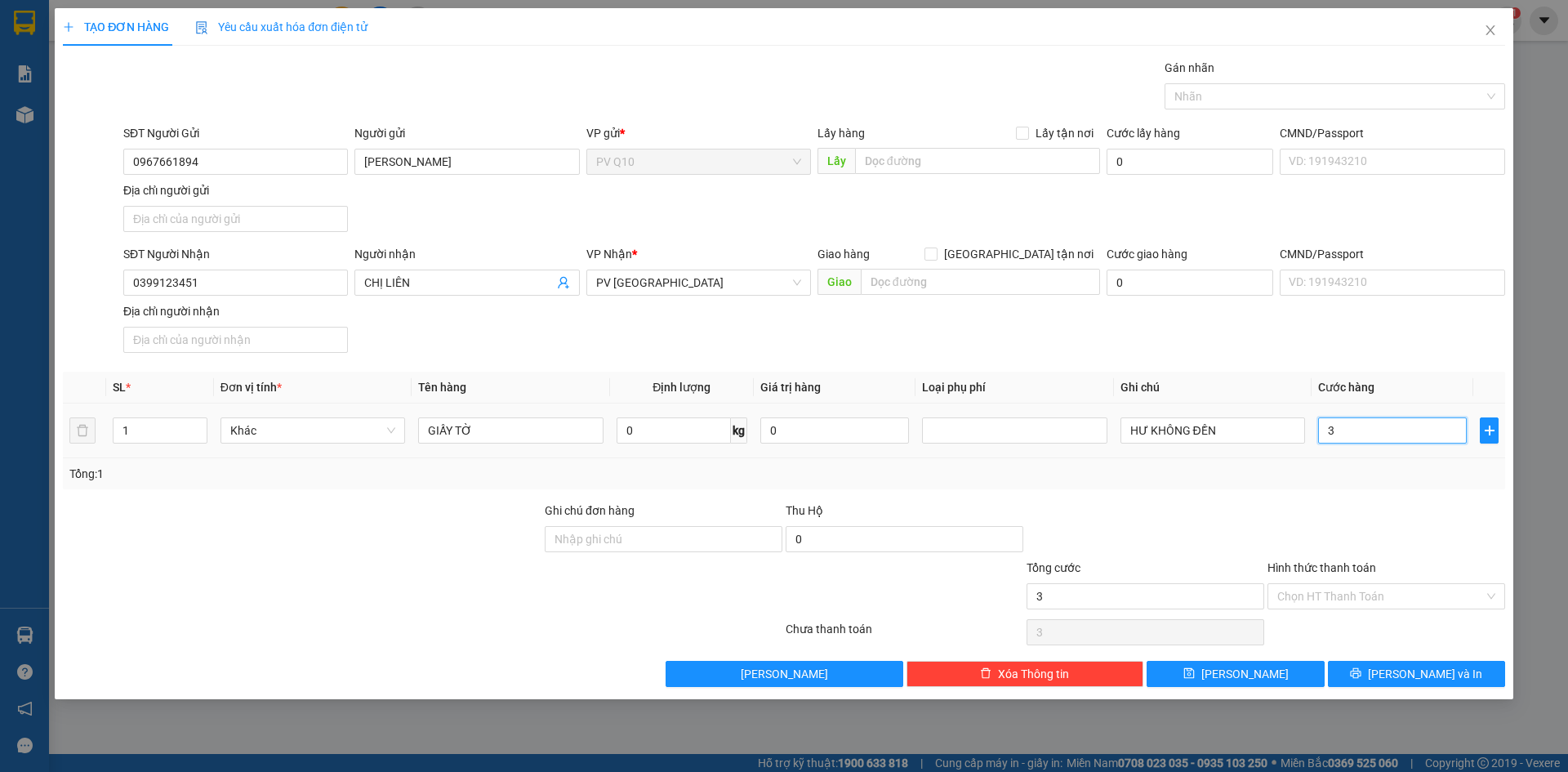
type input "30"
type input "30.000"
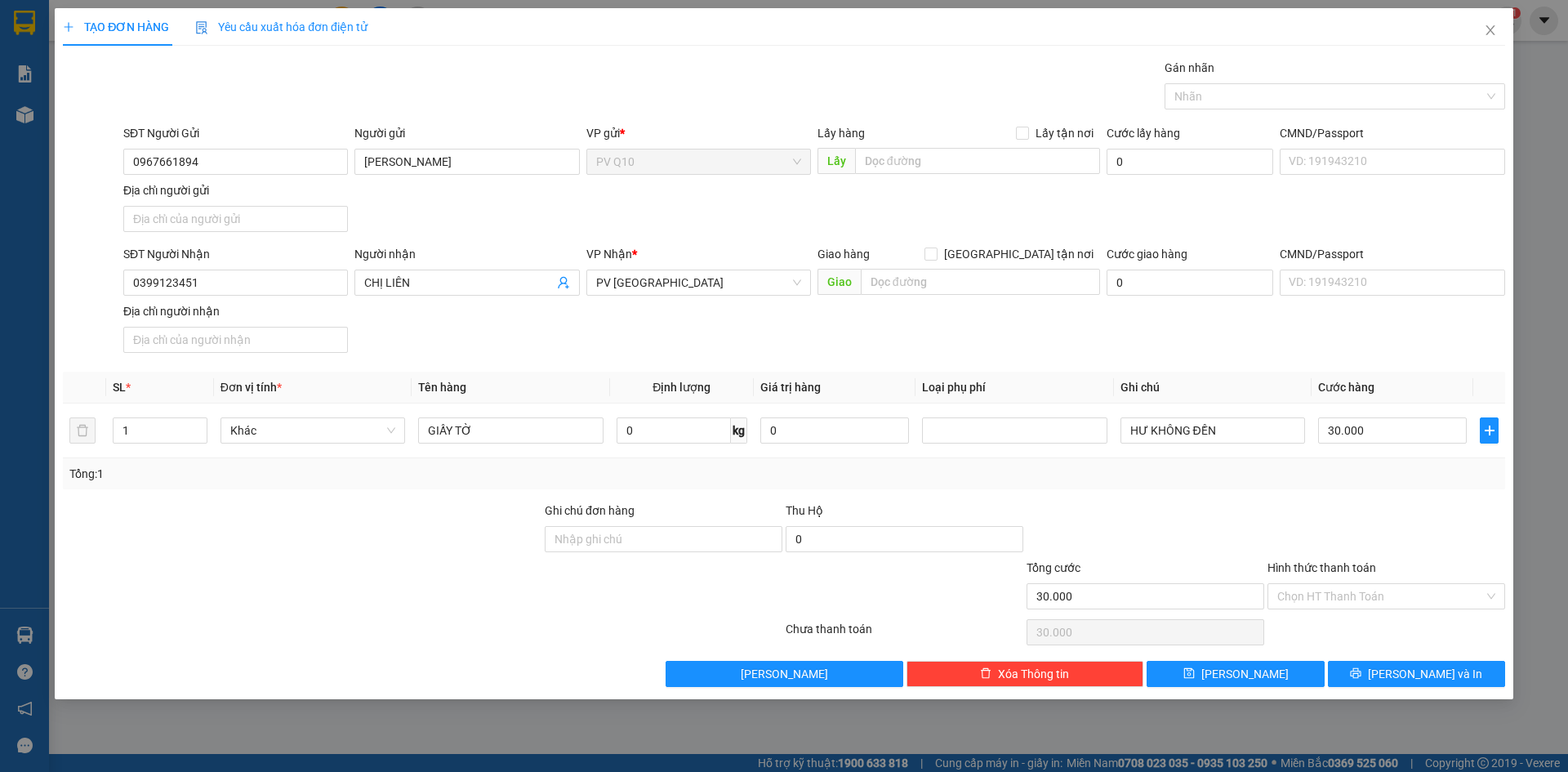
click at [1357, 514] on div at bounding box center [1386, 531] width 241 height 58
click at [1385, 601] on input "Hình thức thanh toán" at bounding box center [1380, 596] width 207 height 25
click at [1362, 633] on div "Tại văn phòng" at bounding box center [1386, 629] width 218 height 18
type input "0"
click at [1427, 680] on span "Lưu và In" at bounding box center [1425, 675] width 114 height 18
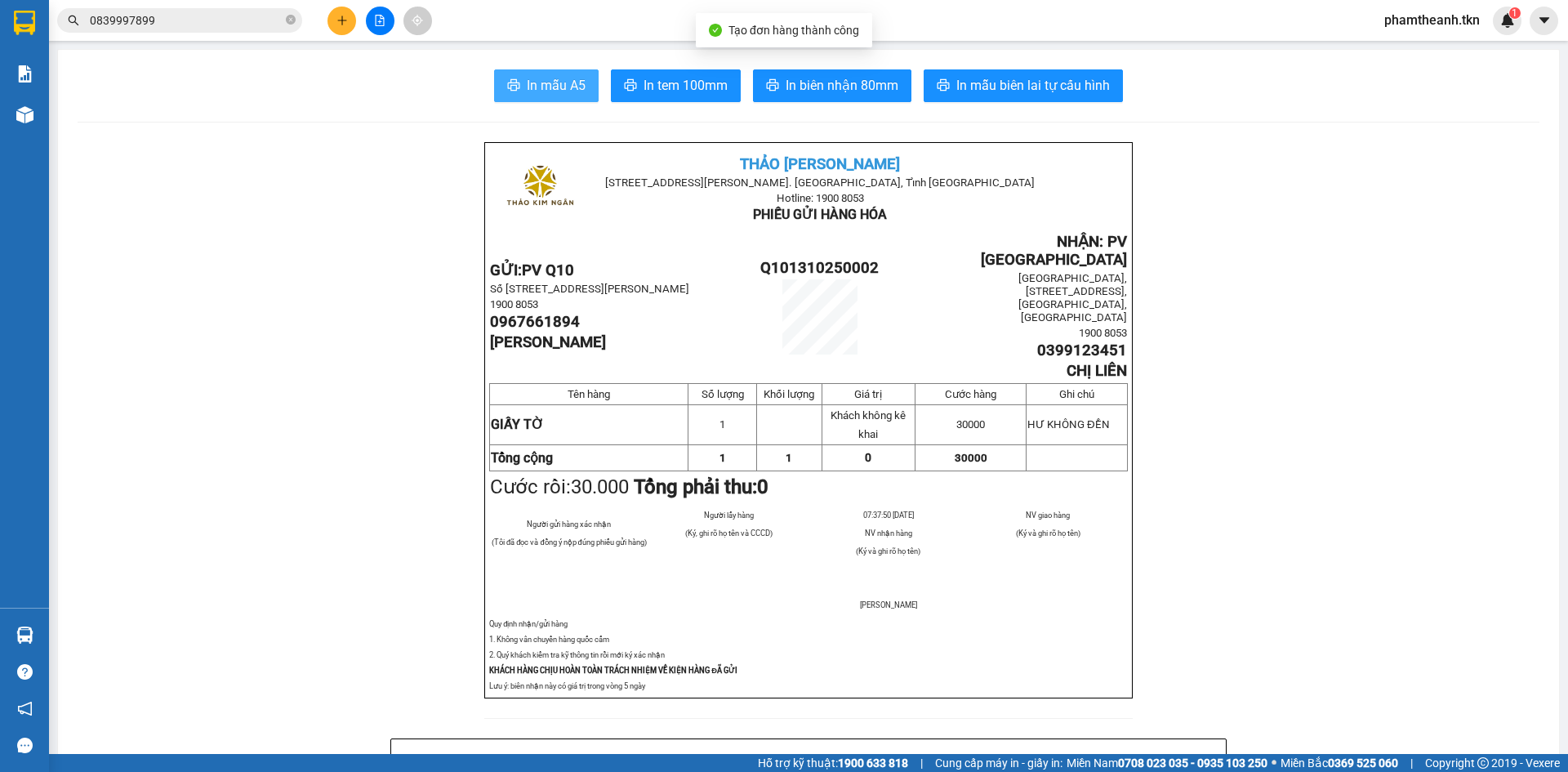
click at [545, 99] on button "In mẫu A5" at bounding box center [546, 85] width 104 height 33
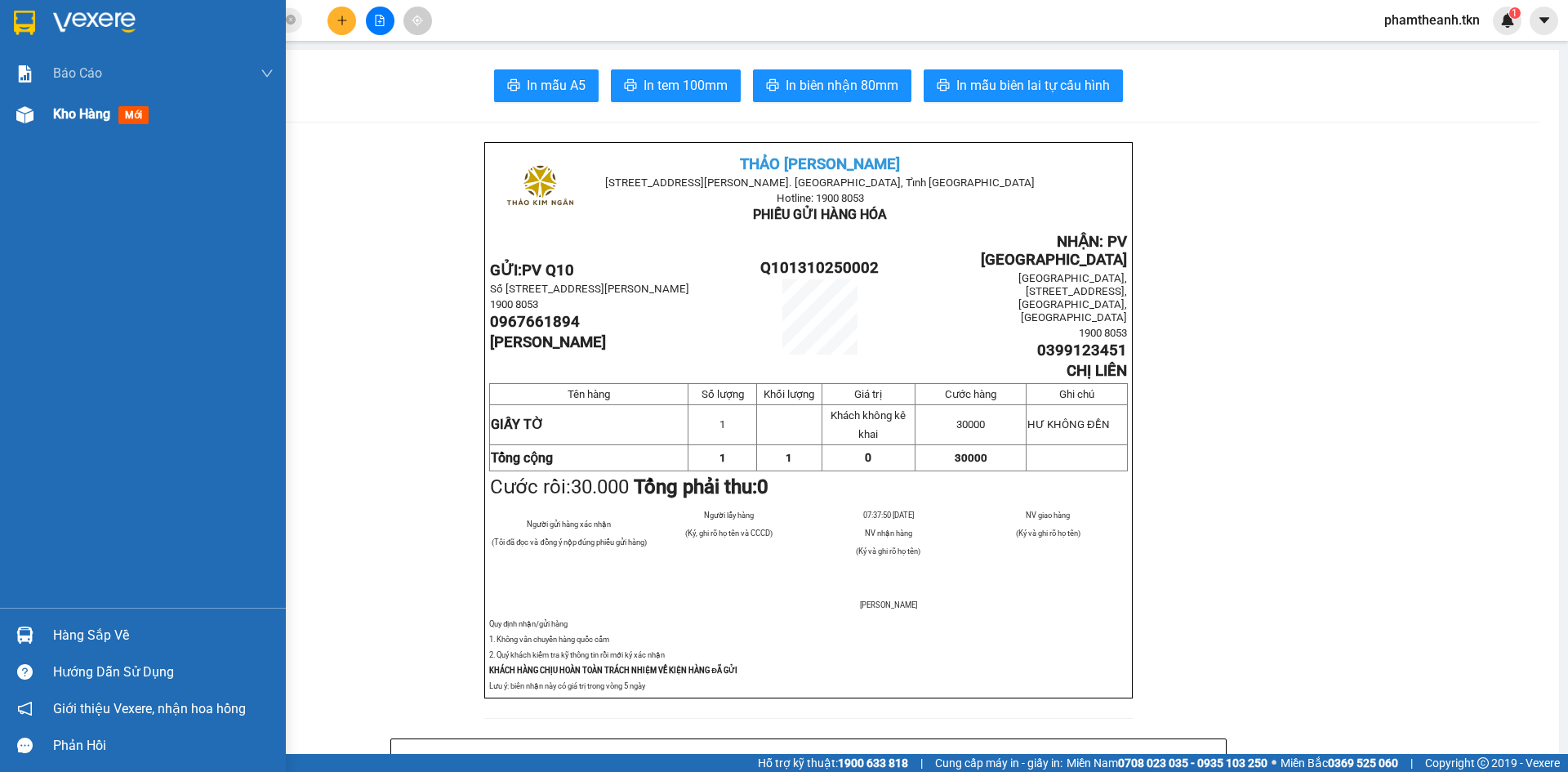
click at [22, 108] on img at bounding box center [24, 114] width 17 height 17
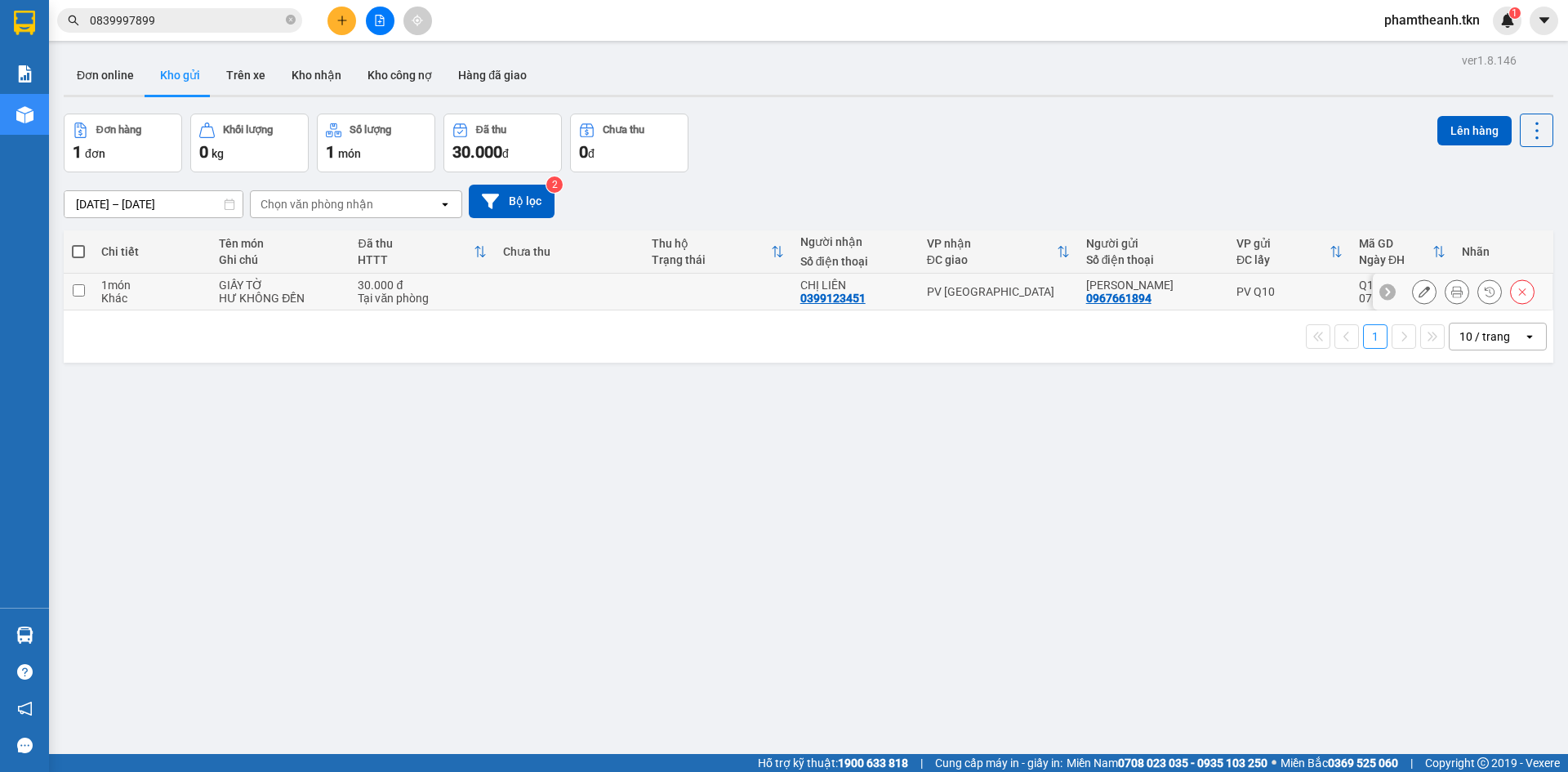
click at [85, 292] on td at bounding box center [78, 292] width 30 height 37
checkbox input "true"
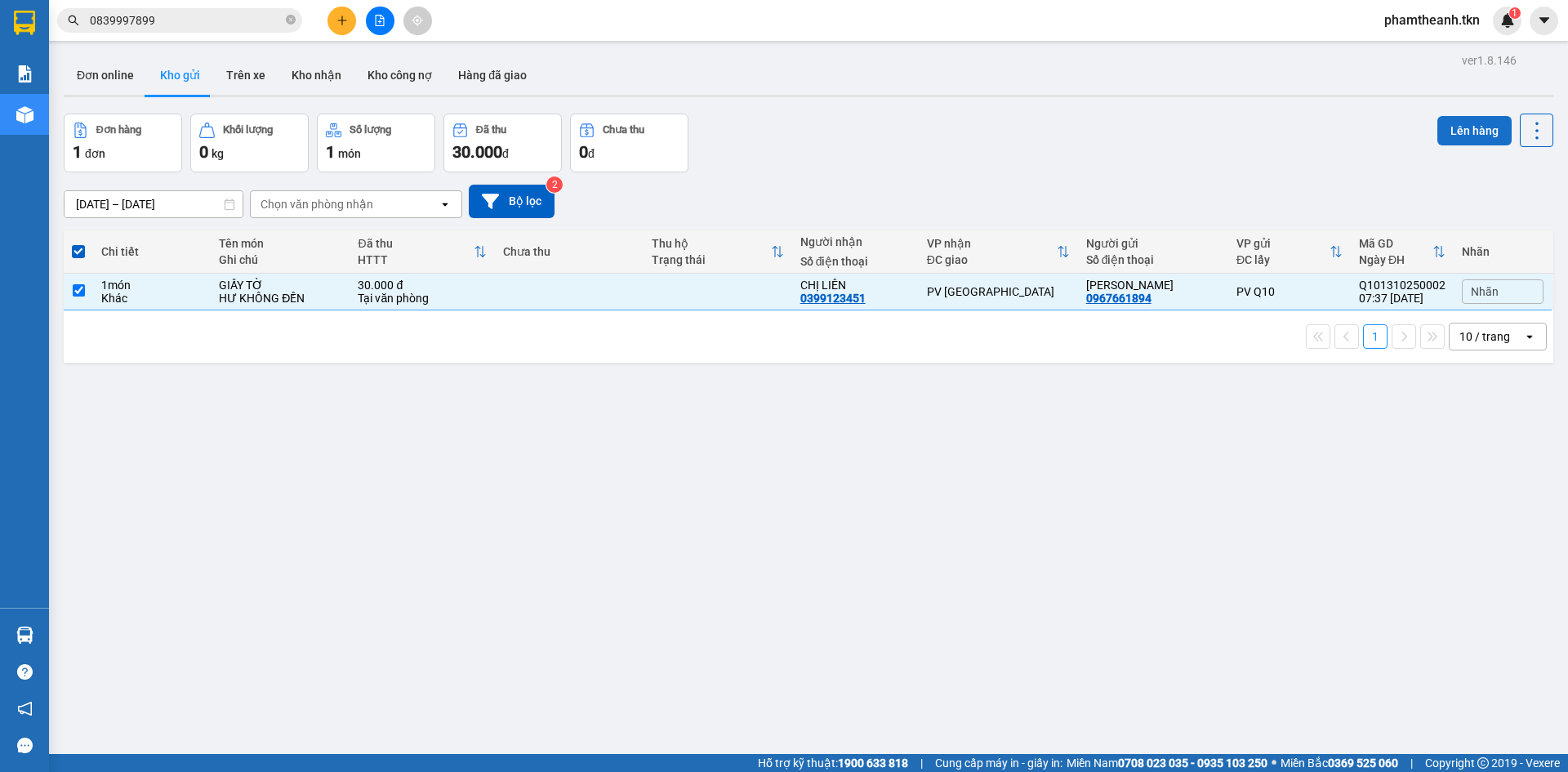
click at [1486, 122] on button "Lên hàng" at bounding box center [1475, 131] width 74 height 30
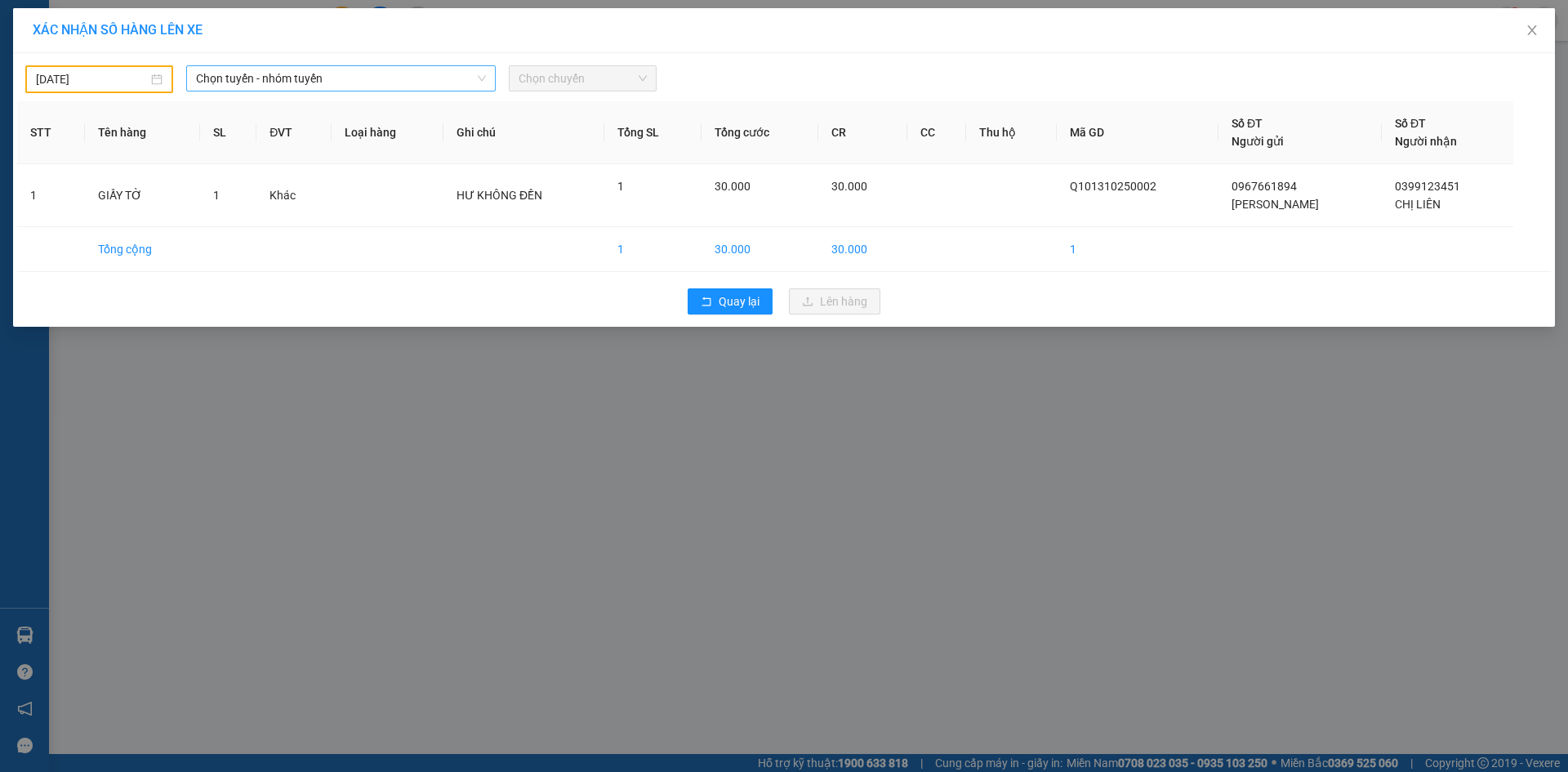
click at [393, 78] on span "Chọn tuyến - nhóm tuyến" at bounding box center [341, 78] width 290 height 25
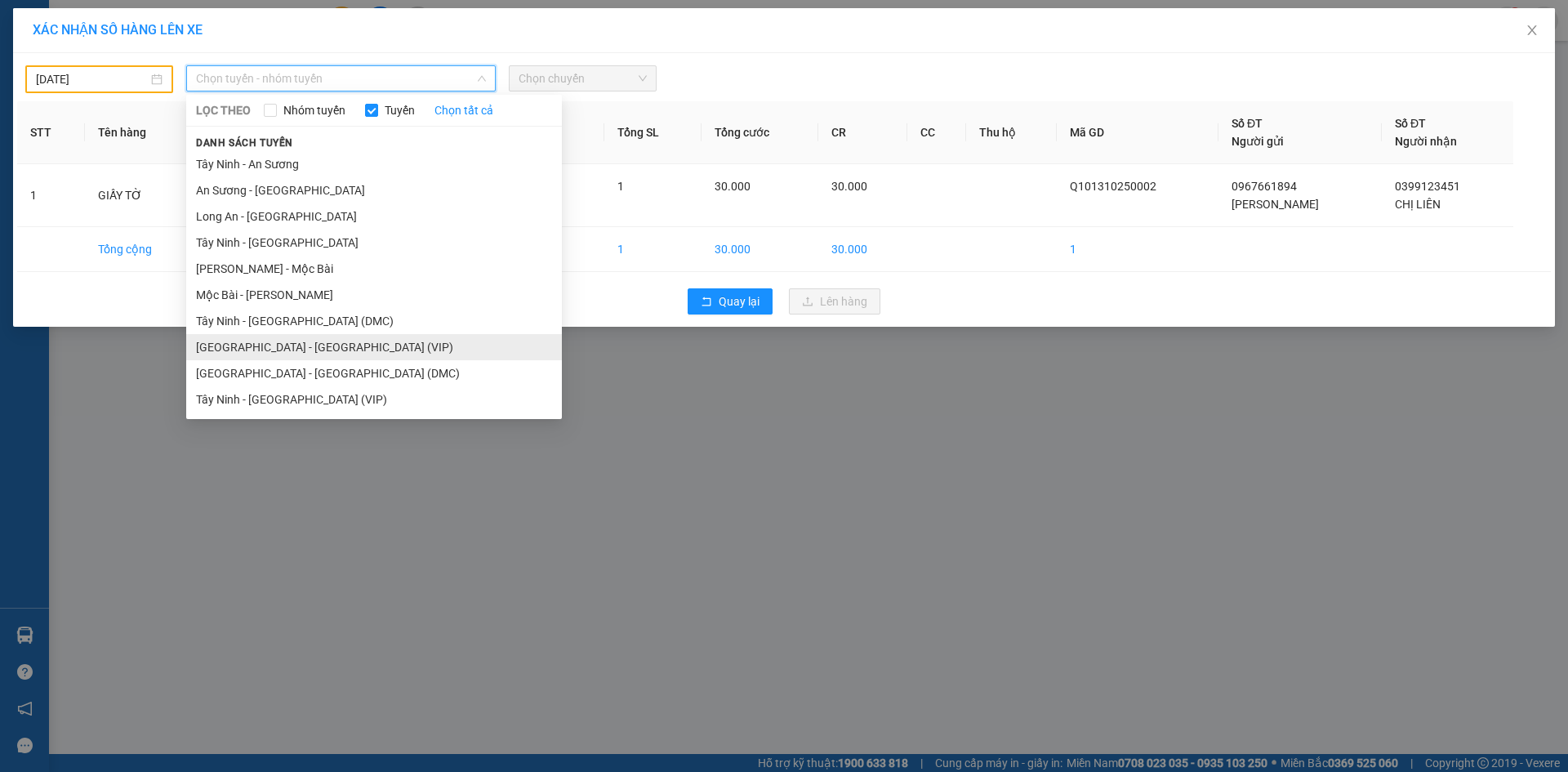
click at [375, 344] on li "Sài Gòn - Tây Ninh (VIP)" at bounding box center [374, 347] width 375 height 26
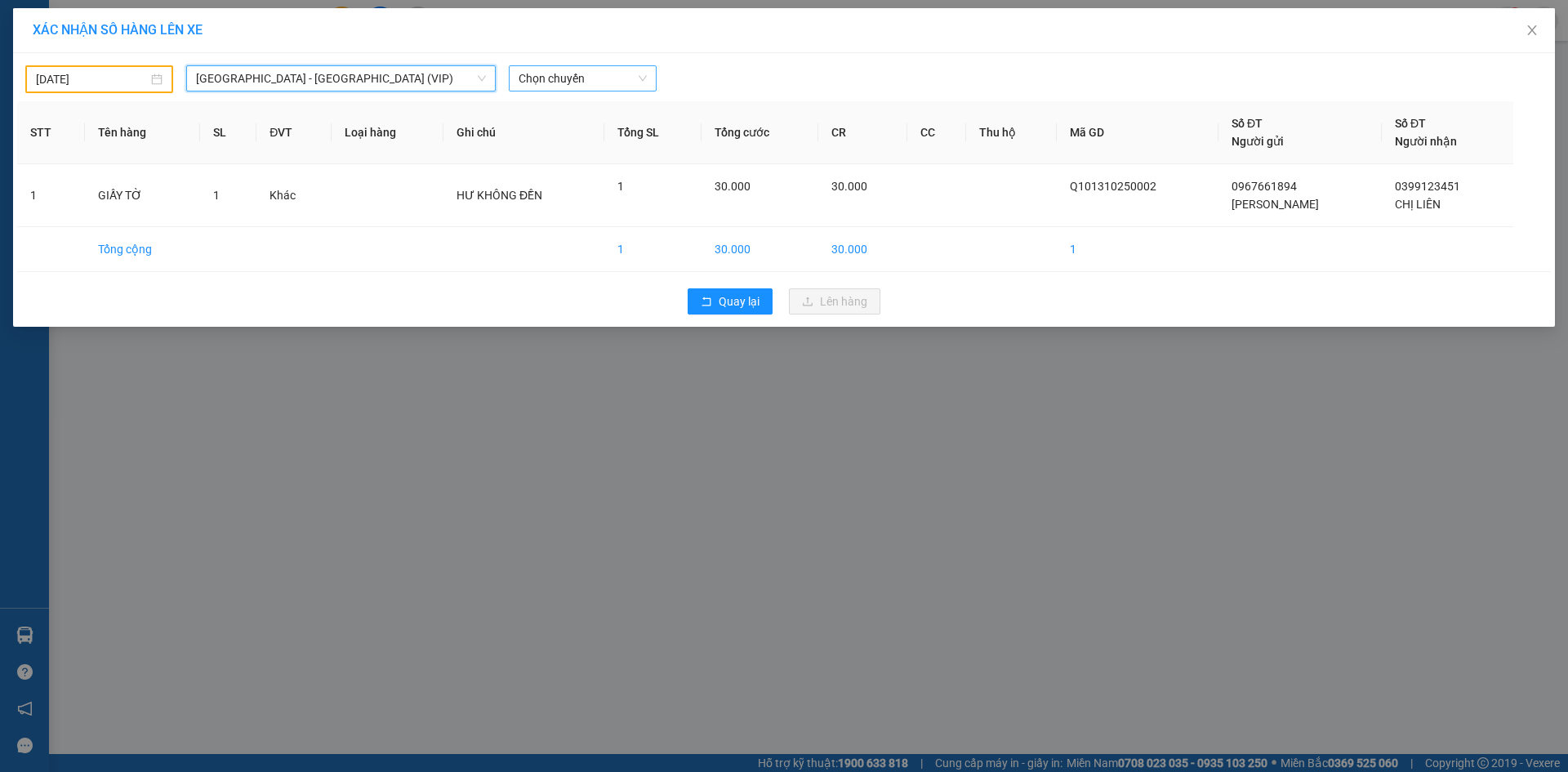
click at [594, 85] on span "Chọn chuyến" at bounding box center [582, 78] width 128 height 25
type input "9535"
click at [604, 88] on span "Chọn chuyến" at bounding box center [582, 78] width 128 height 25
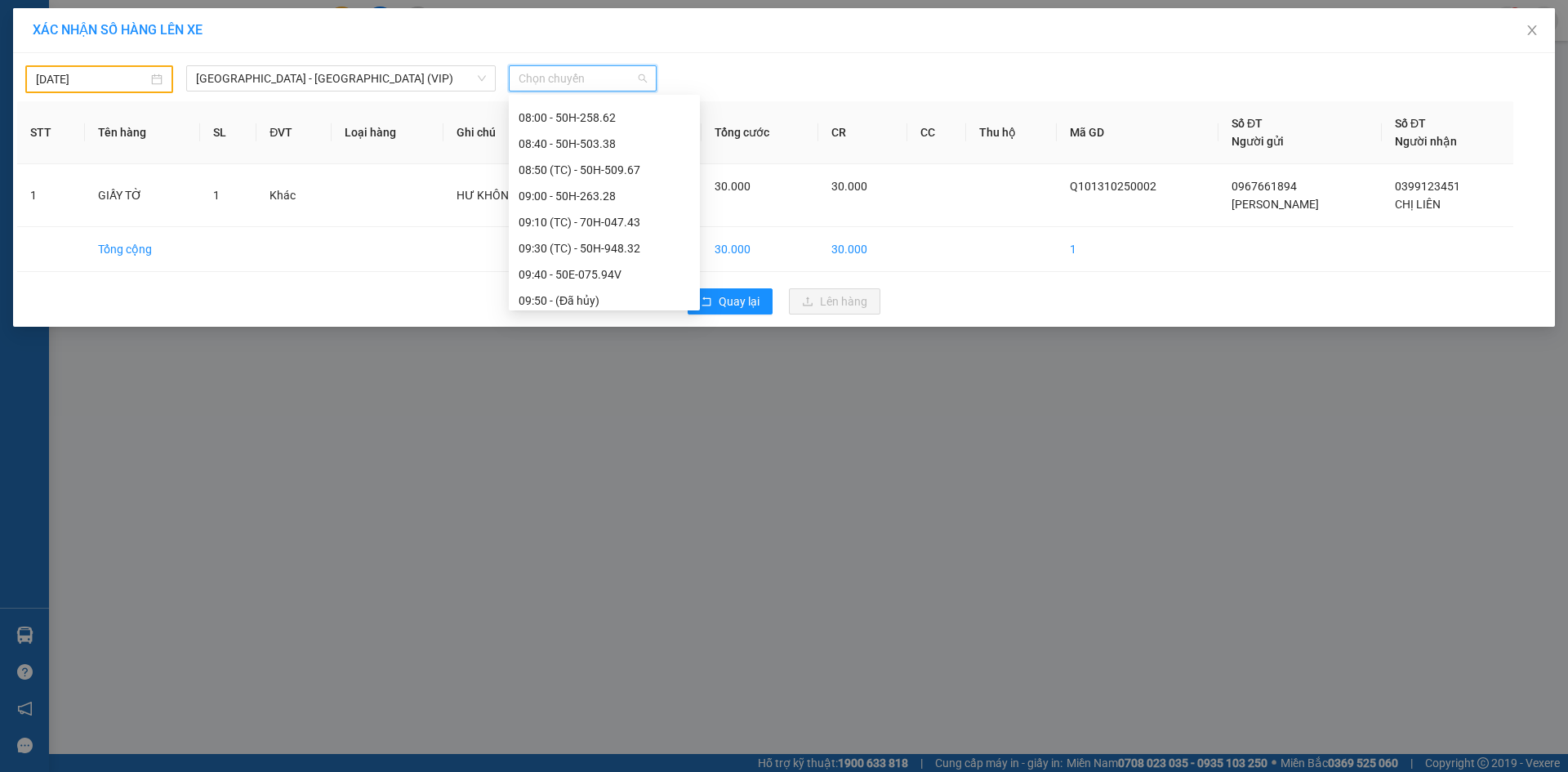
scroll to position [408, 0]
click at [592, 72] on span "Chọn chuyến" at bounding box center [582, 78] width 128 height 25
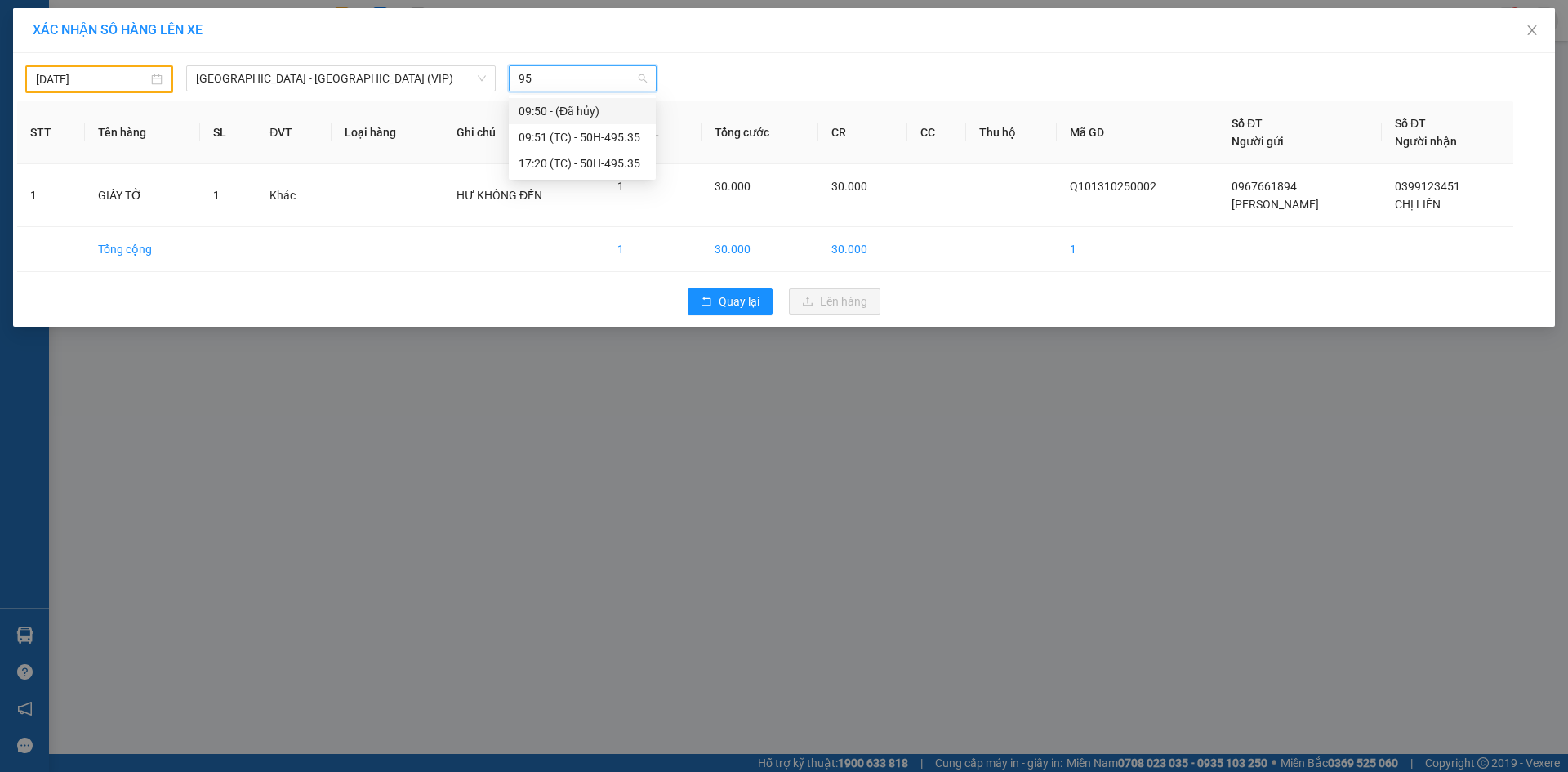
scroll to position [0, 0]
type input "9"
type input "49535"
click at [162, 74] on div "12/10/2025" at bounding box center [98, 79] width 126 height 18
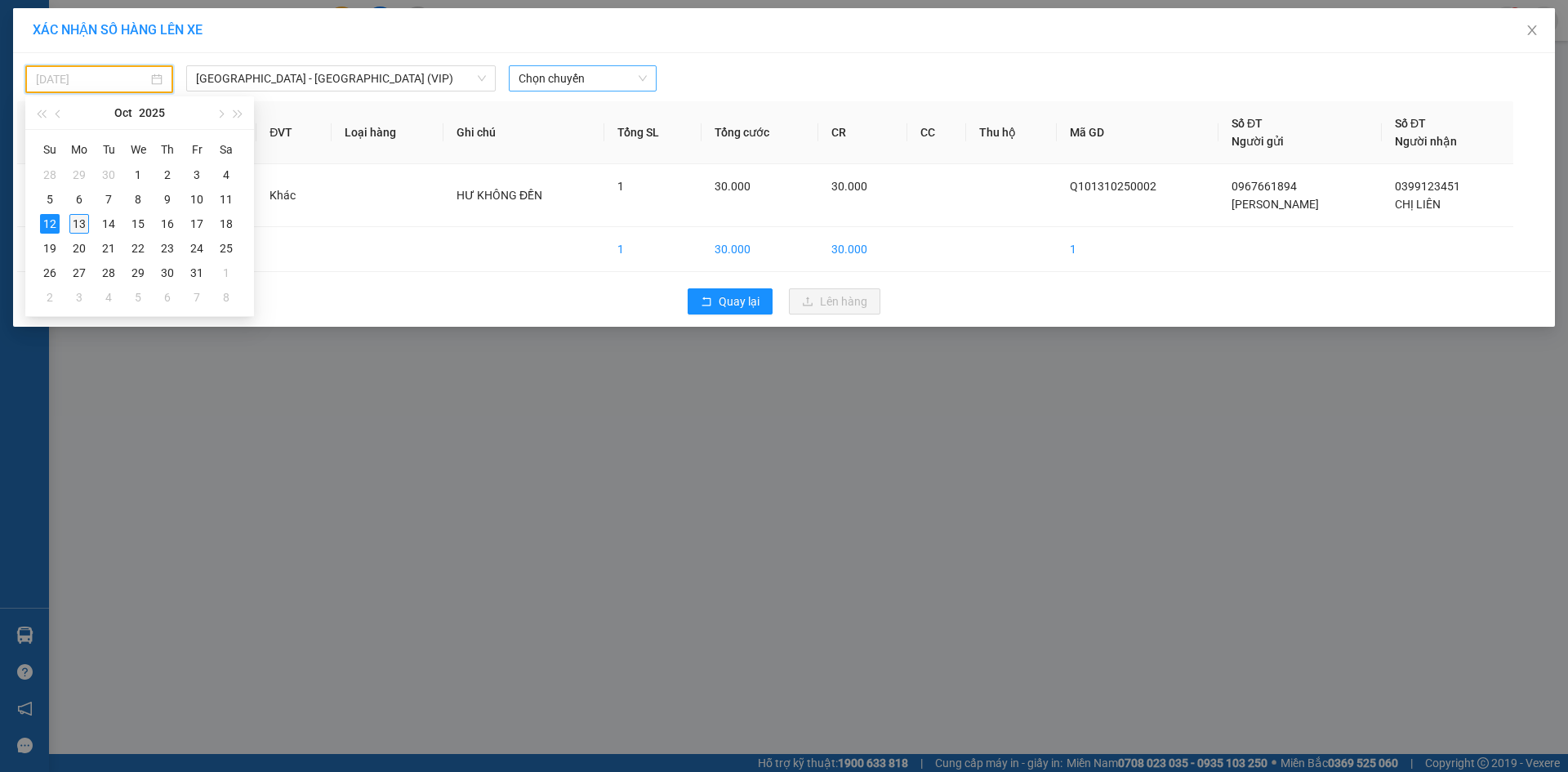
click at [82, 221] on div "13" at bounding box center [79, 225] width 20 height 20
type input "[DATE]"
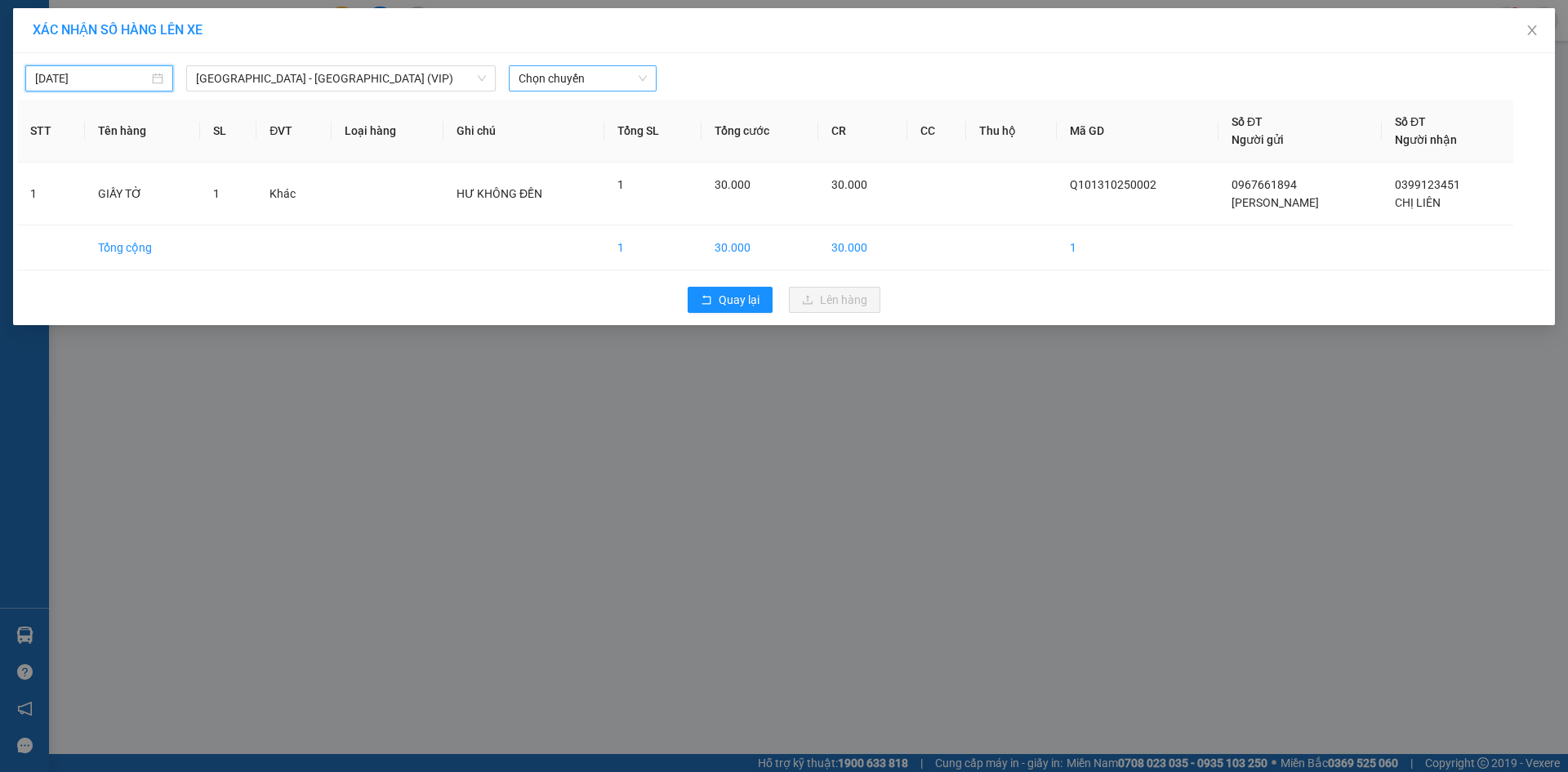
click at [577, 83] on span "Chọn chuyến" at bounding box center [582, 78] width 128 height 25
type input "49535"
click at [564, 104] on div "07:40 - 50H-495.35" at bounding box center [582, 111] width 127 height 18
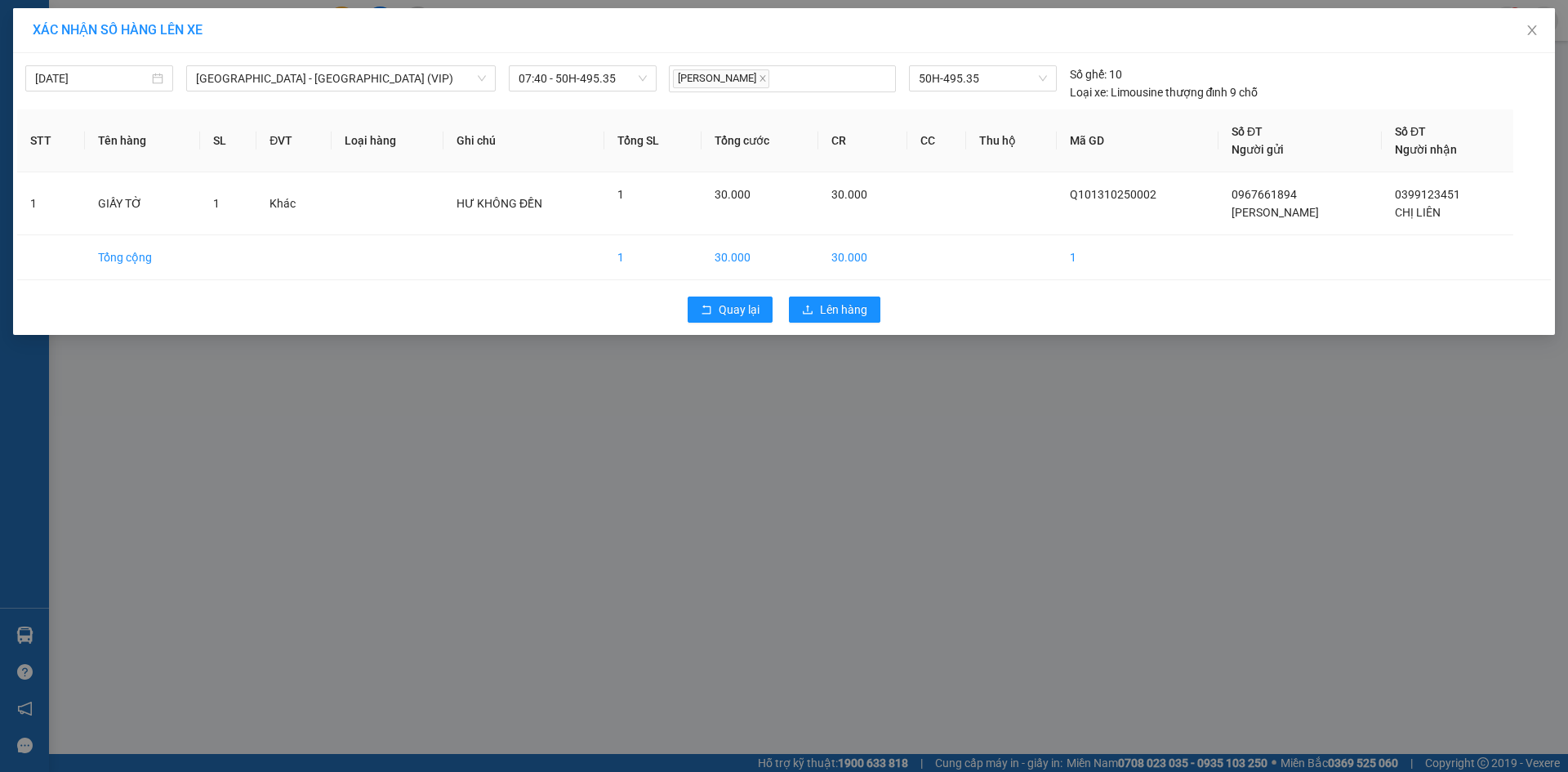
click at [843, 323] on div "Quay lại Lên hàng" at bounding box center [784, 309] width 1534 height 43
click at [849, 315] on span "Lên hàng" at bounding box center [844, 310] width 48 height 18
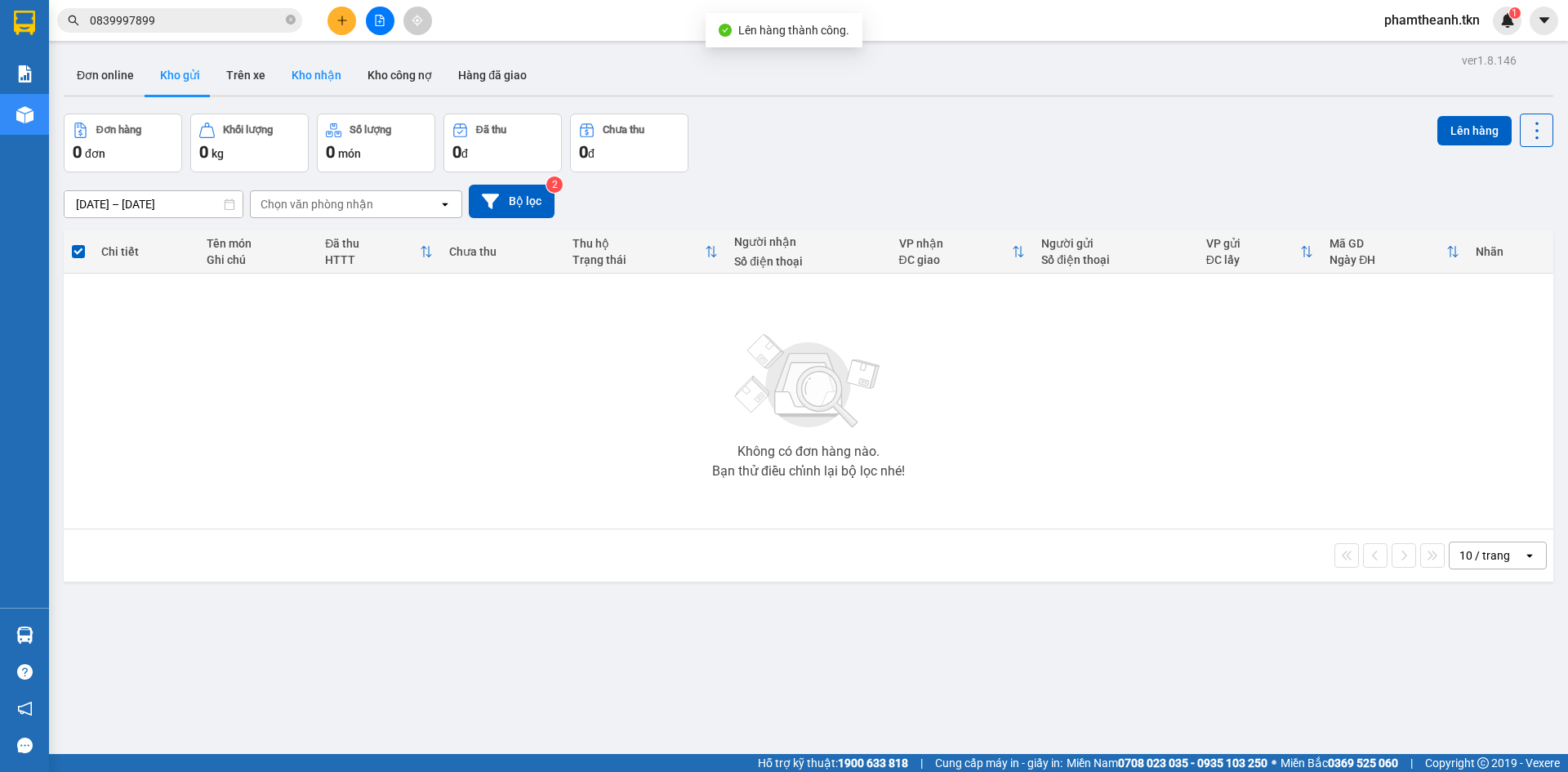
click at [322, 78] on button "Kho nhận" at bounding box center [316, 75] width 75 height 39
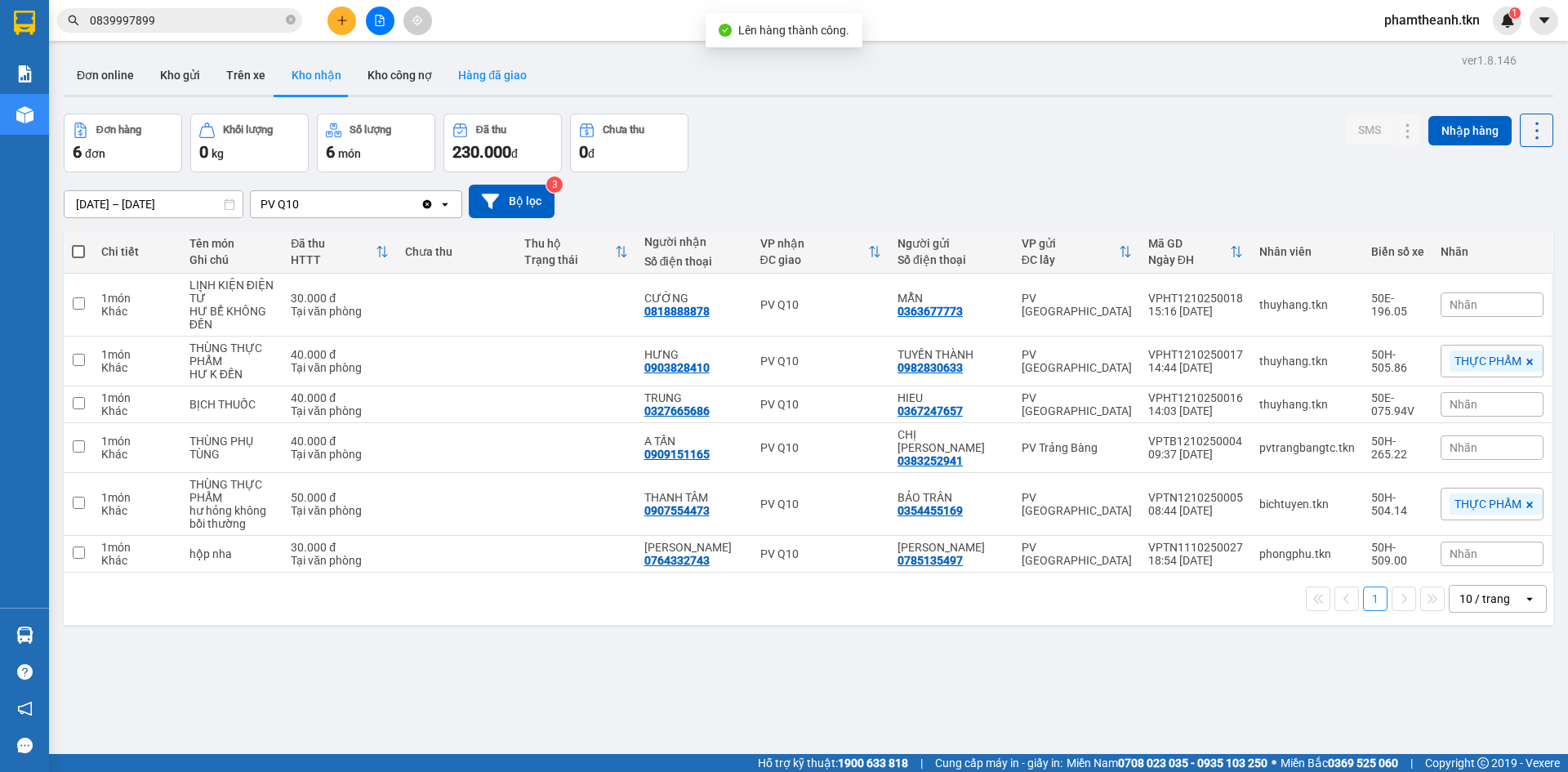
click at [462, 86] on button "Hàng đã giao" at bounding box center [492, 75] width 94 height 39
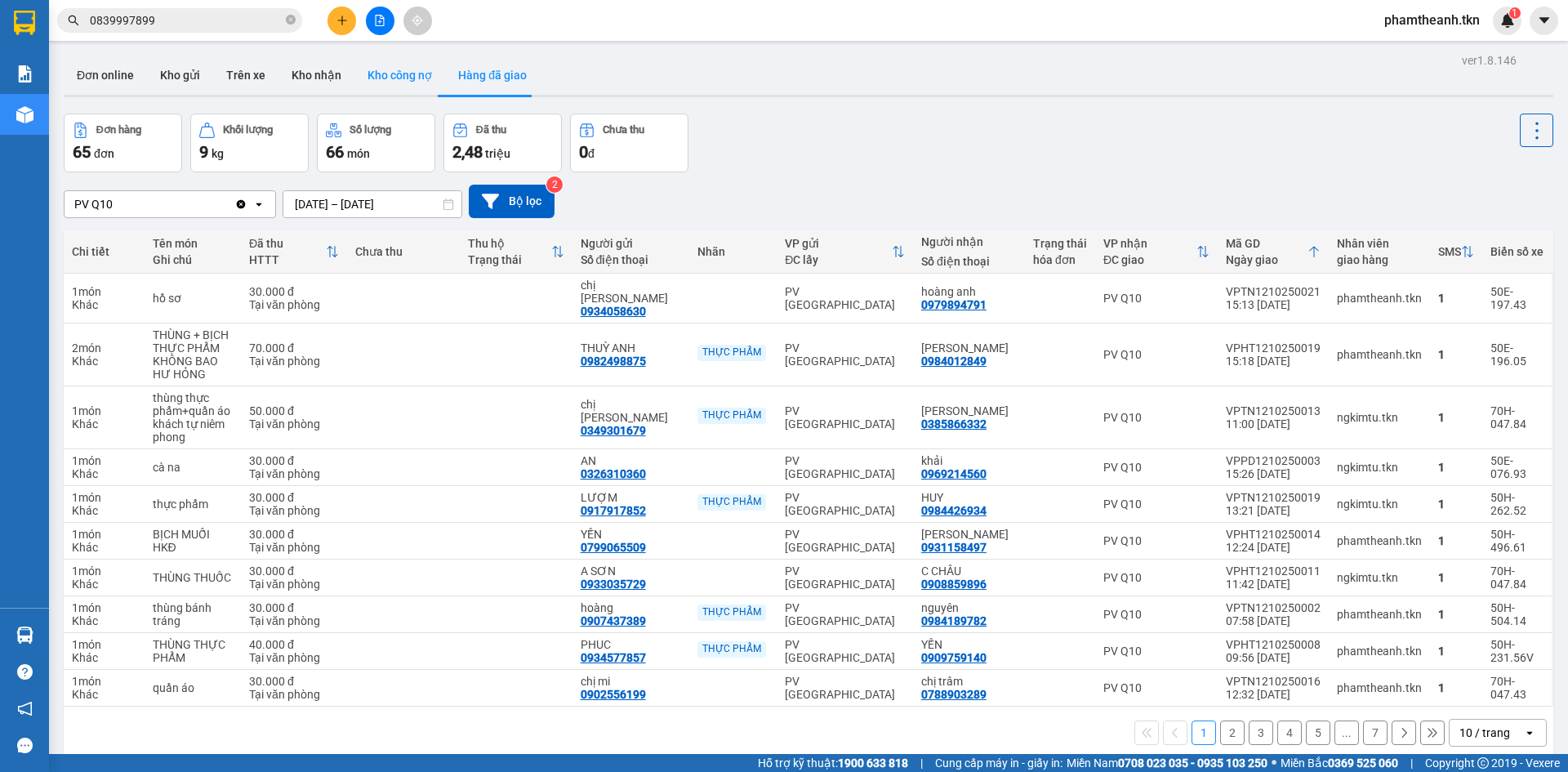
click at [406, 70] on button "Kho công nợ" at bounding box center [399, 75] width 90 height 39
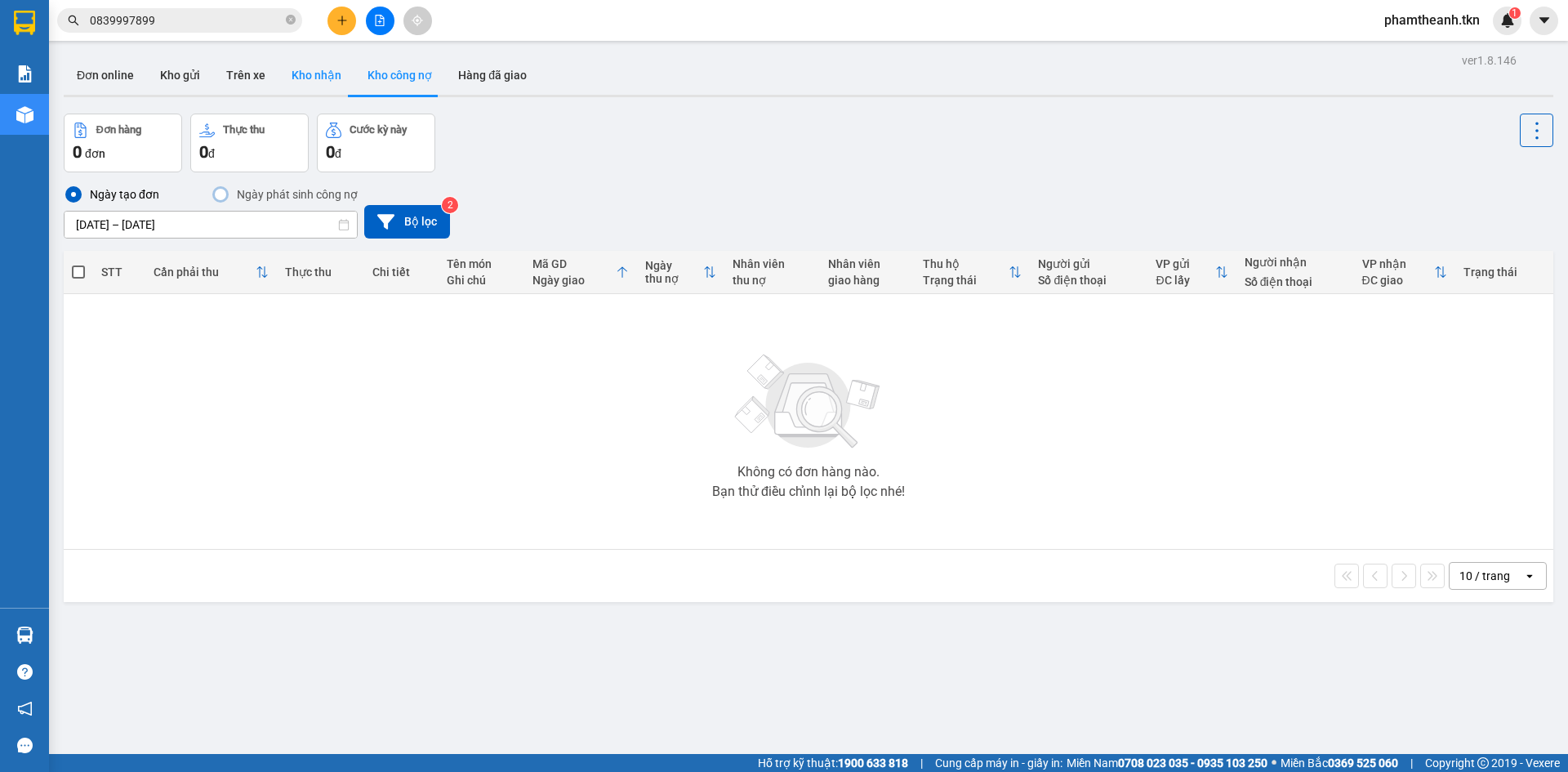
click at [296, 80] on button "Kho nhận" at bounding box center [316, 75] width 75 height 39
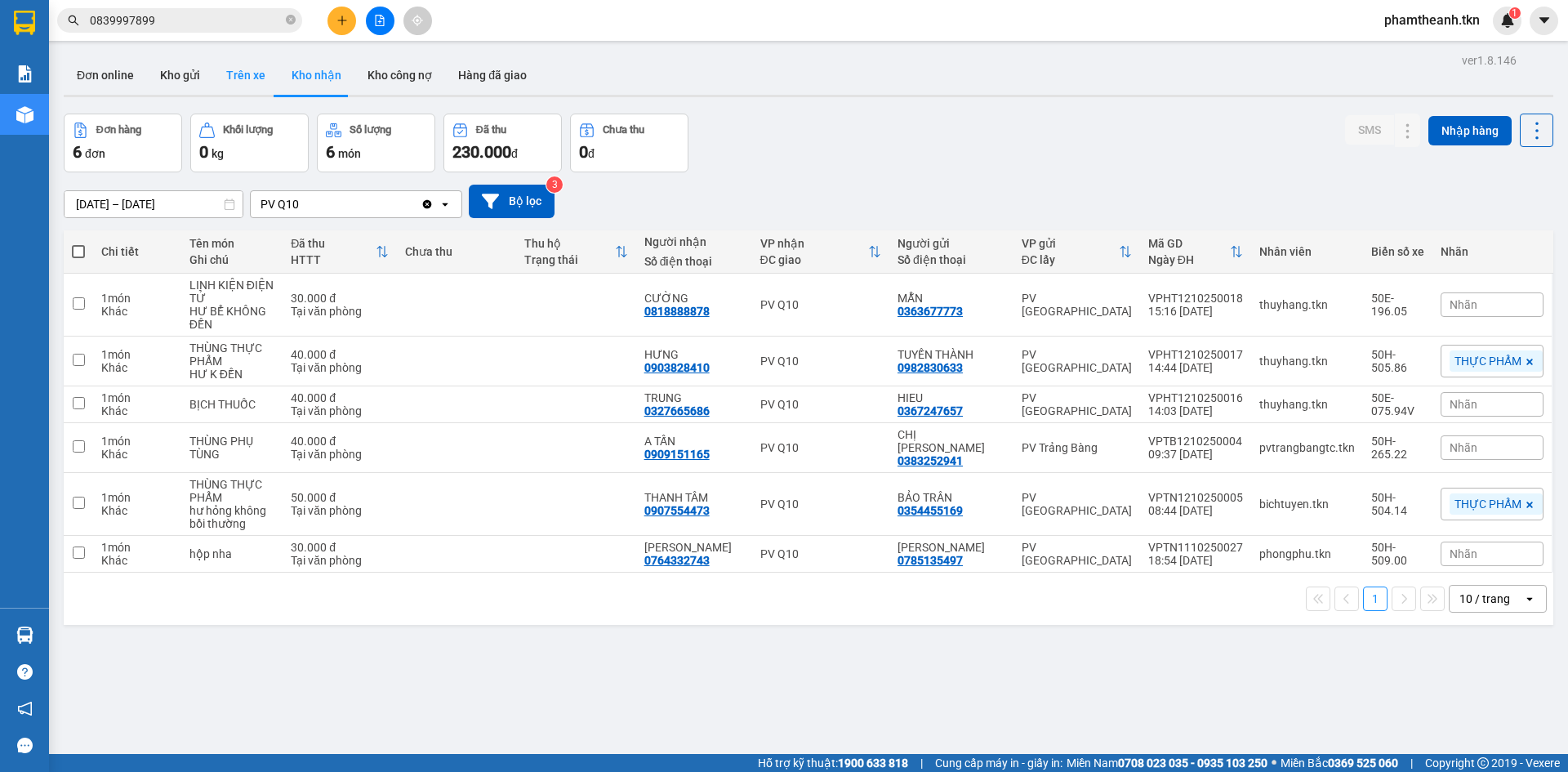
click at [234, 84] on button "Trên xe" at bounding box center [246, 75] width 66 height 39
type input "11/10/2025 – 13/10/2025"
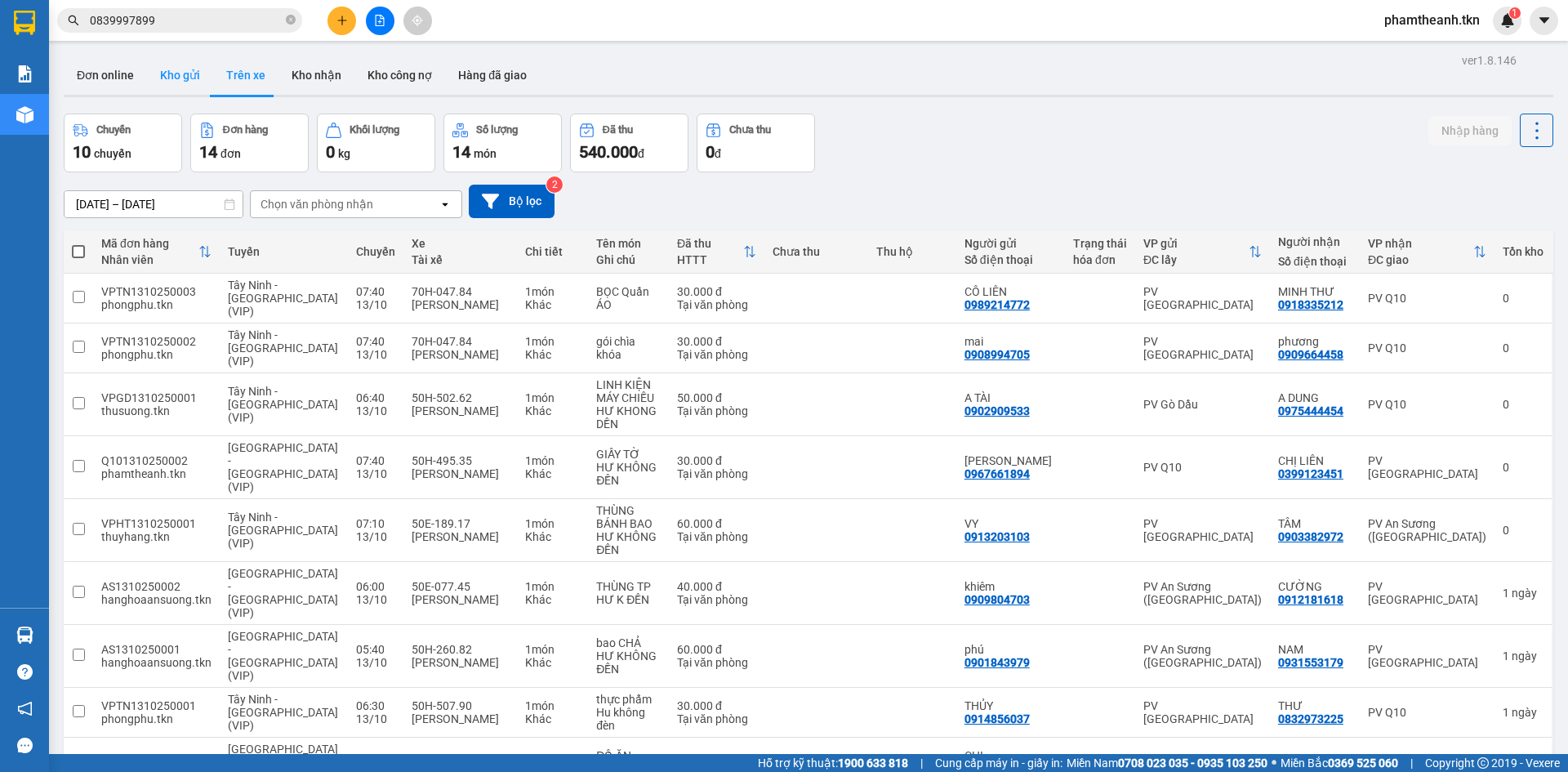
click at [168, 74] on button "Kho gửi" at bounding box center [180, 75] width 67 height 39
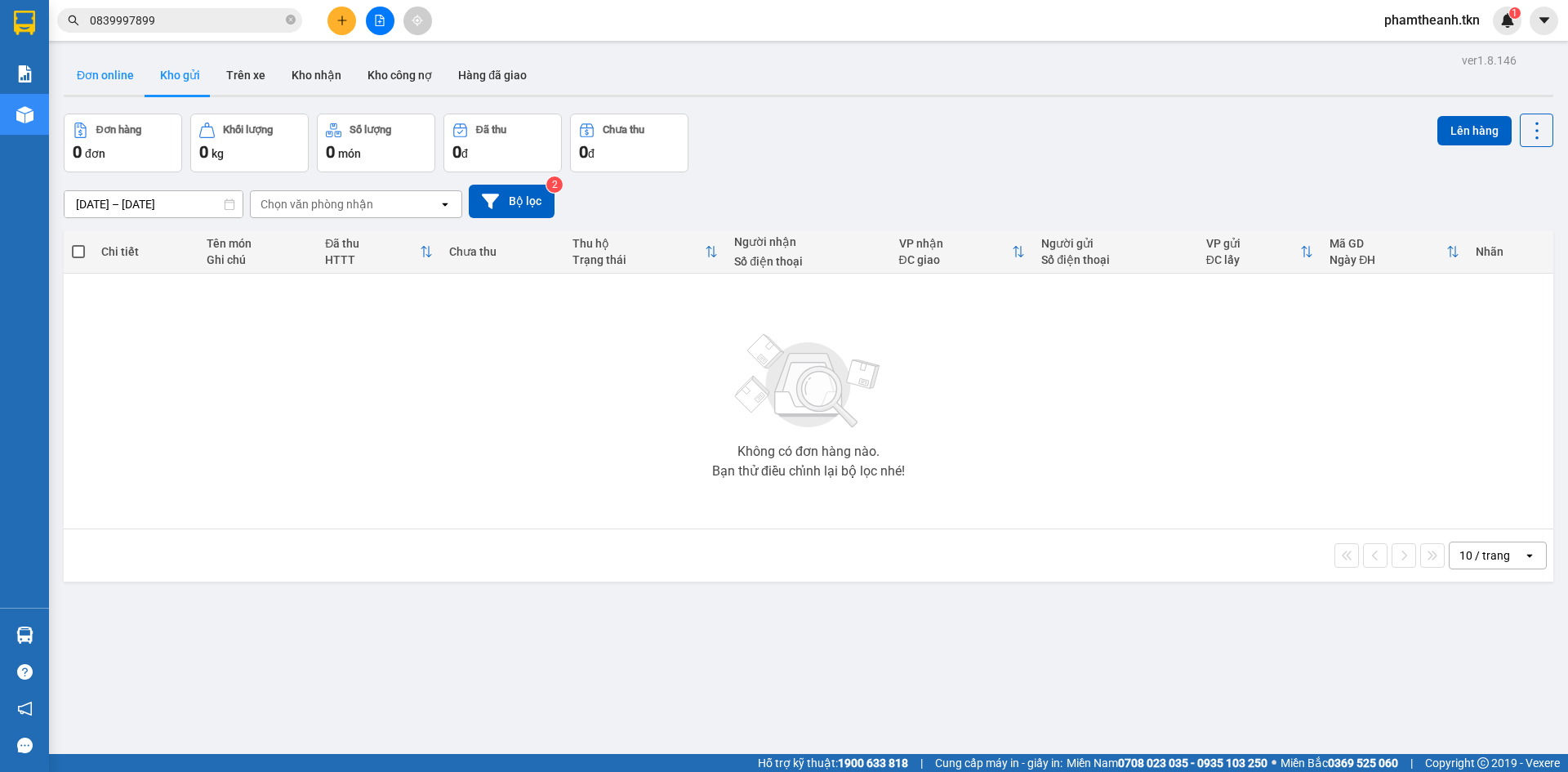
click at [113, 84] on button "Đơn online" at bounding box center [105, 75] width 83 height 39
type input "10/10/2025 – 13/10/2025"
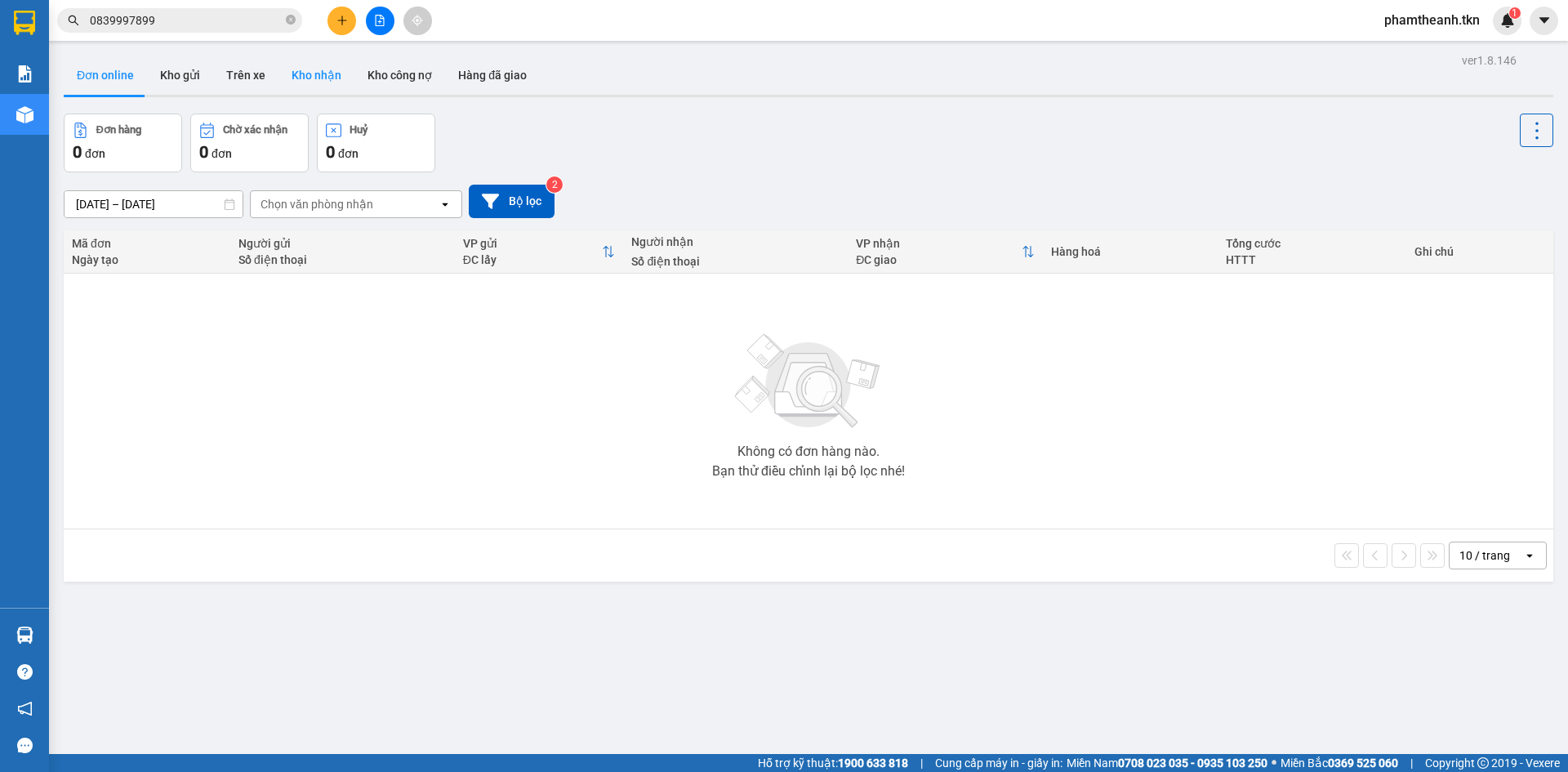
click at [308, 76] on button "Kho nhận" at bounding box center [316, 75] width 75 height 39
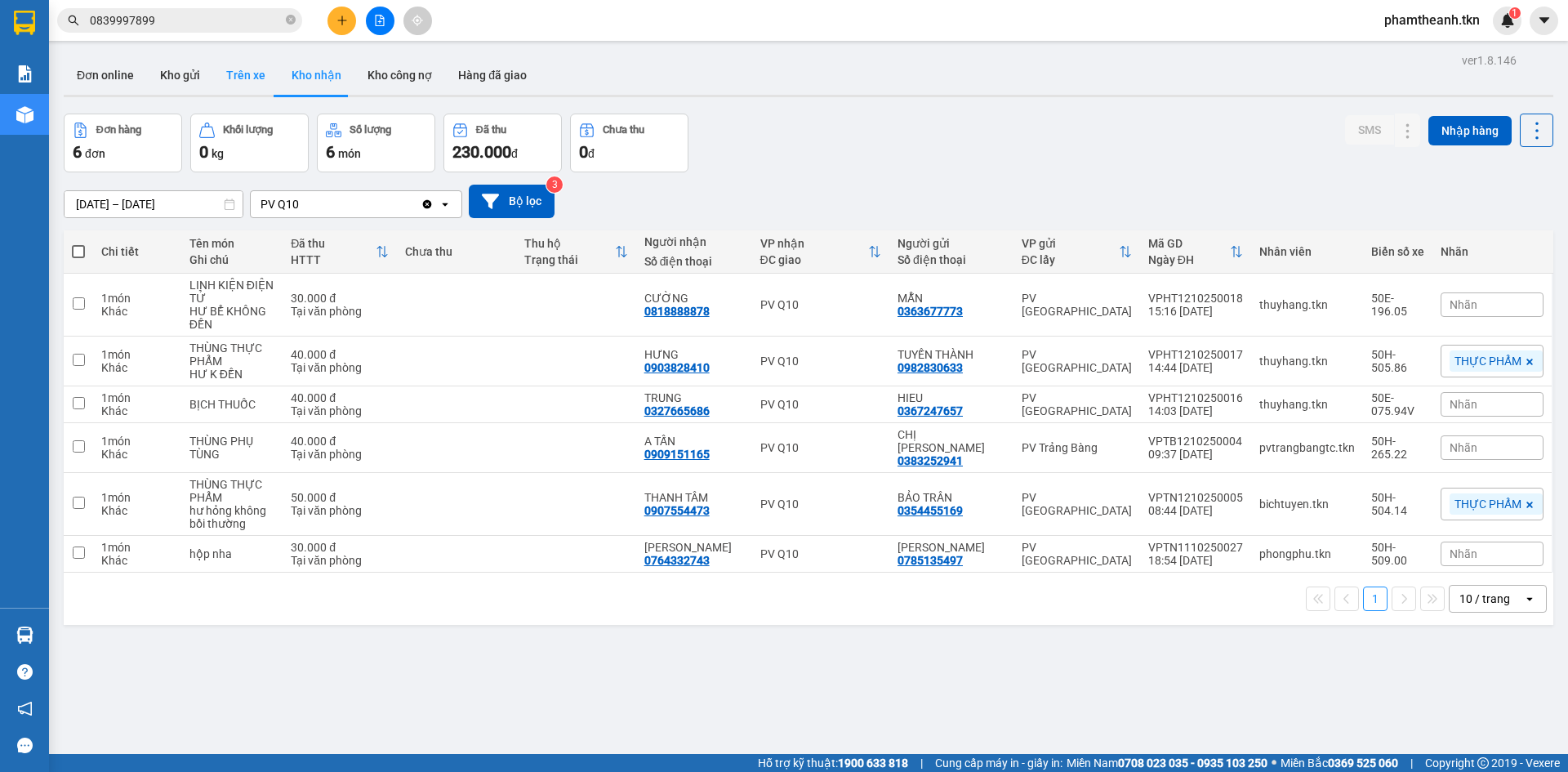
click at [260, 67] on button "Trên xe" at bounding box center [246, 75] width 66 height 39
type input "11/10/2025 – 13/10/2025"
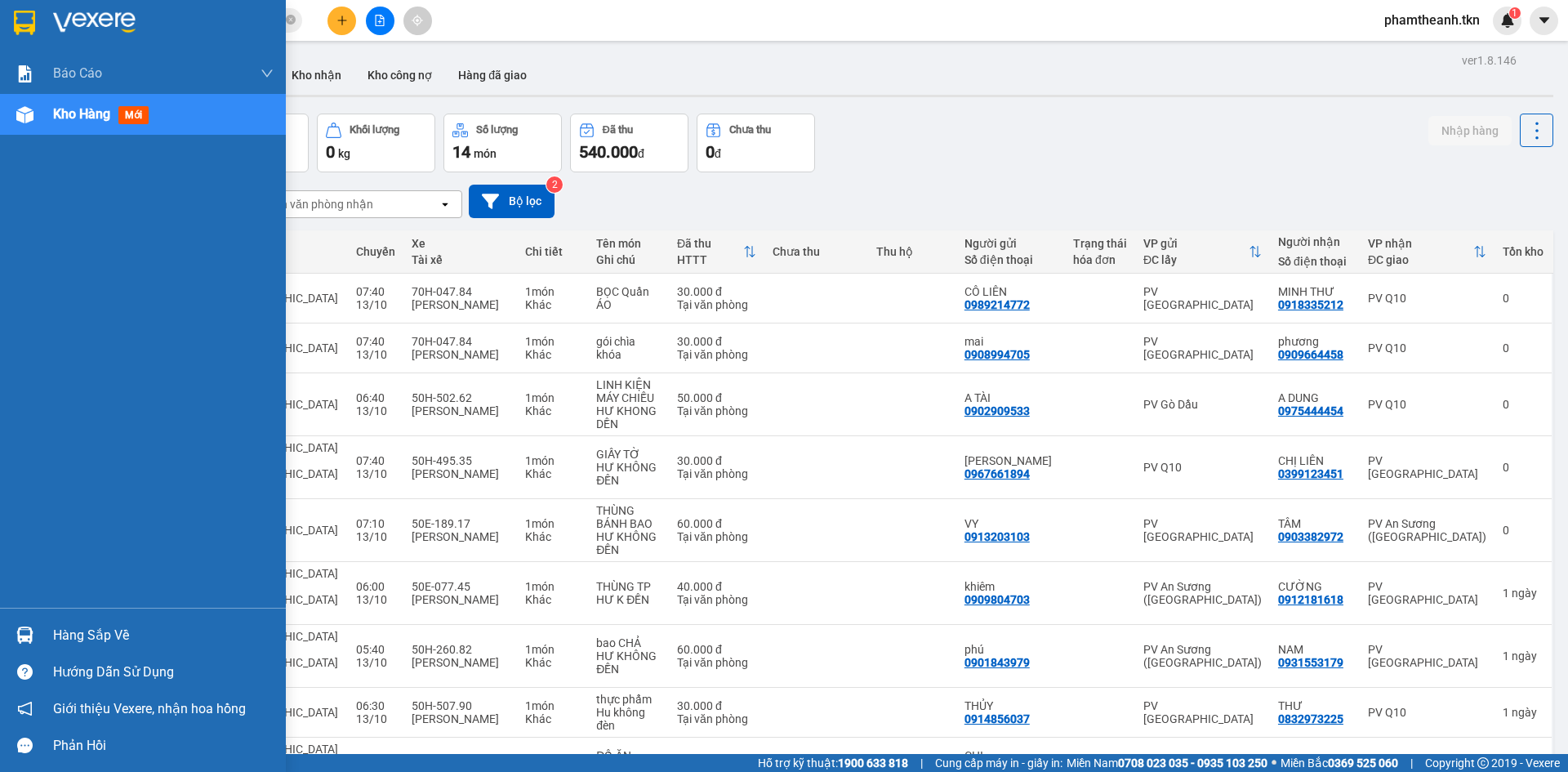
click at [19, 633] on img at bounding box center [24, 635] width 17 height 17
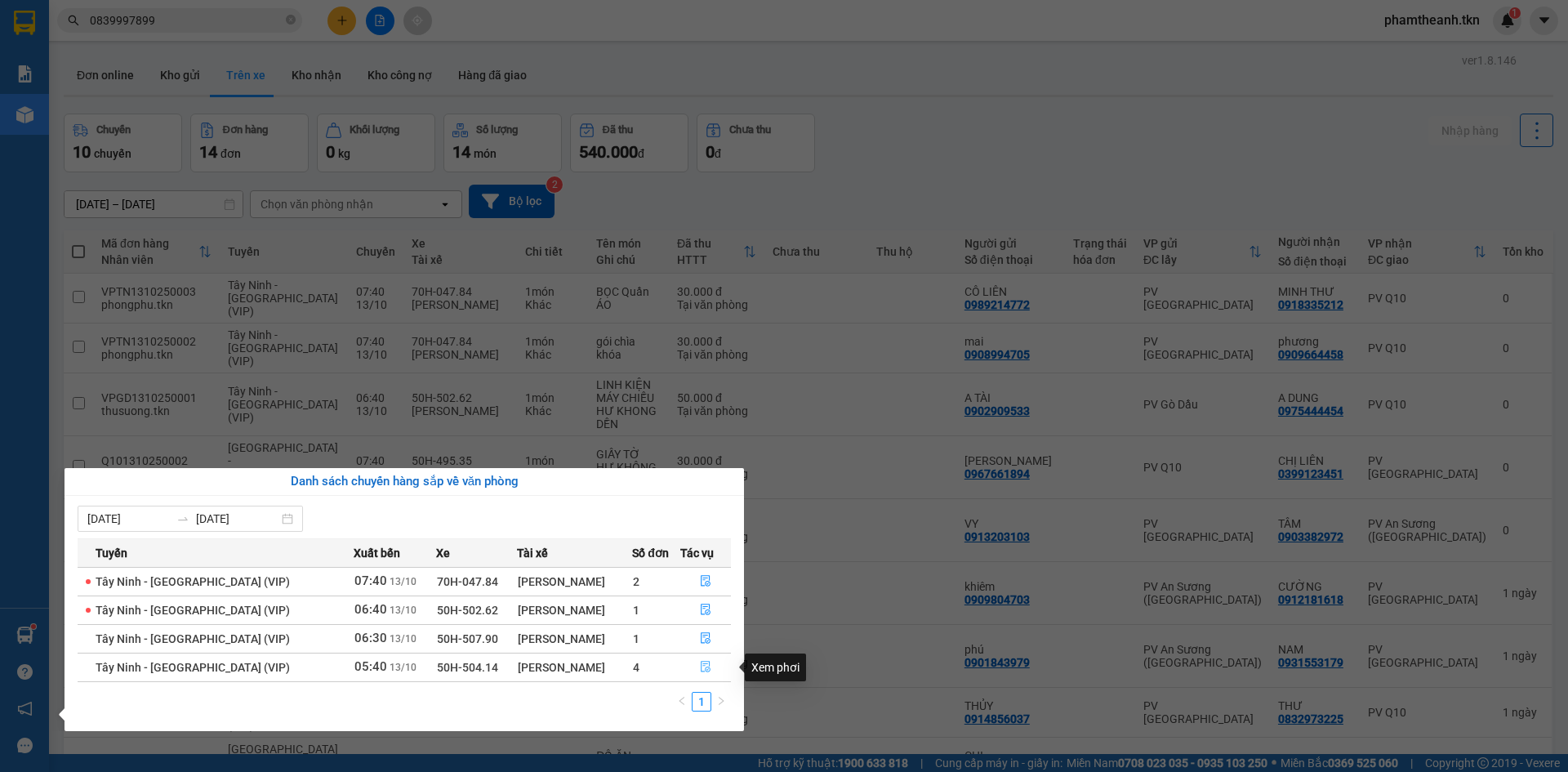
click at [702, 662] on icon "file-done" at bounding box center [706, 668] width 10 height 12
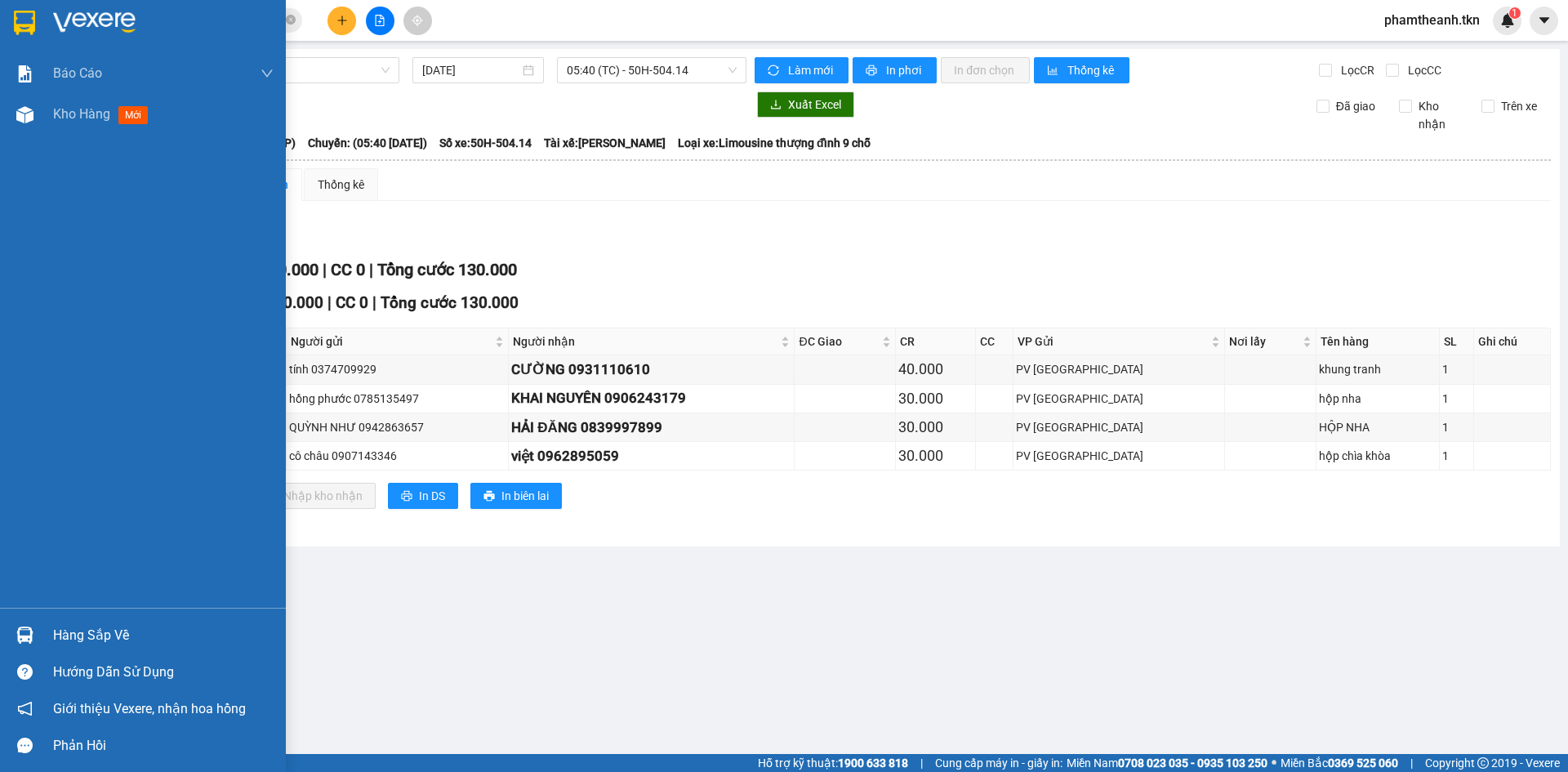
click at [61, 628] on div "Hàng sắp về" at bounding box center [163, 636] width 220 height 25
